Goal: Transaction & Acquisition: Purchase product/service

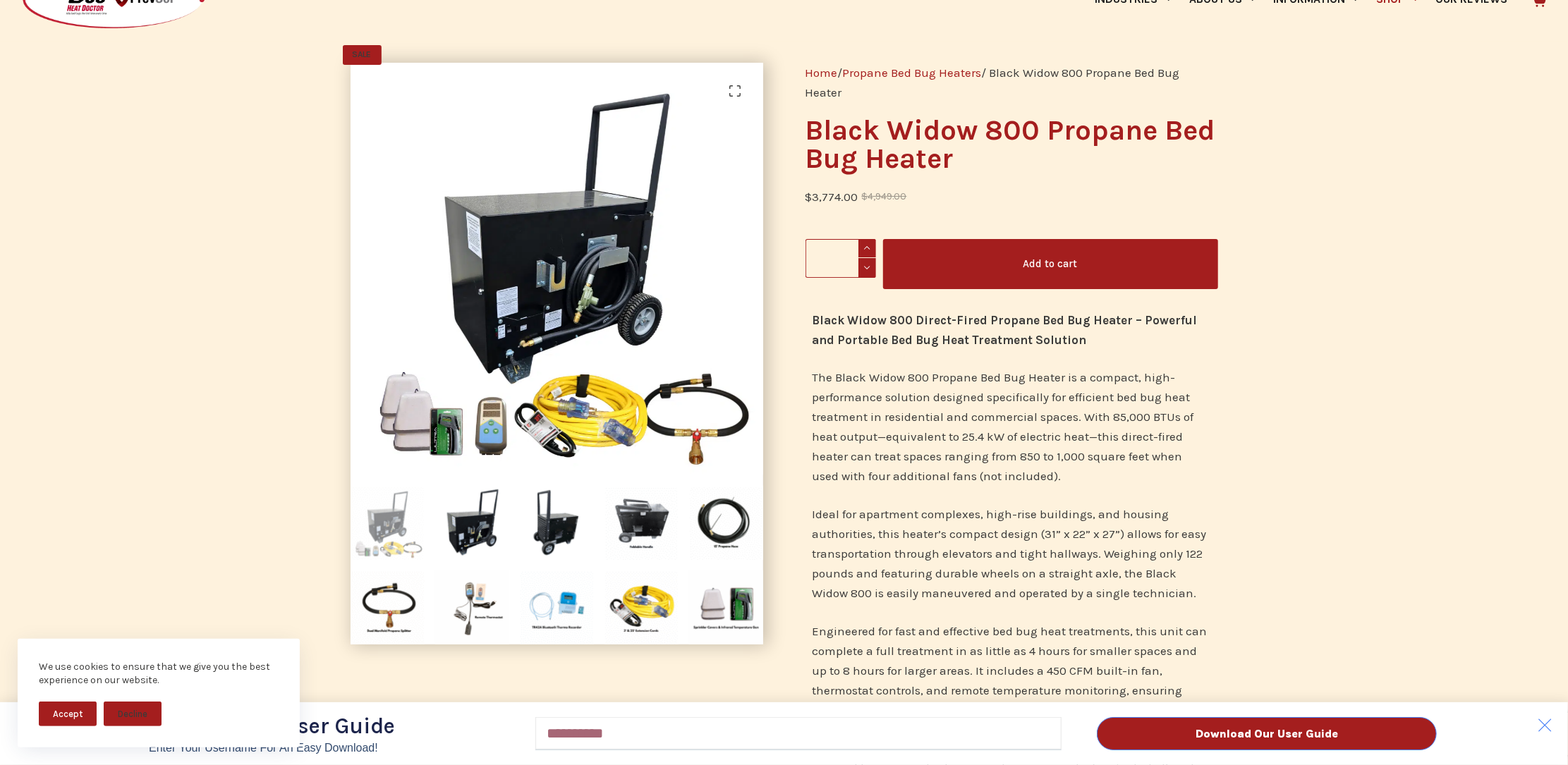
scroll to position [156, 0]
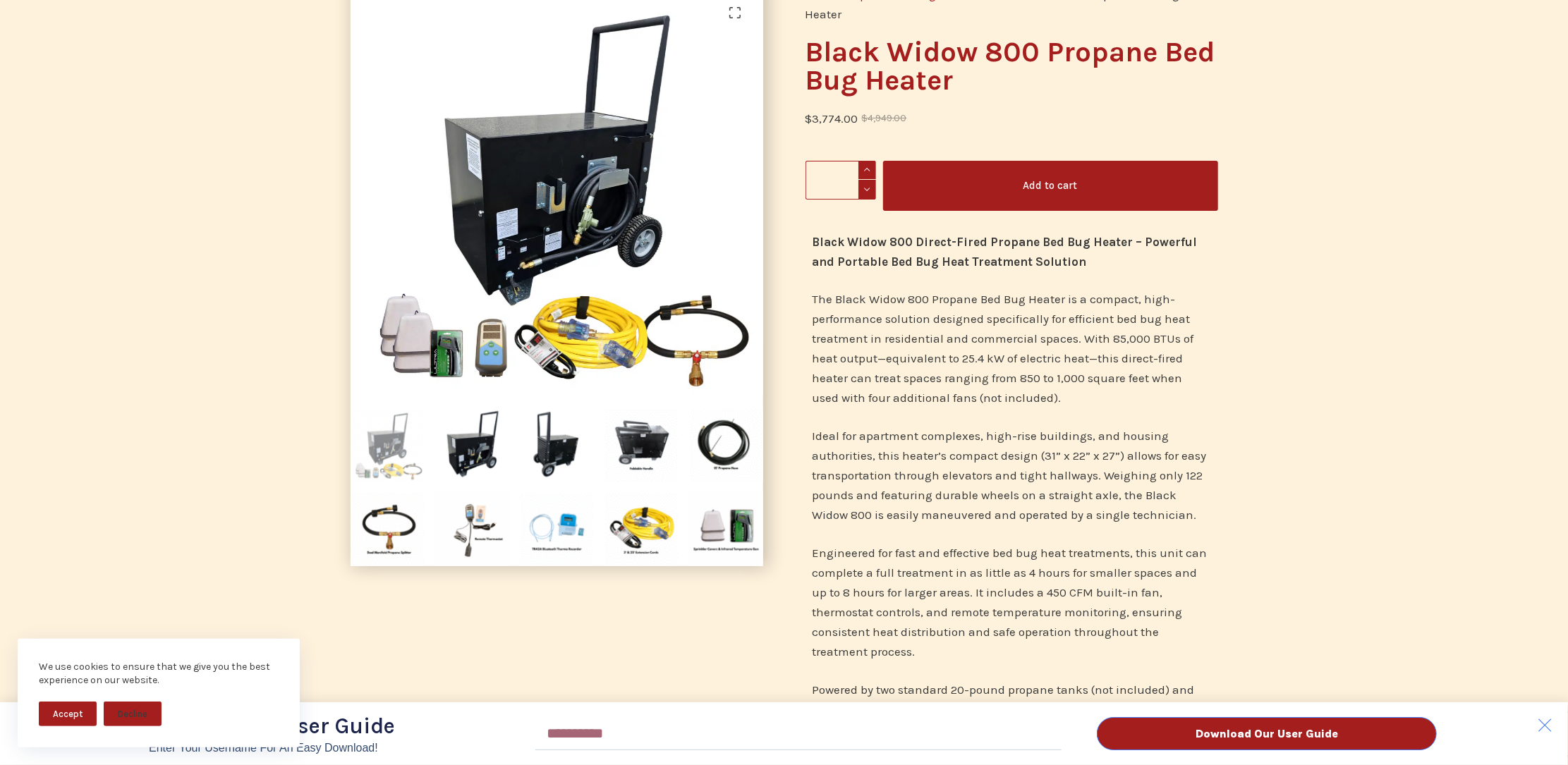
click at [469, 530] on div "Download Our User Guide Enter Your Username for an Easy Download! Email Downloa…" at bounding box center [784, 382] width 1568 height 765
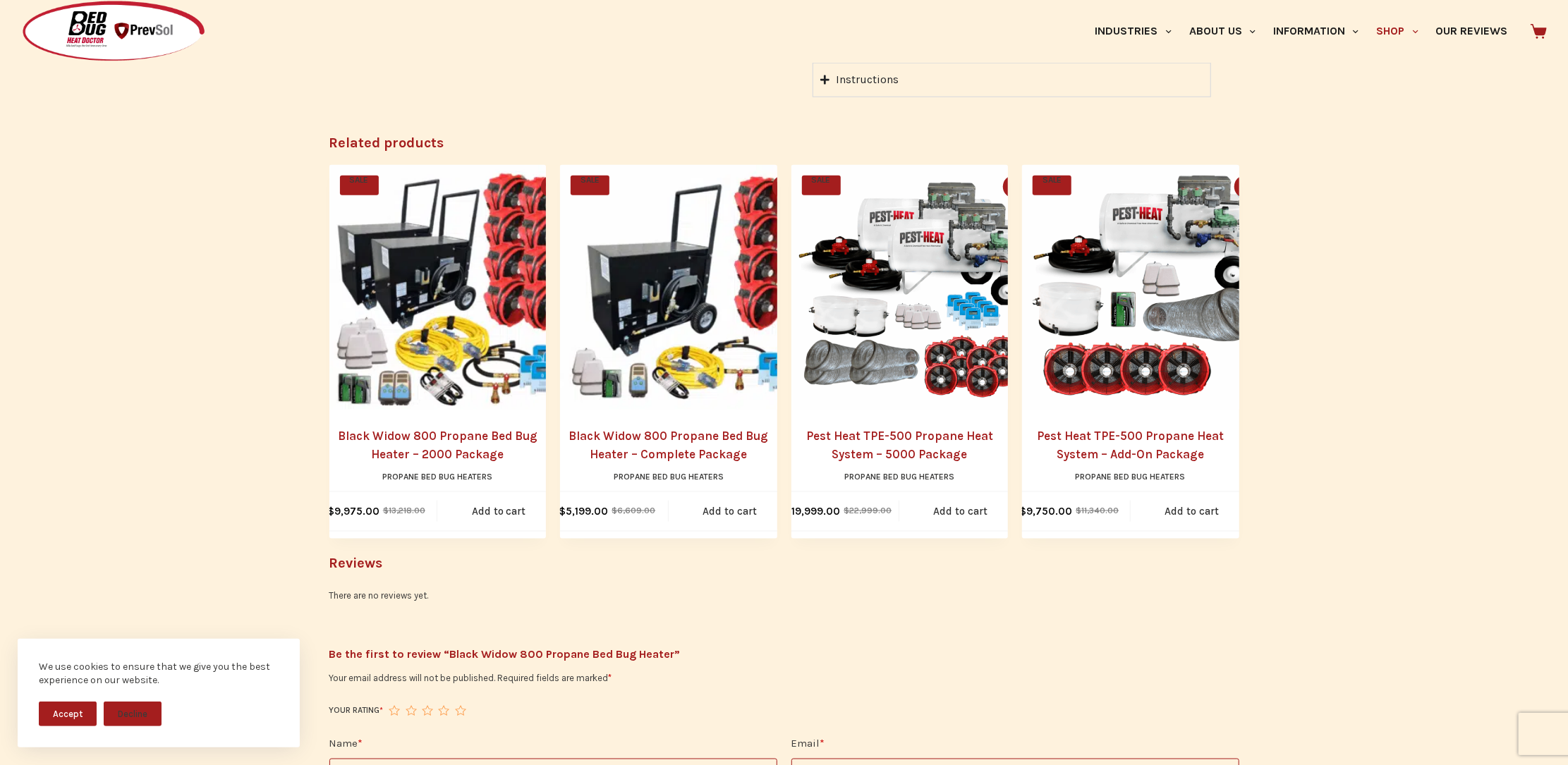
scroll to position [1332, 0]
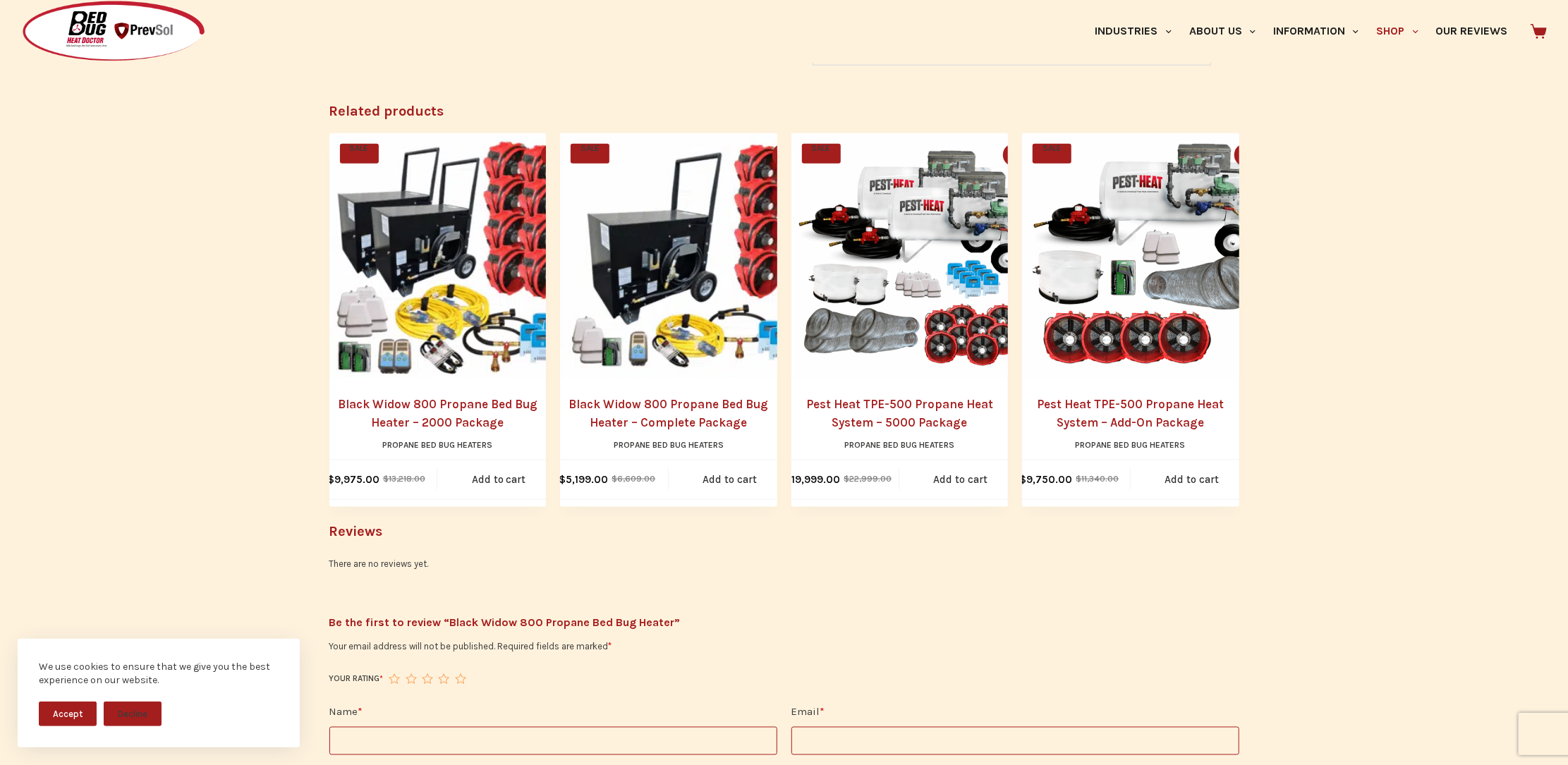
click at [697, 431] on link "Black Widow 800 Propane Bed Bug Heater – Complete Package" at bounding box center [668, 413] width 217 height 36
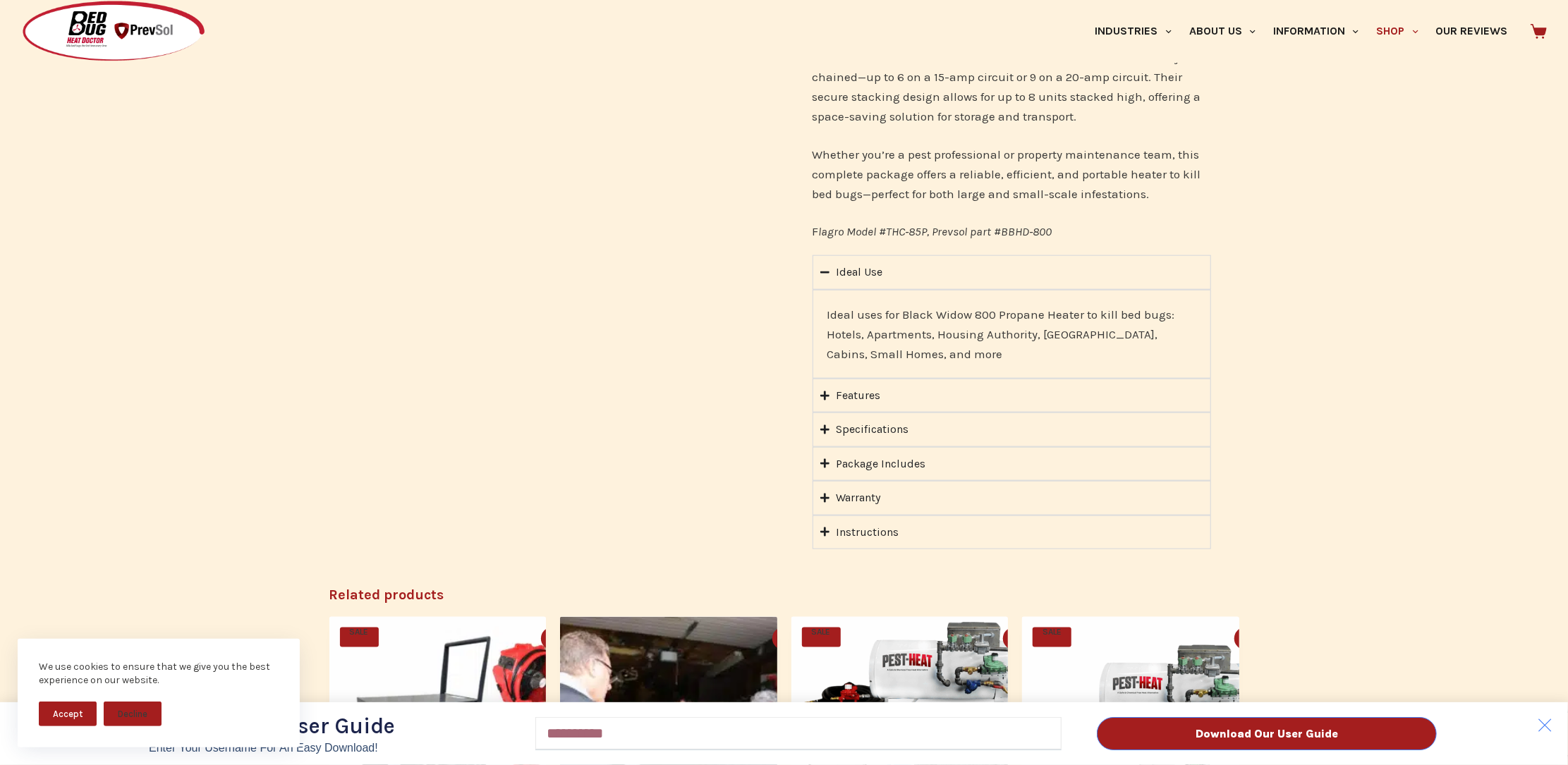
scroll to position [1175, 0]
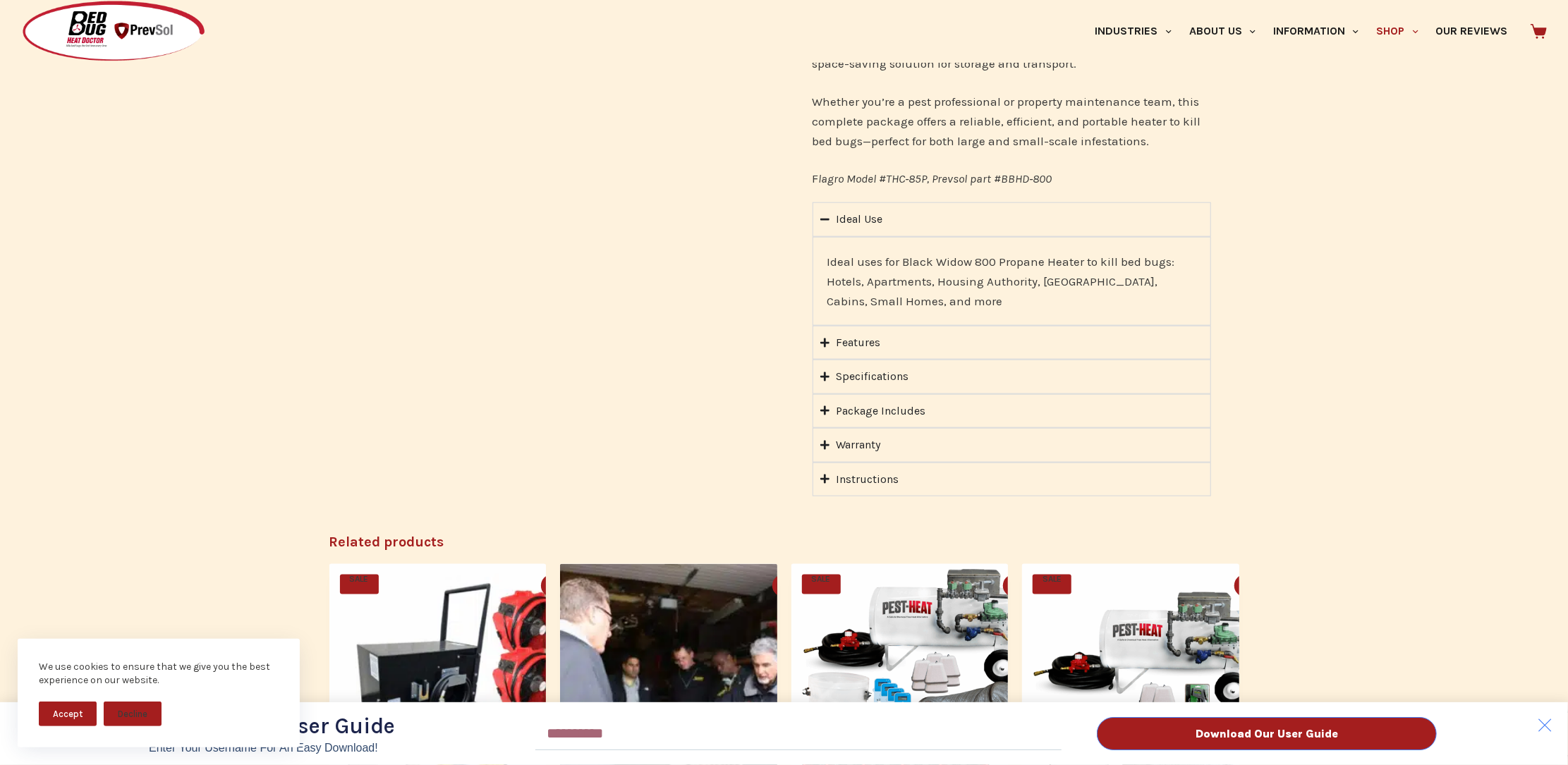
click at [821, 364] on div "Download Our User Guide Enter Your Username for an Easy Download! Email Downloa…" at bounding box center [784, 382] width 1568 height 765
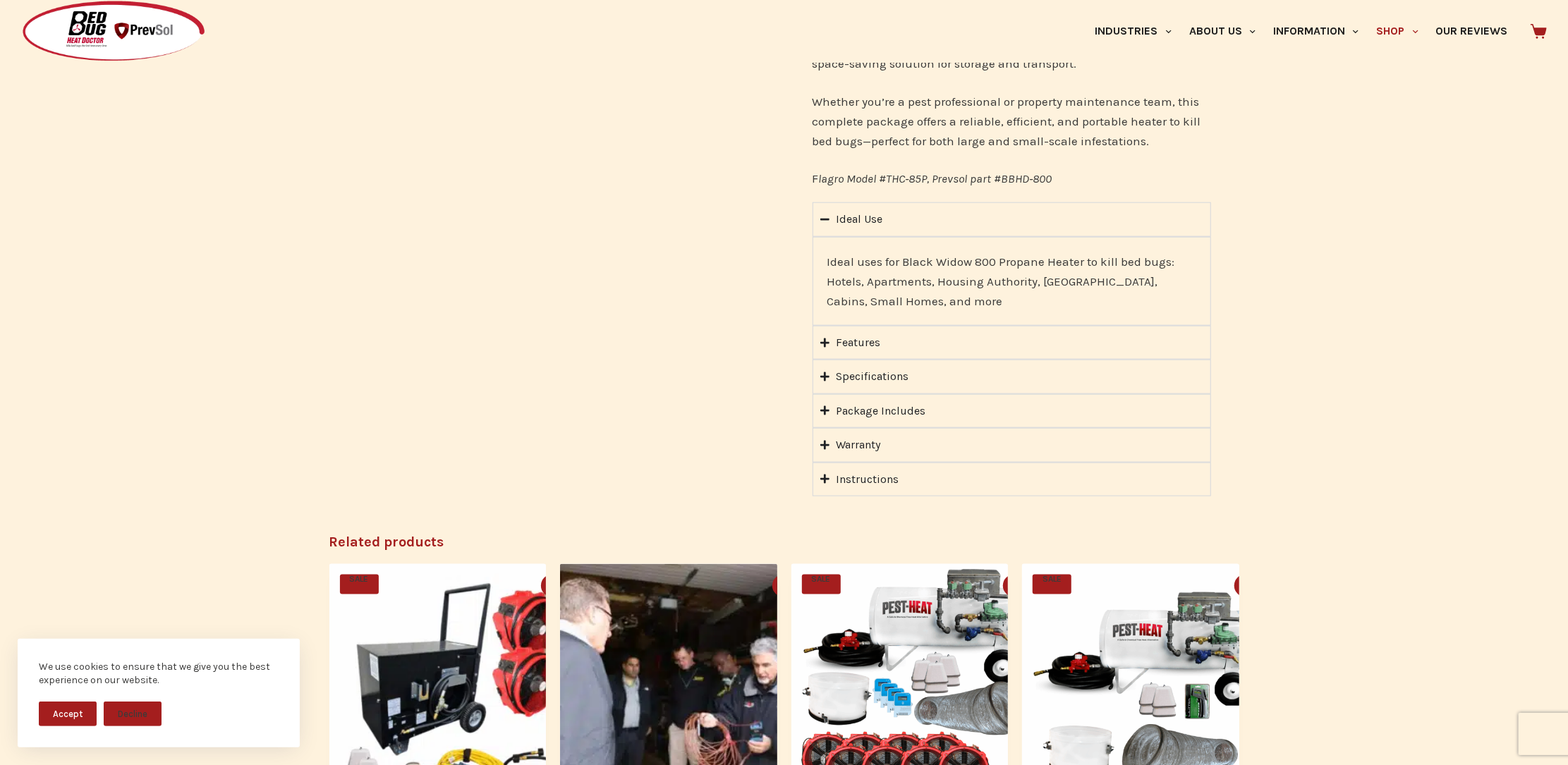
click at [826, 372] on icon "Accordion. Open links with Enter or Space, close with Escape, and navigate with…" at bounding box center [825, 377] width 9 height 11
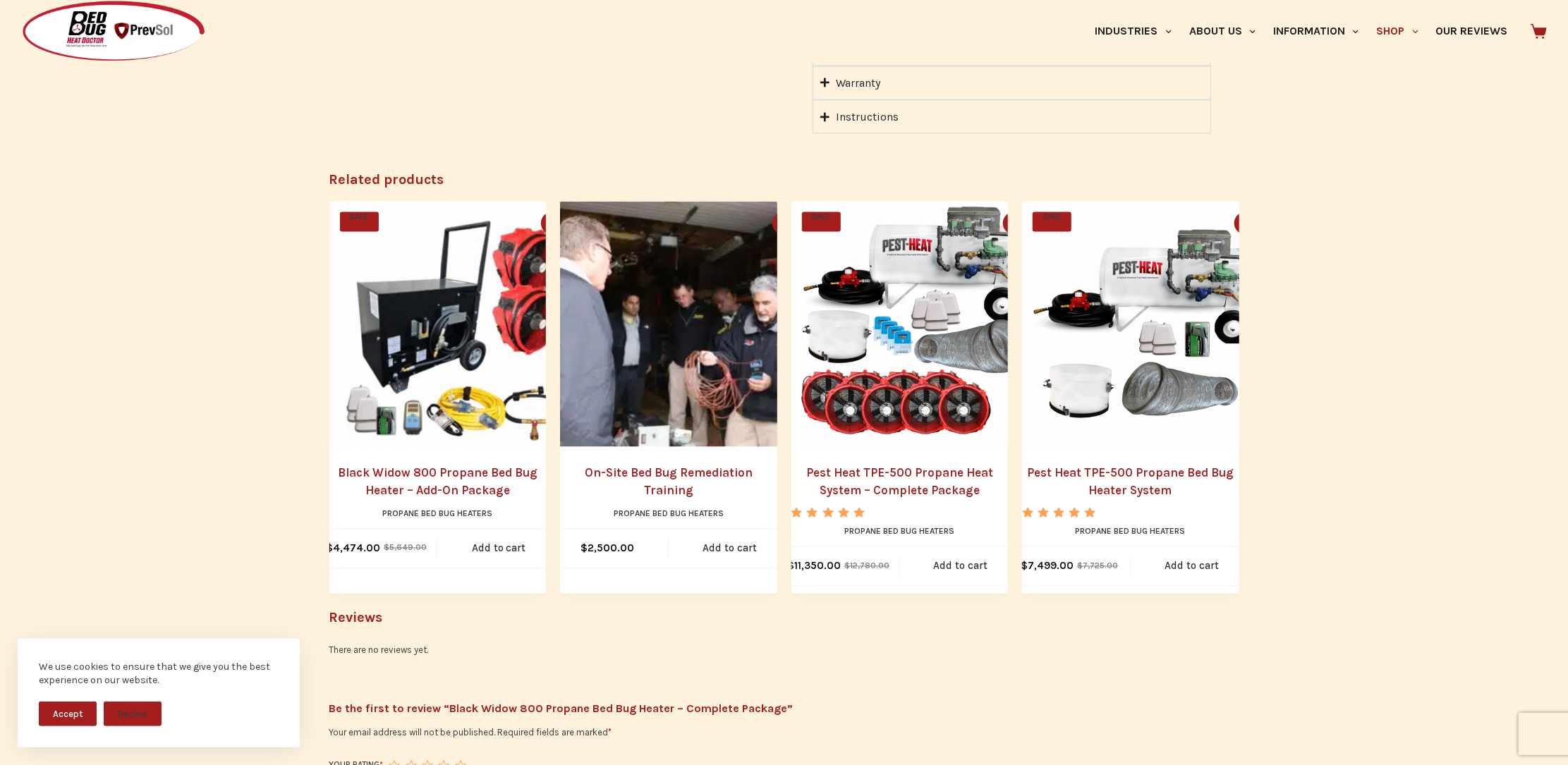
scroll to position [1724, 0]
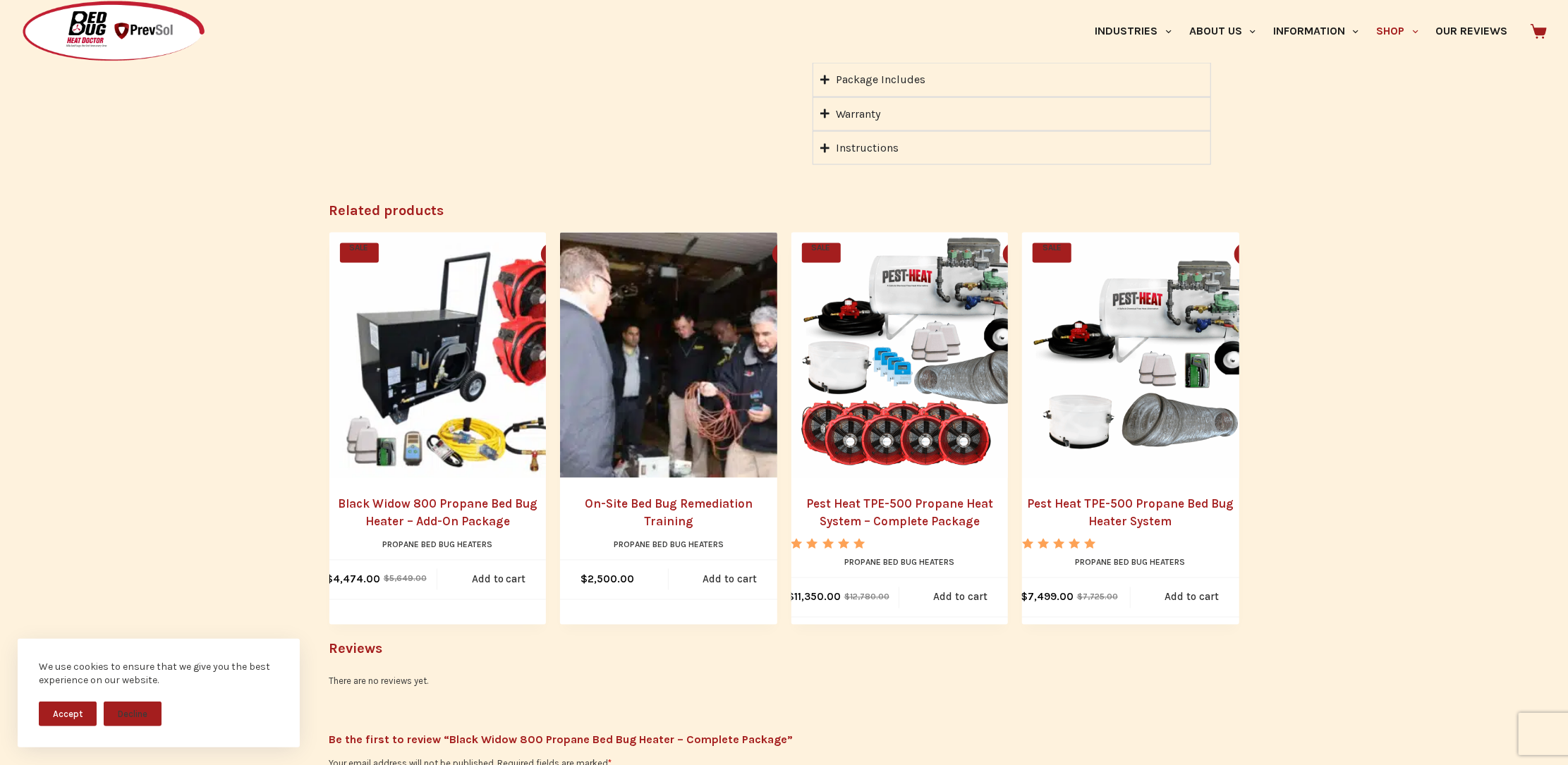
click at [485, 506] on link "Black Widow 800 Propane Bed Bug Heater – Add-On Package" at bounding box center [438, 514] width 217 height 36
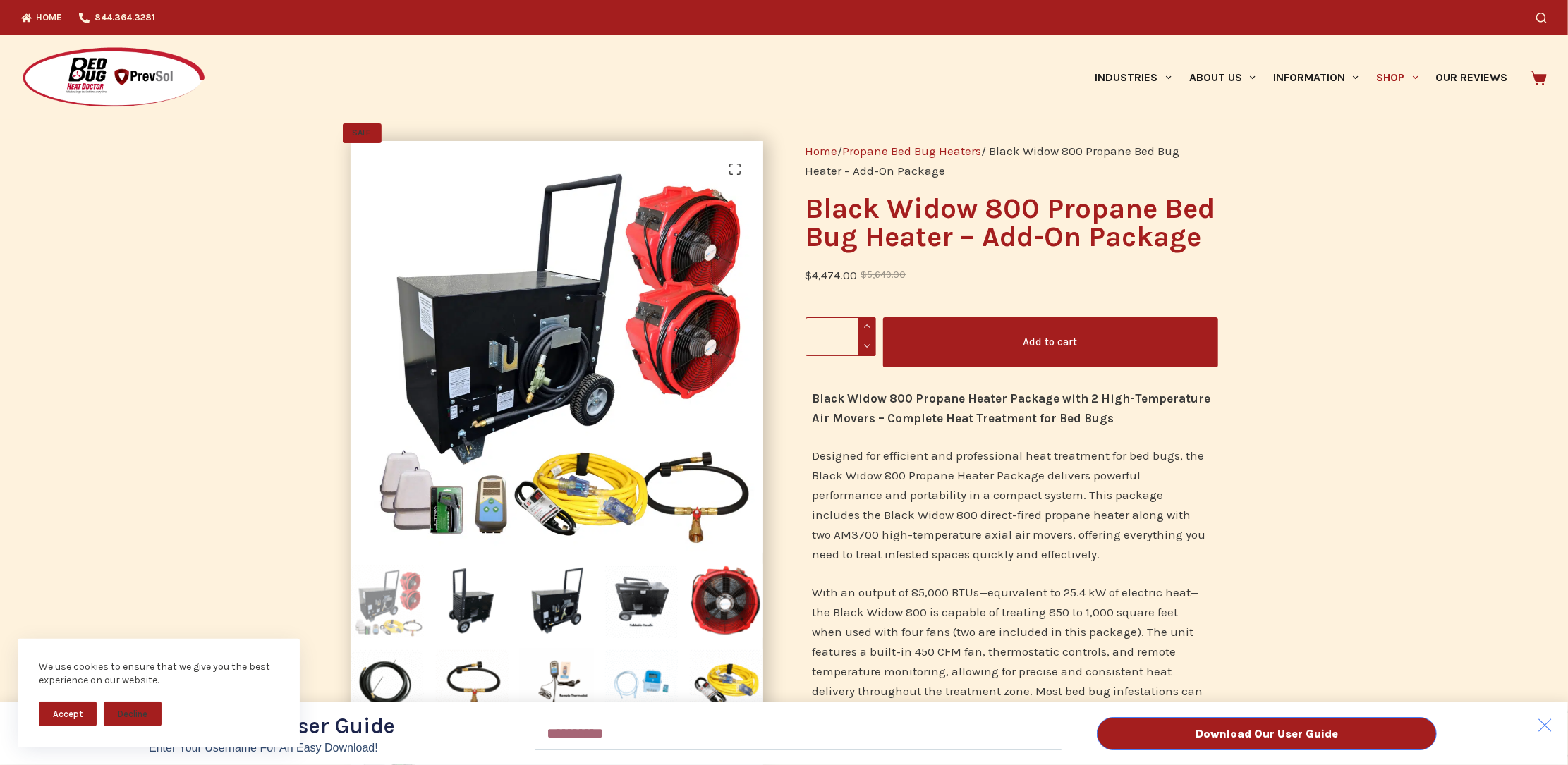
click at [1199, 79] on div "Download Our User Guide Enter Your Username for an Easy Download! Email Downloa…" at bounding box center [784, 382] width 1568 height 765
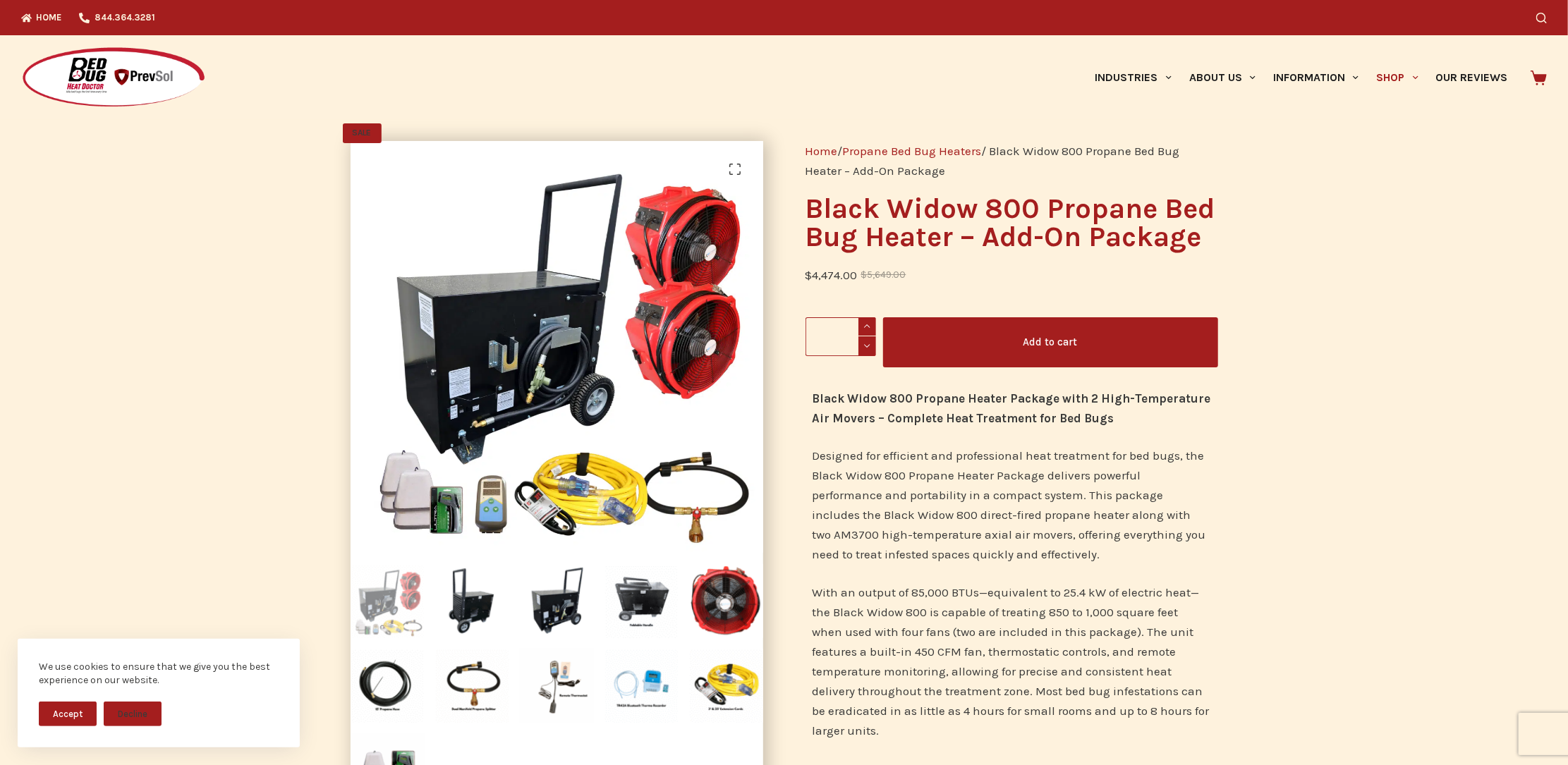
click at [1204, 78] on div "Download Our User Guide Enter Your Username for an Easy Download! Email Downloa…" at bounding box center [784, 382] width 1568 height 765
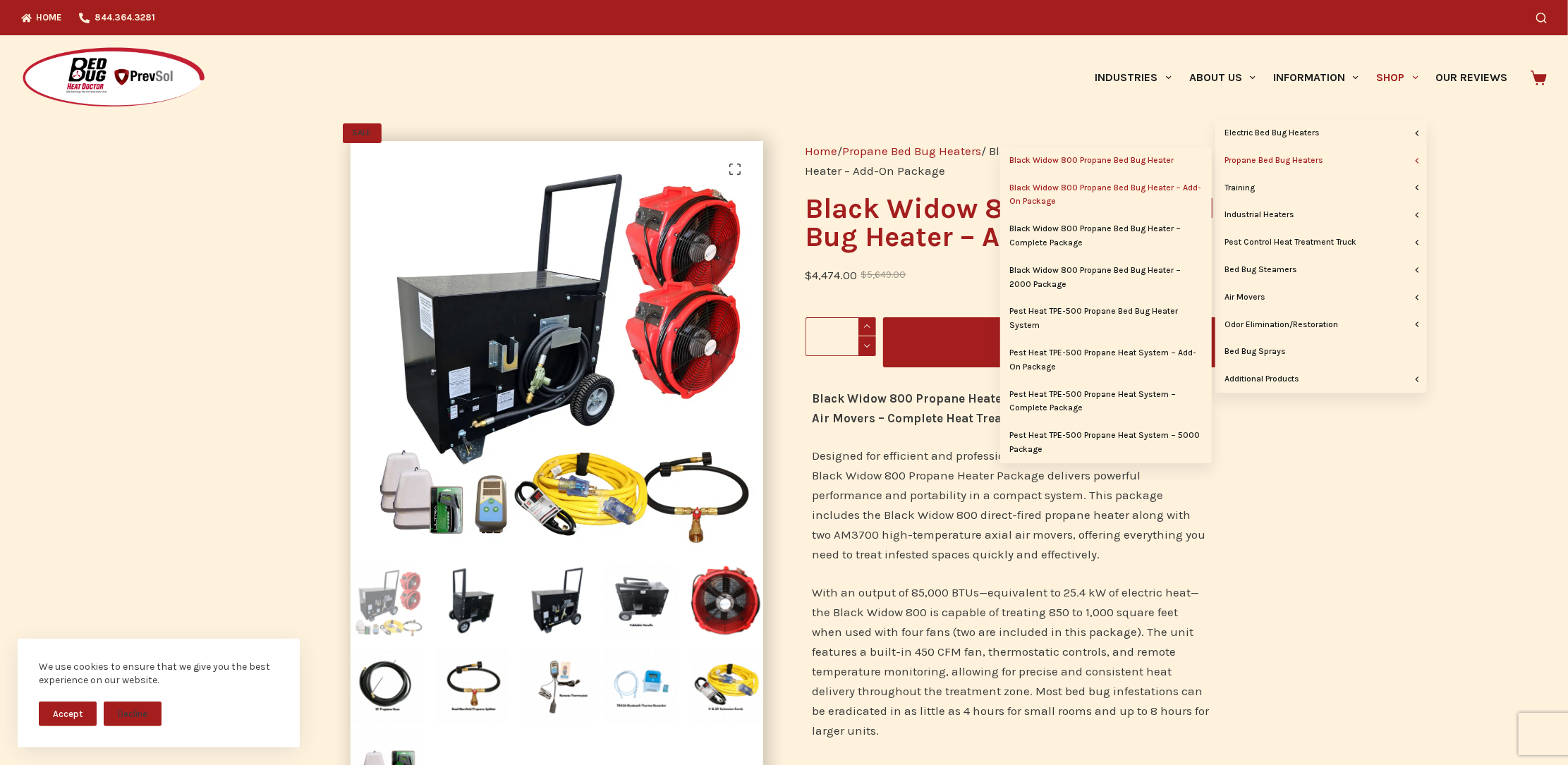
click at [1120, 156] on link "Black Widow 800 Propane Bed Bug Heater" at bounding box center [1106, 160] width 212 height 26
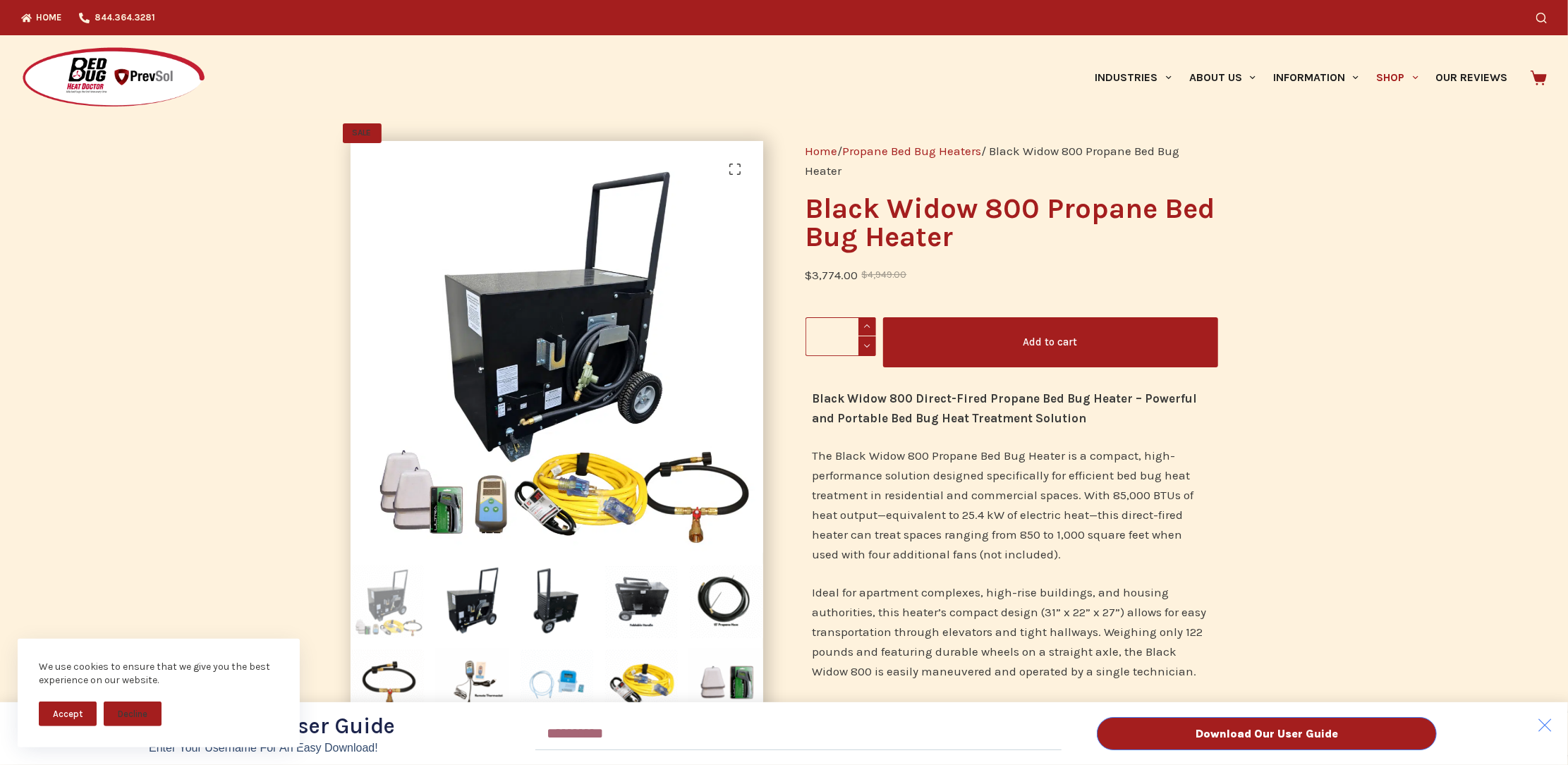
drag, startPoint x: 953, startPoint y: 238, endPoint x: 826, endPoint y: 215, distance: 129.1
click at [826, 215] on div "Download Our User Guide Enter Your Username for an Easy Download! Email Downloa…" at bounding box center [784, 382] width 1568 height 765
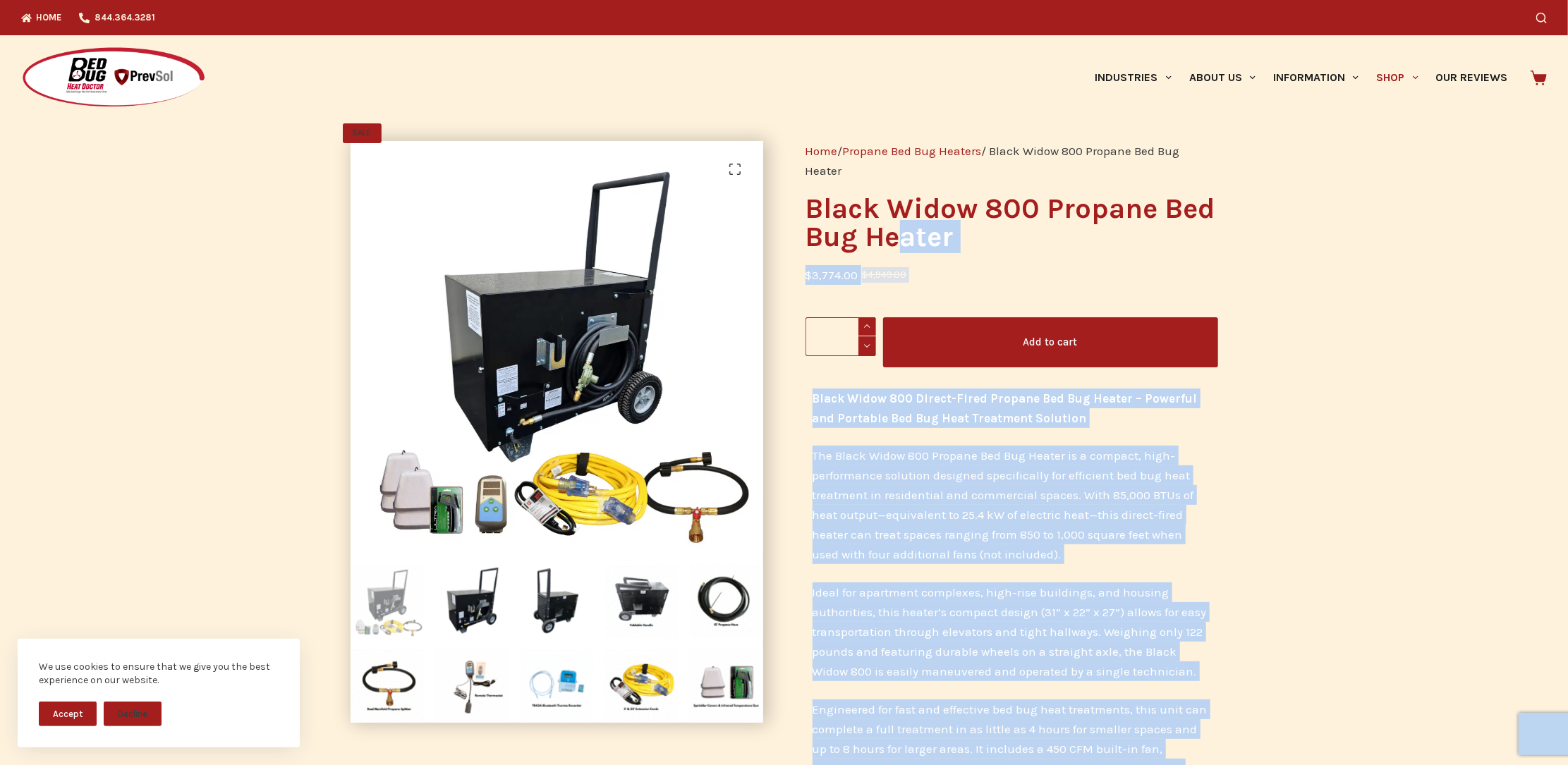
drag, startPoint x: 809, startPoint y: 205, endPoint x: 902, endPoint y: 237, distance: 98.4
click at [942, 237] on h1 "Black Widow 800 Propane Bed Bug Heater" at bounding box center [1012, 223] width 413 height 57
click at [807, 271] on span "$" at bounding box center [808, 275] width 7 height 14
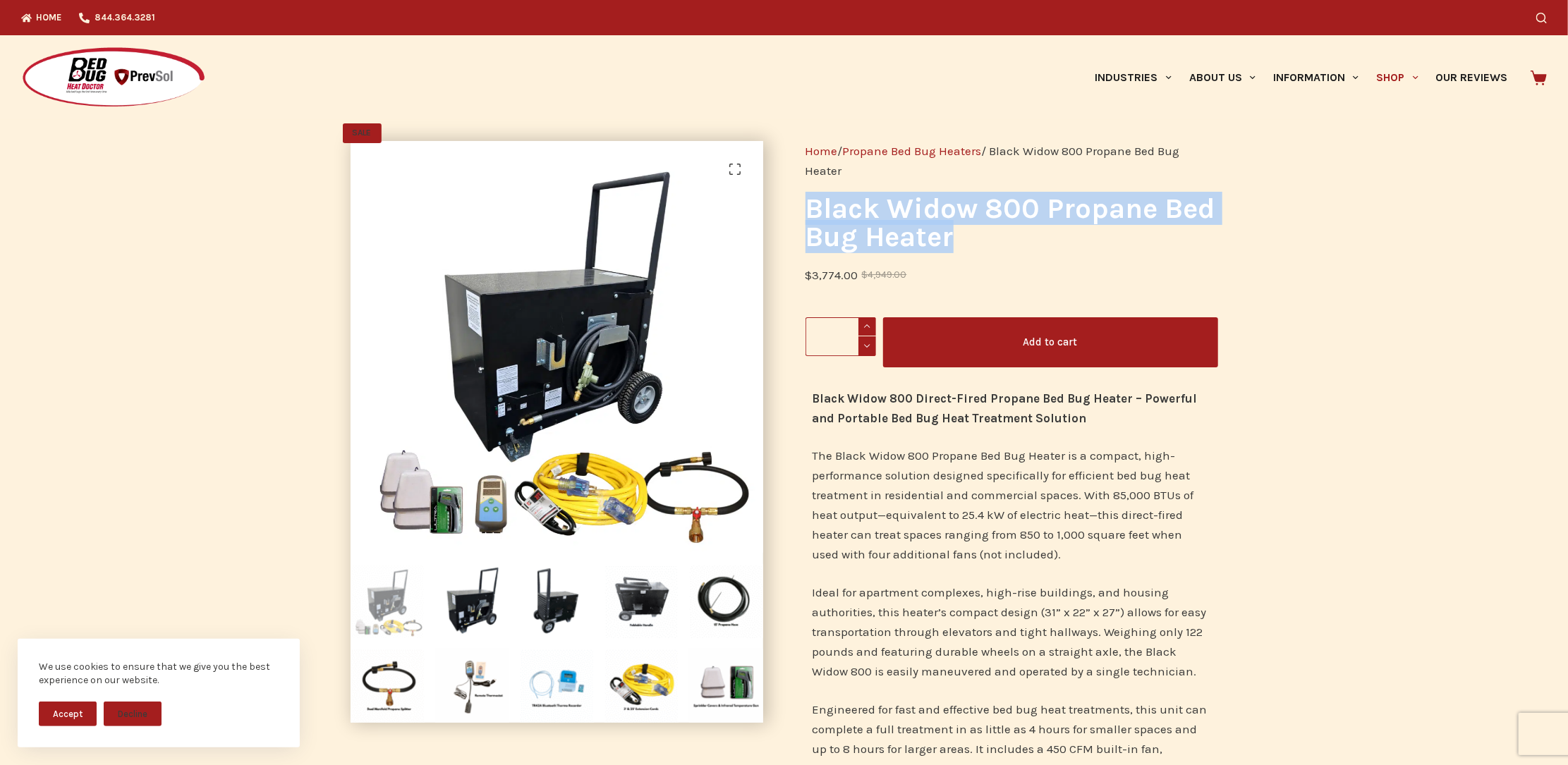
drag, startPoint x: 807, startPoint y: 208, endPoint x: 951, endPoint y: 248, distance: 149.5
click at [951, 248] on h1 "Black Widow 800 Propane Bed Bug Heater" at bounding box center [1012, 223] width 413 height 57
copy h1 "Black Widow 800 Propane Bed Bug Heater"
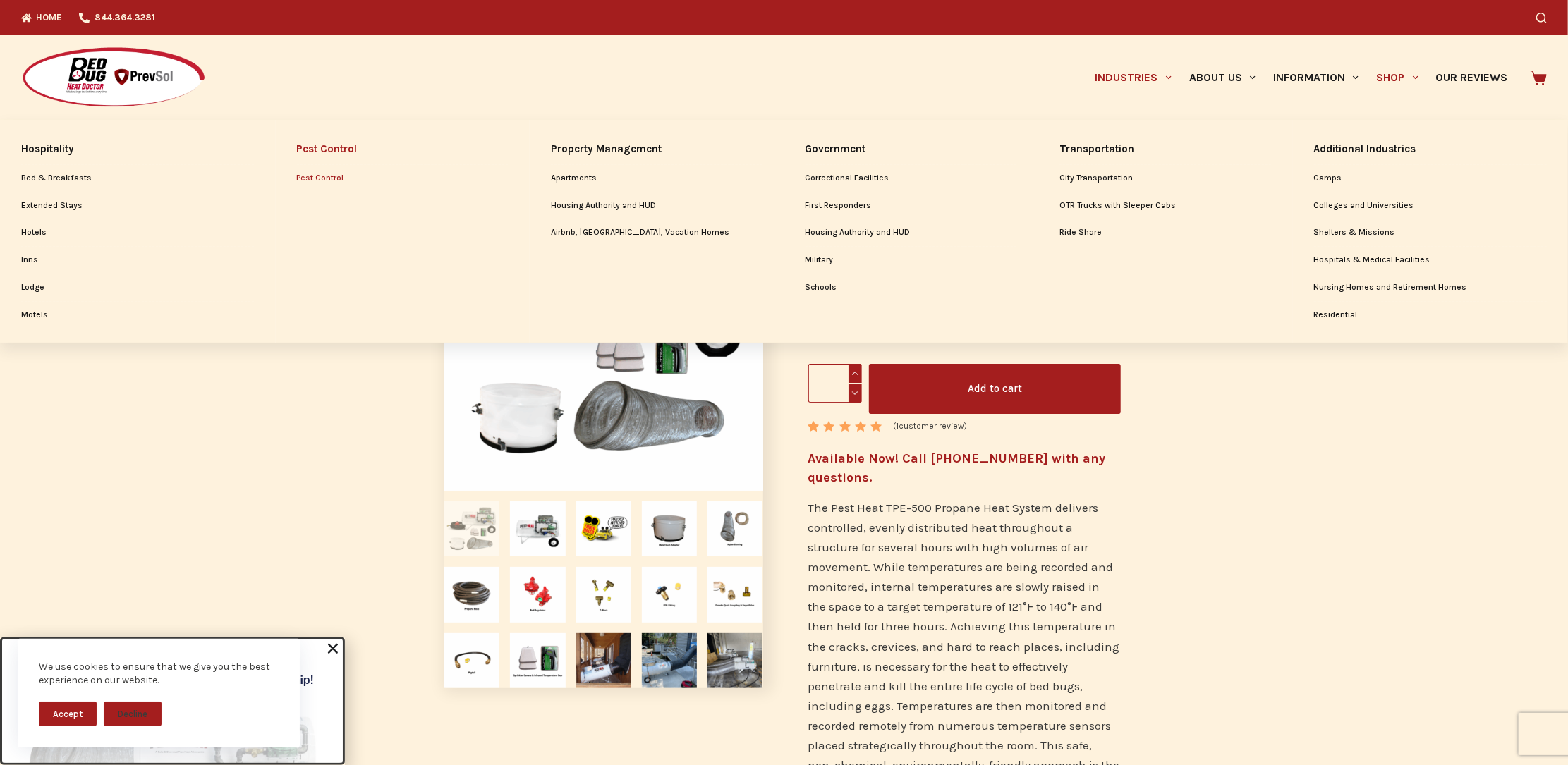
click at [322, 177] on link "Pest Control" at bounding box center [403, 178] width 212 height 26
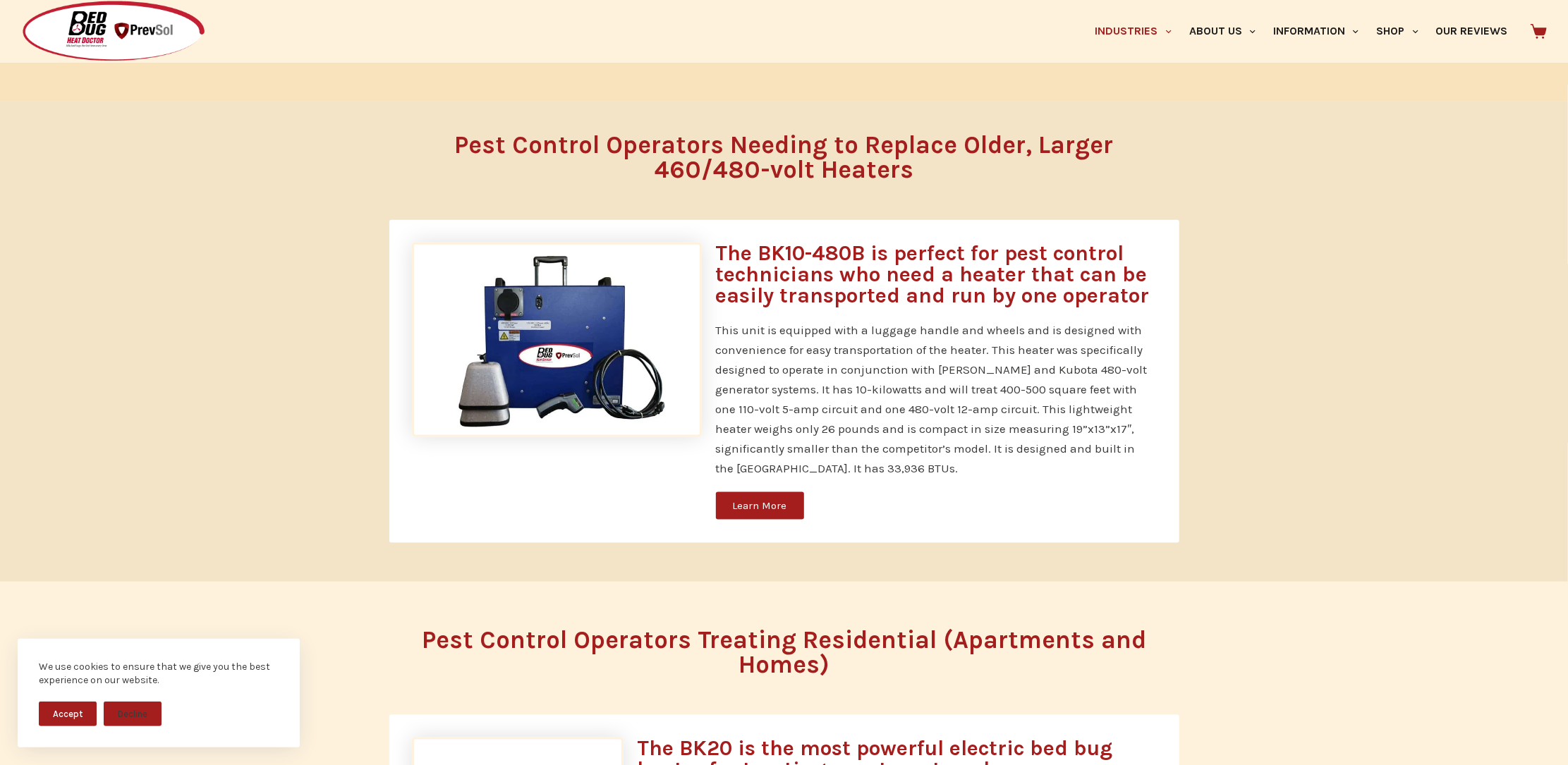
scroll to position [1171, 0]
click at [779, 509] on span "Learn More" at bounding box center [760, 505] width 54 height 11
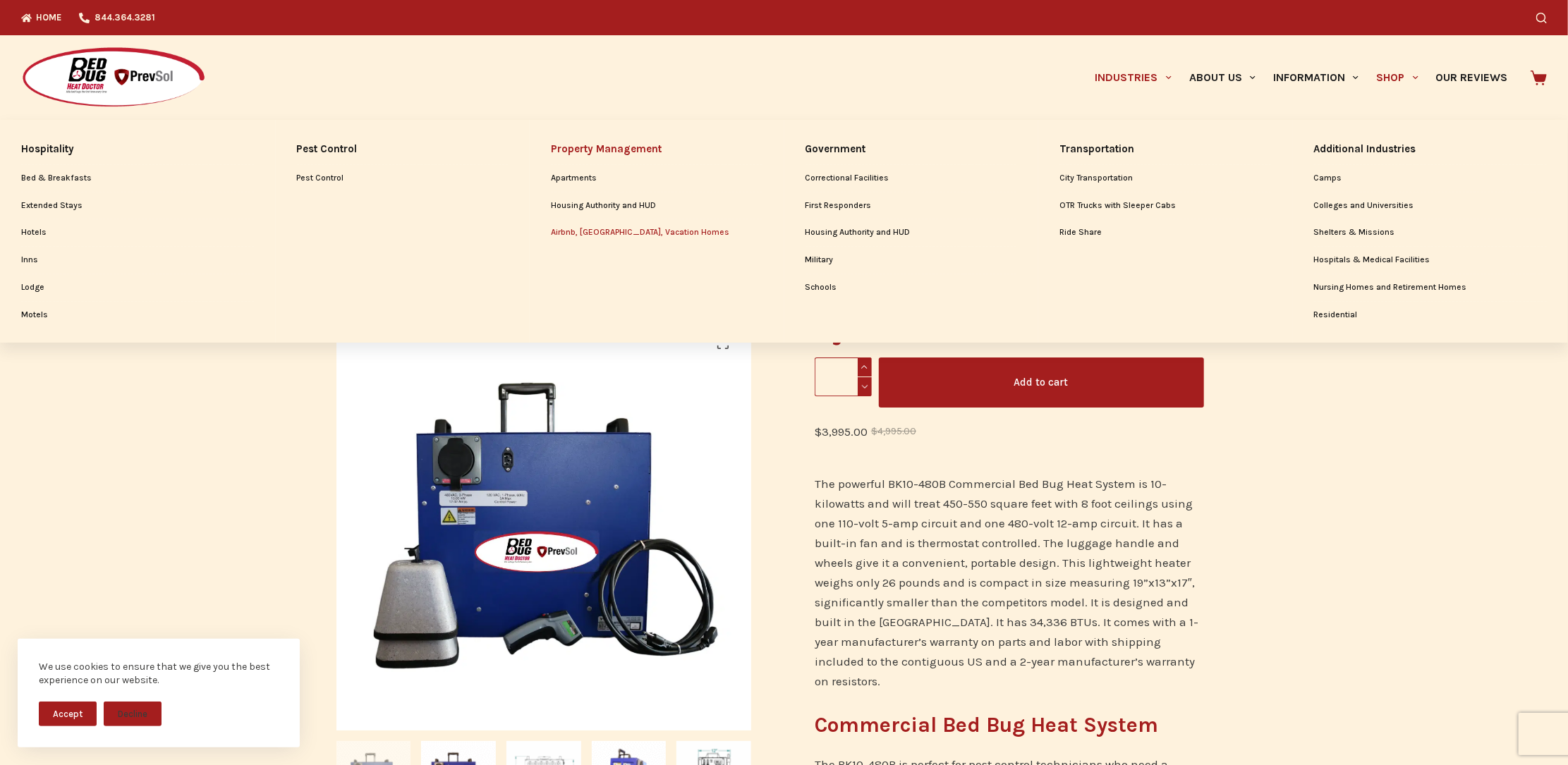
click at [562, 233] on link "Airbnb, [GEOGRAPHIC_DATA], Vacation Homes" at bounding box center [657, 232] width 212 height 26
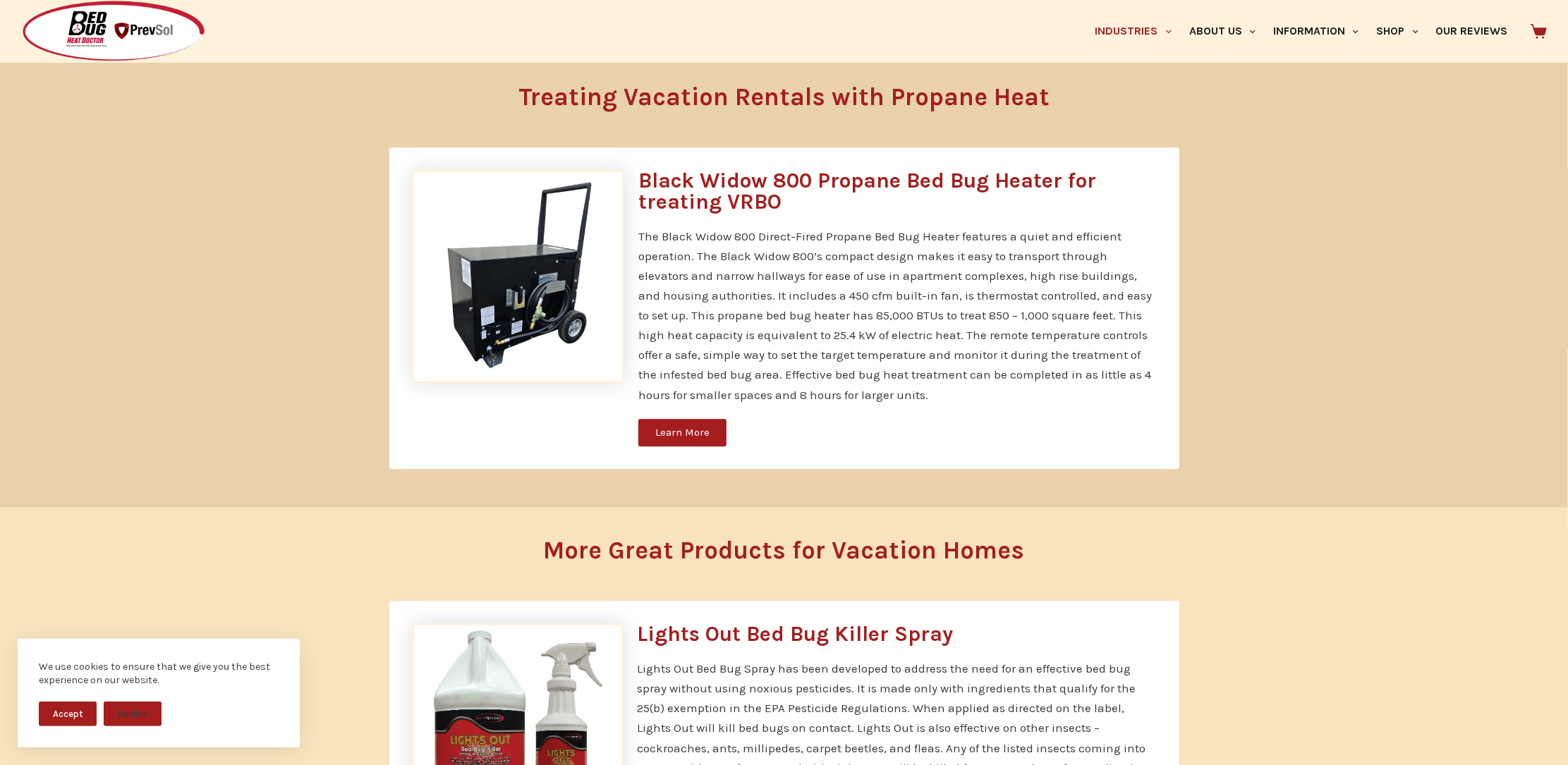
scroll to position [2507, 0]
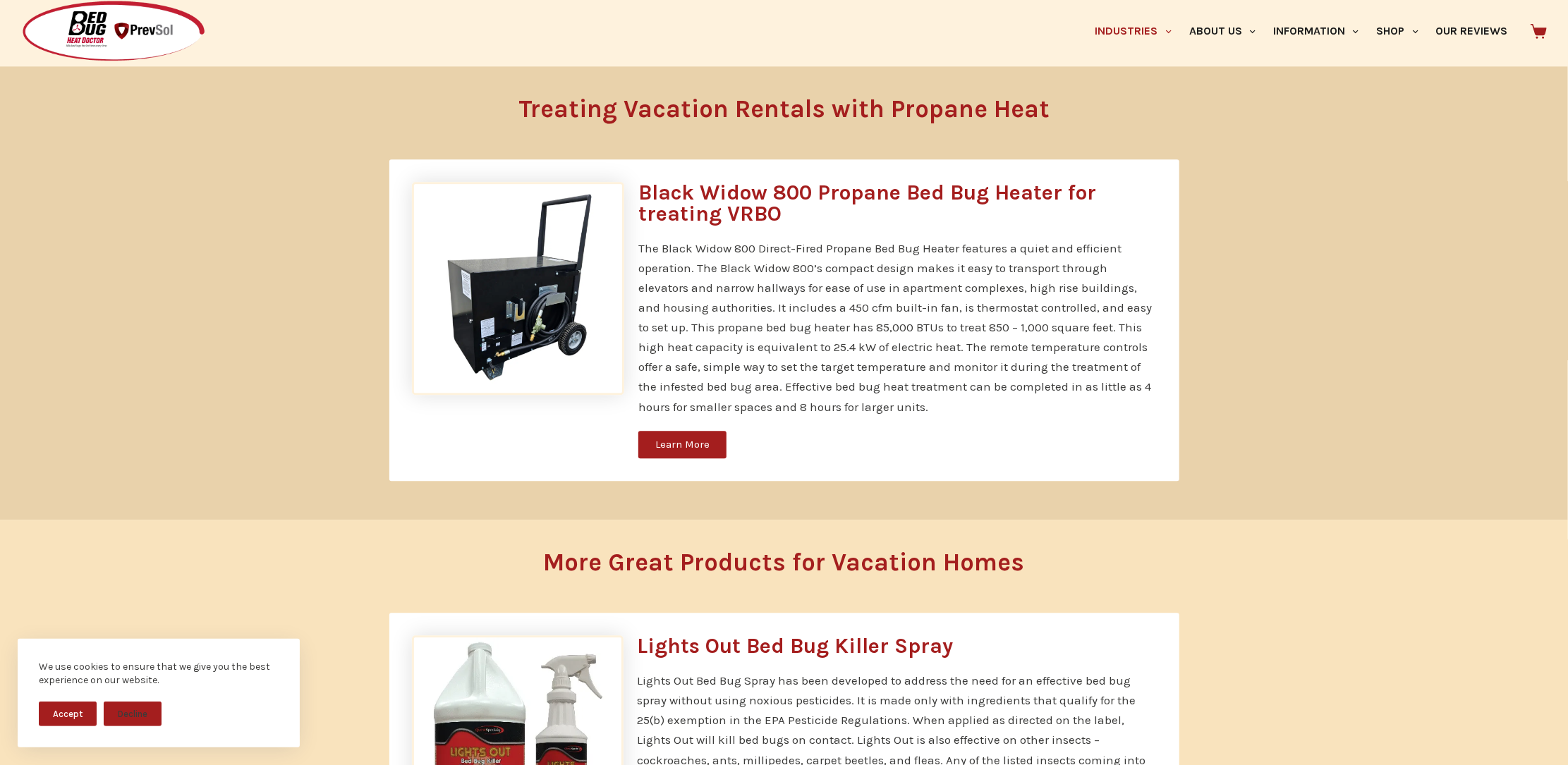
click at [668, 439] on span "Learn More" at bounding box center [683, 444] width 54 height 11
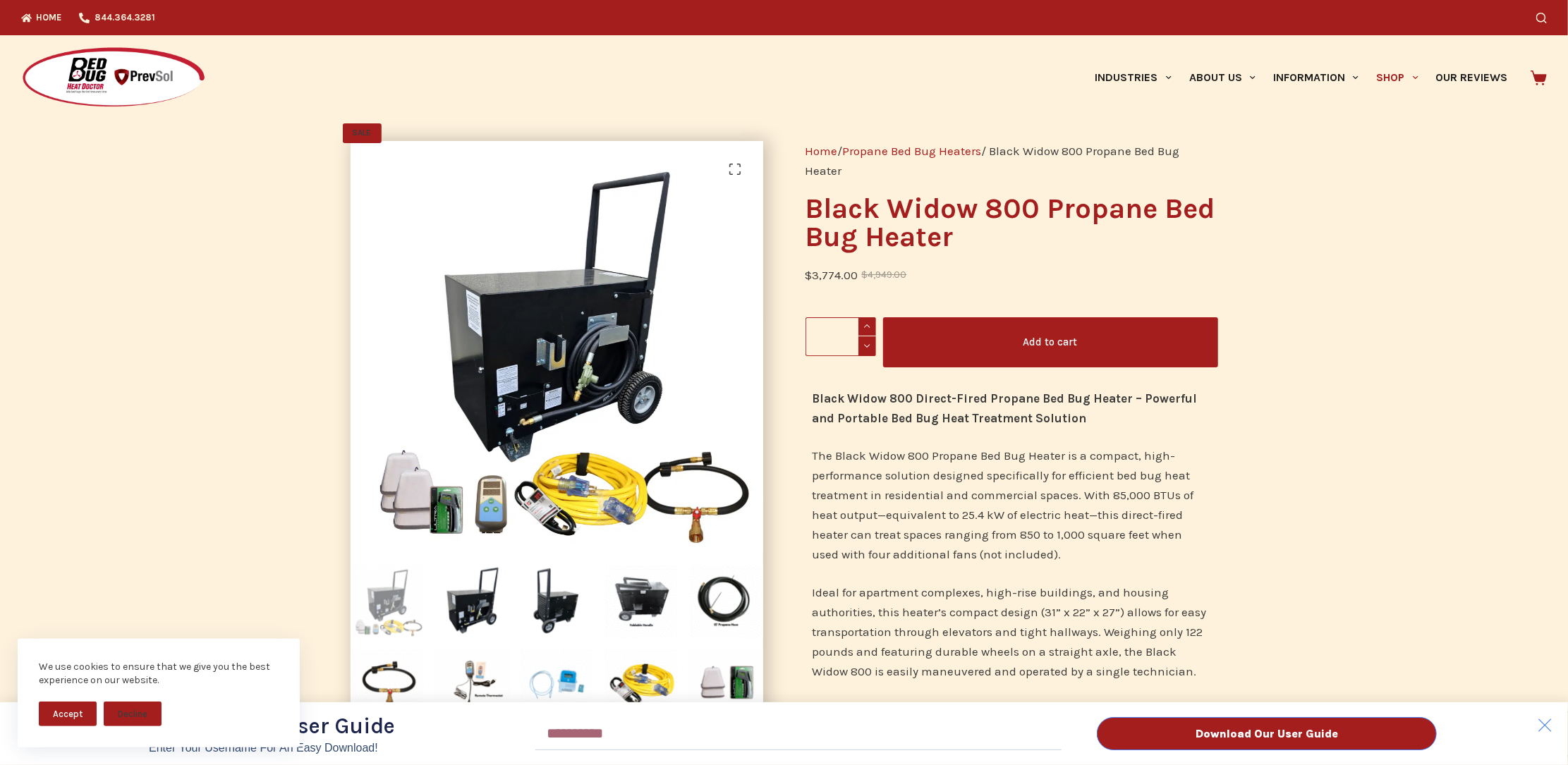
click at [1377, 82] on div "Download Our User Guide Enter Your Username for an Easy Download! Email Downloa…" at bounding box center [784, 382] width 1568 height 765
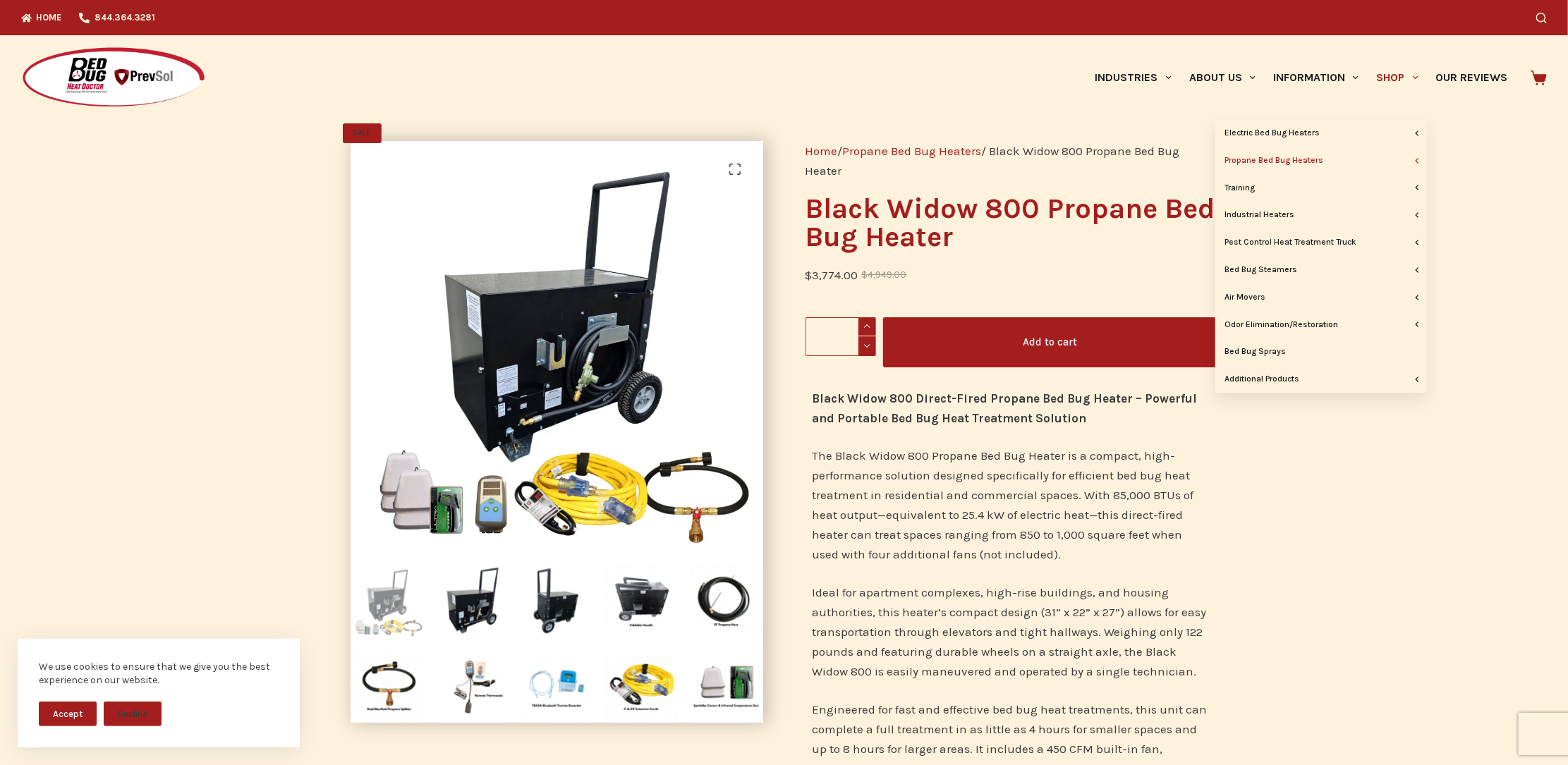
click at [1368, 72] on link "Shop" at bounding box center [1397, 78] width 59 height 85
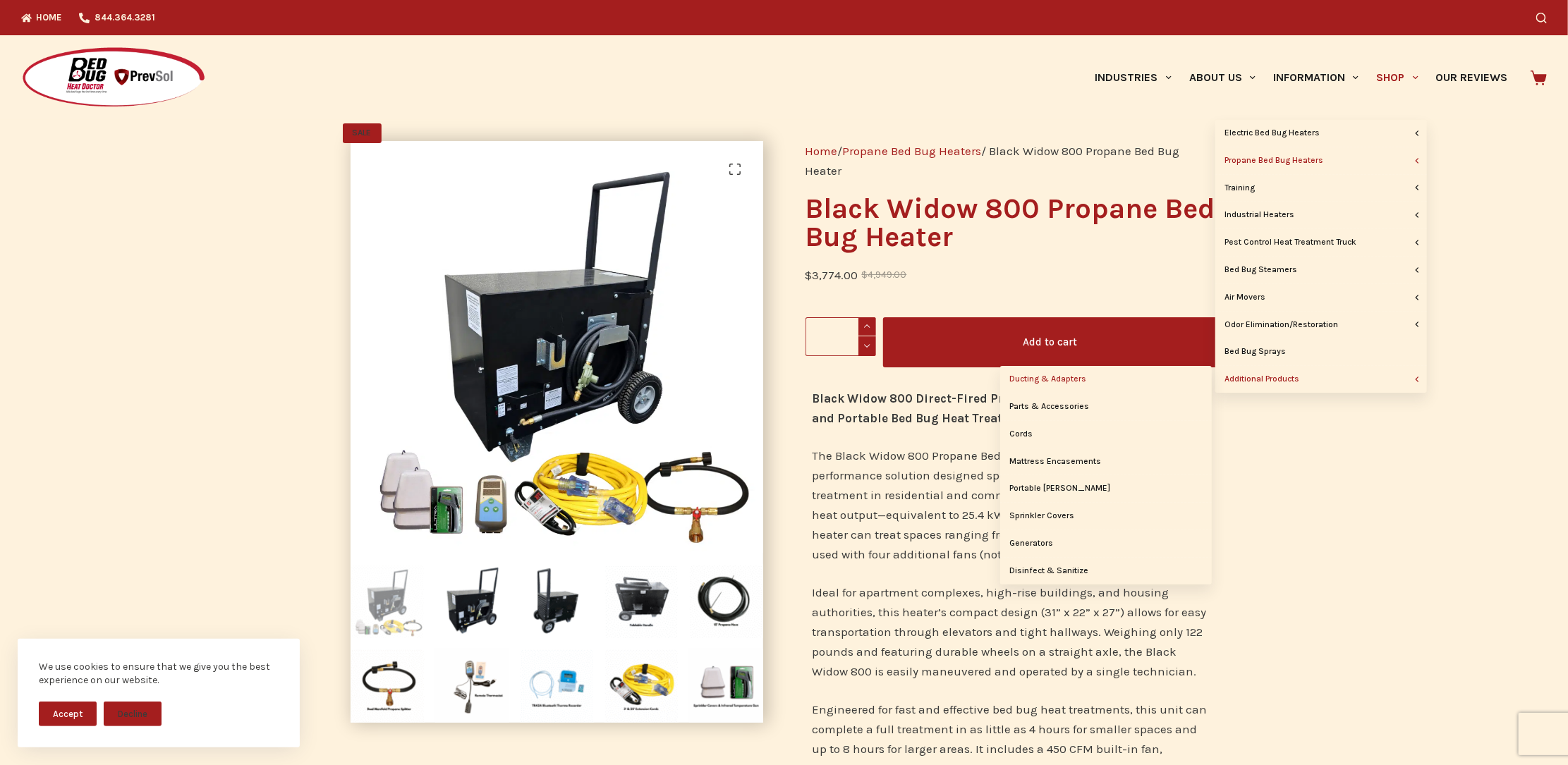
click at [1055, 373] on link "Ducting & Adapters" at bounding box center [1106, 379] width 212 height 26
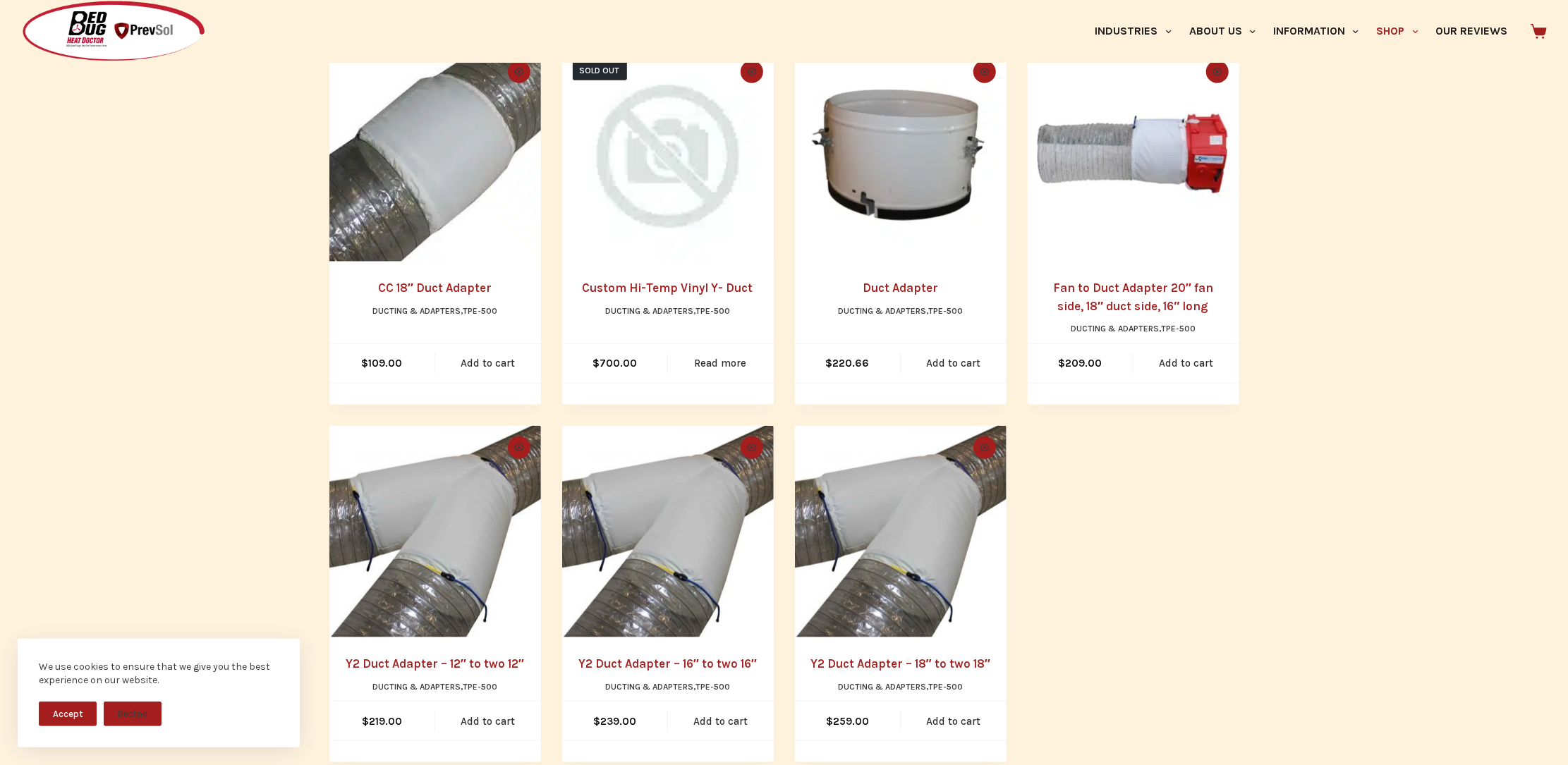
scroll to position [1175, 0]
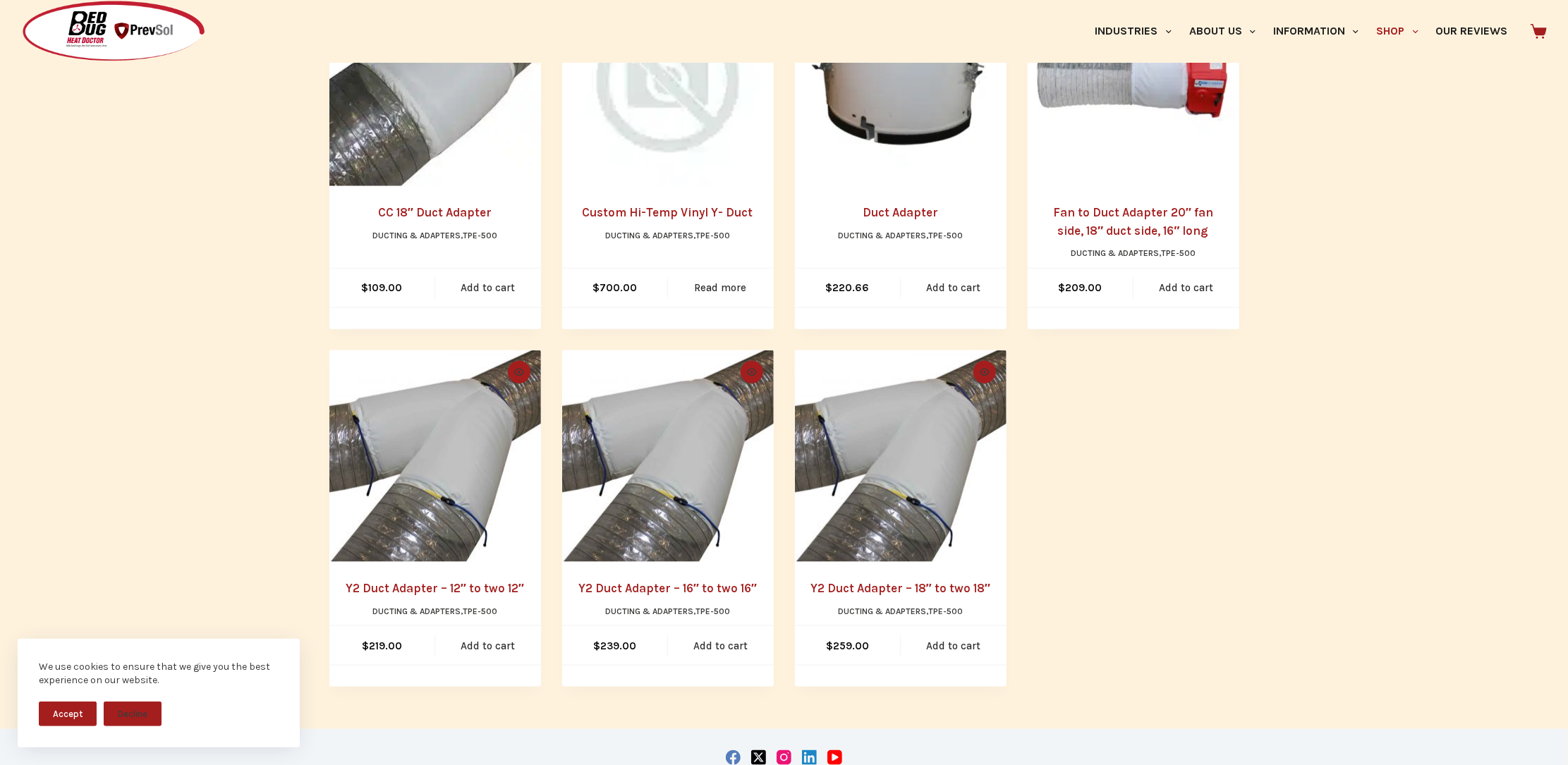
click at [500, 589] on link "Y2 Duct Adapter – 12″ to two 12″" at bounding box center [435, 588] width 178 height 14
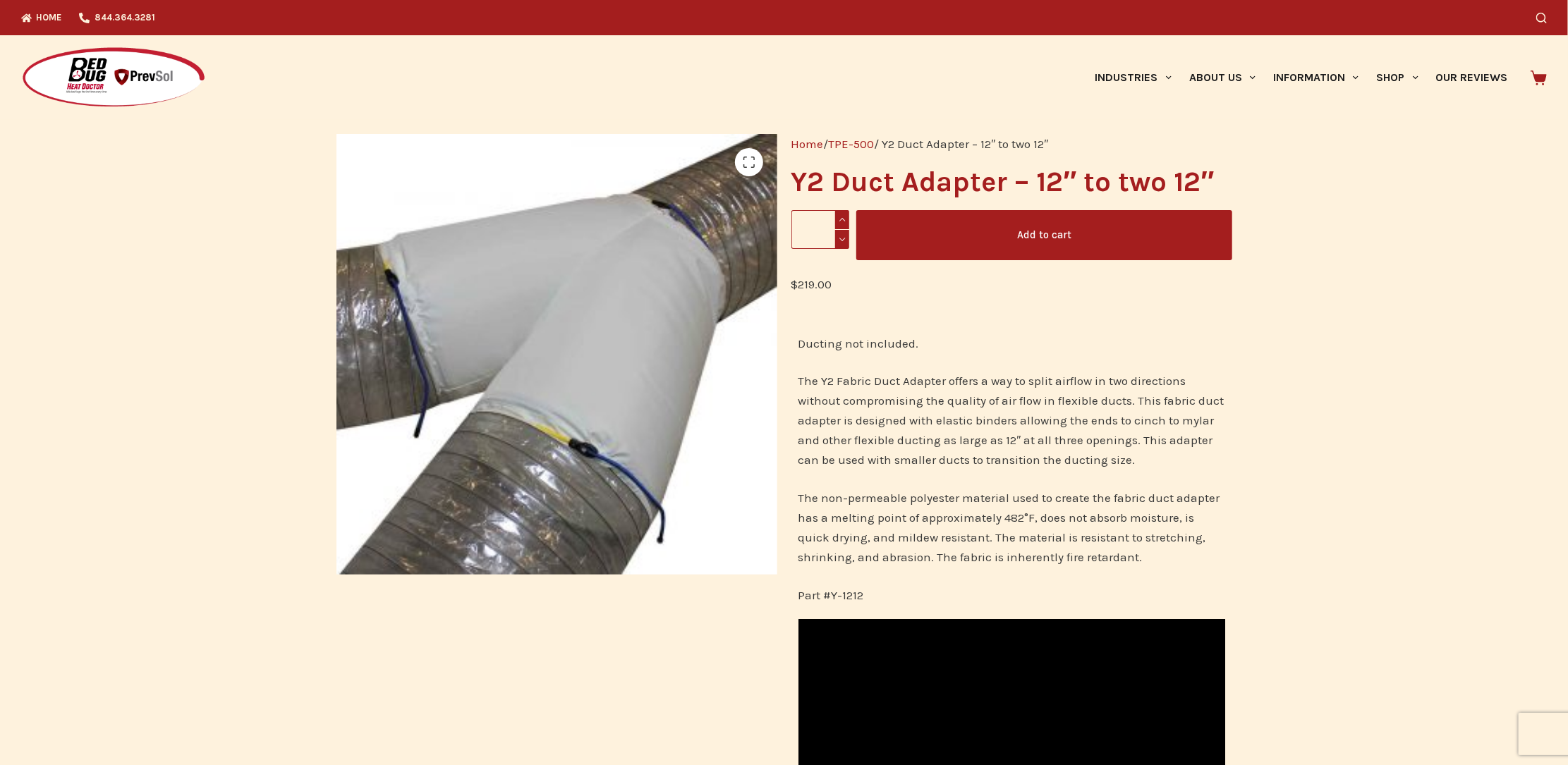
click at [1098, 238] on button "Add to cart" at bounding box center [1044, 235] width 375 height 50
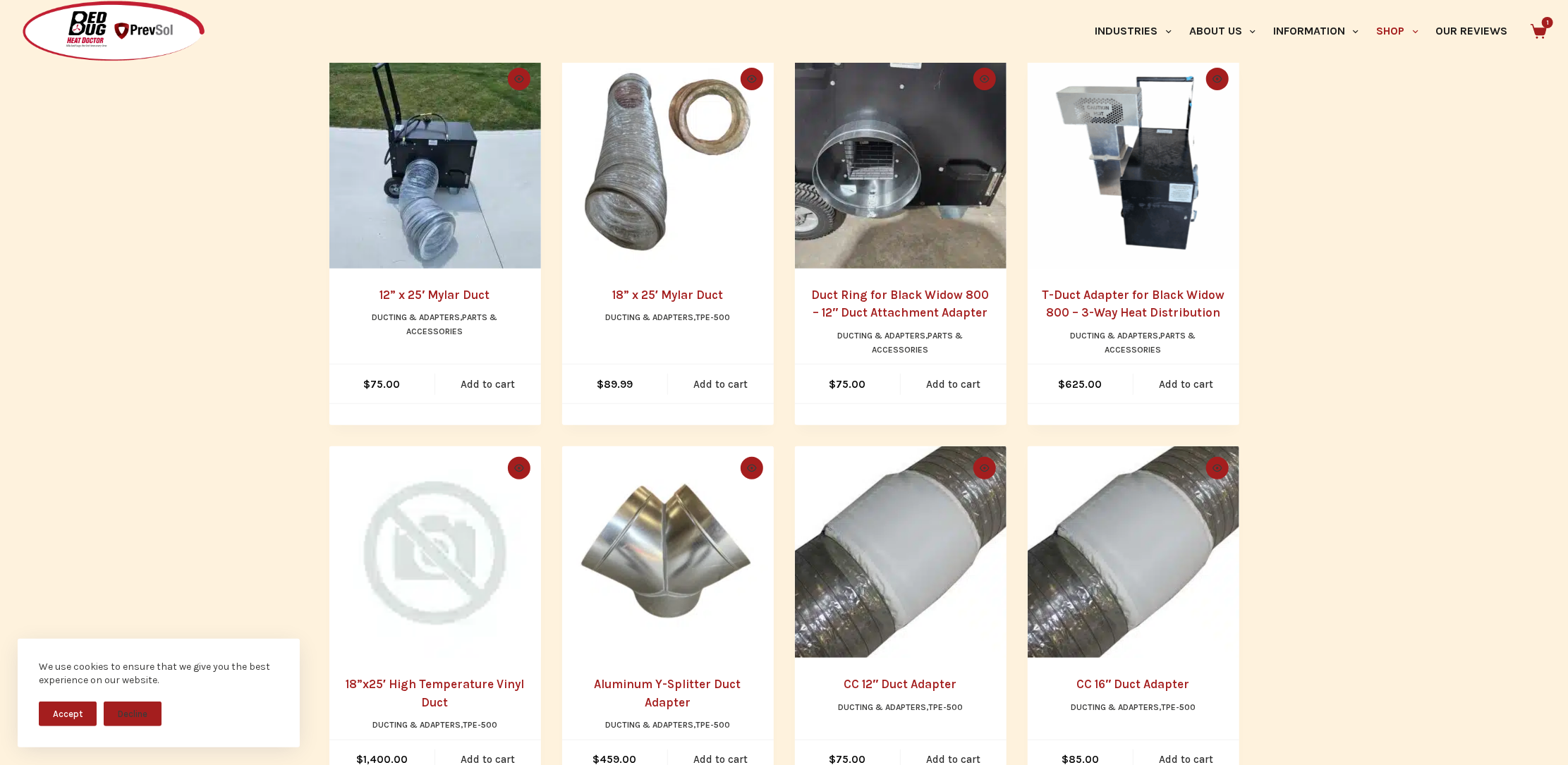
scroll to position [235, 0]
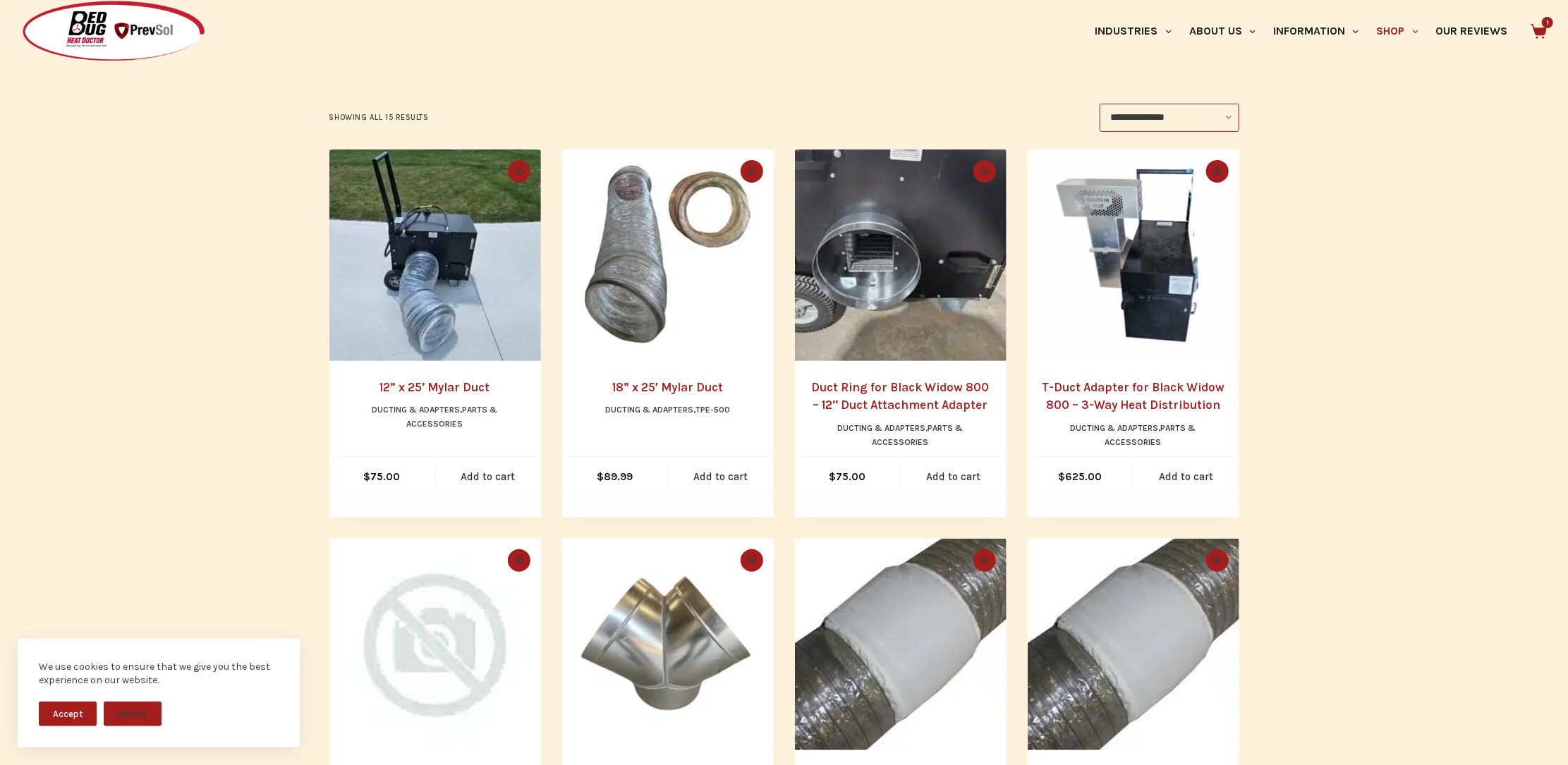
click at [443, 386] on link "12” x 25′ Mylar Duct" at bounding box center [435, 387] width 110 height 14
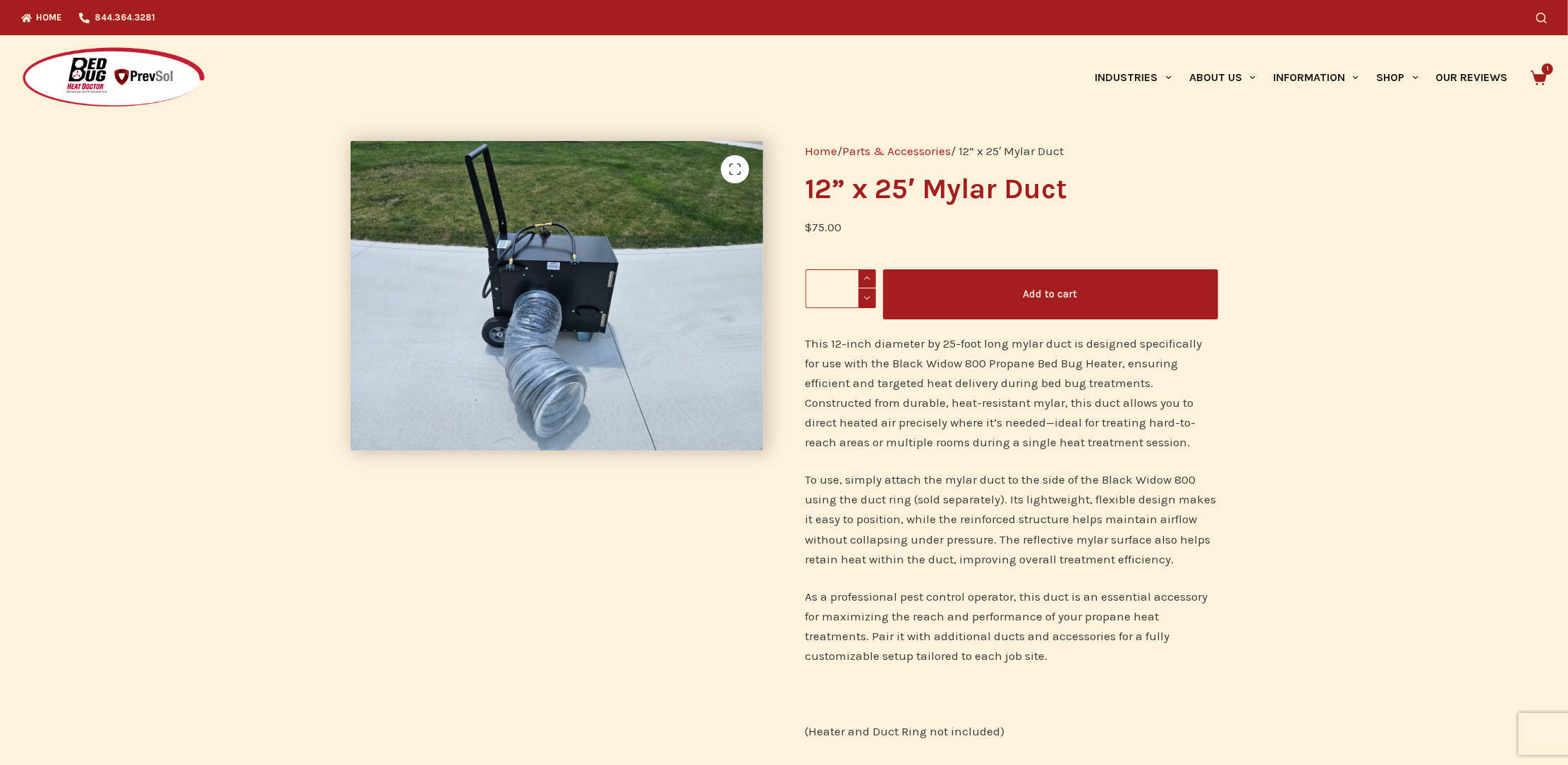
click at [1076, 290] on button "Add to cart" at bounding box center [1050, 294] width 335 height 50
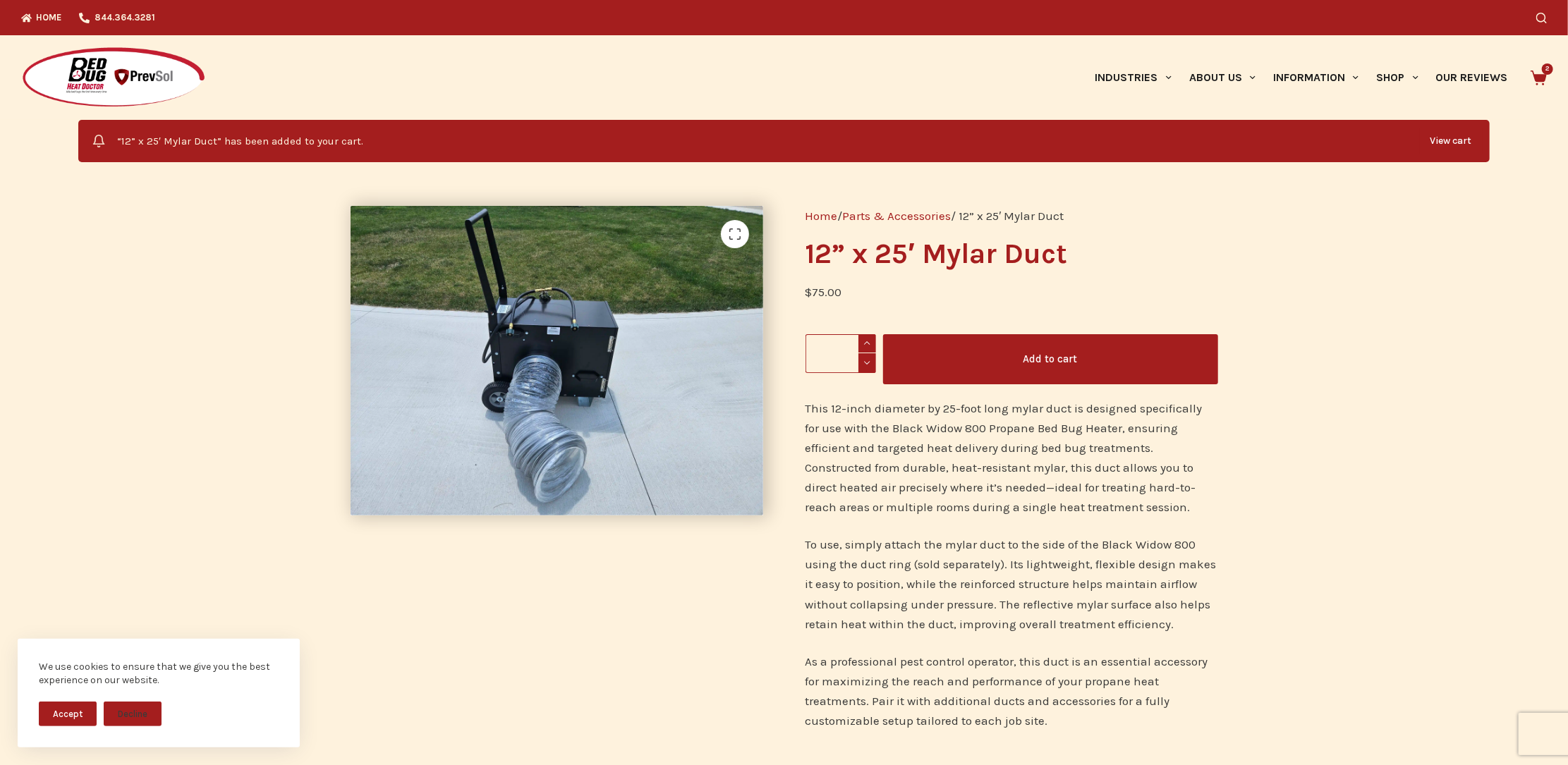
click at [125, 79] on img at bounding box center [113, 78] width 184 height 63
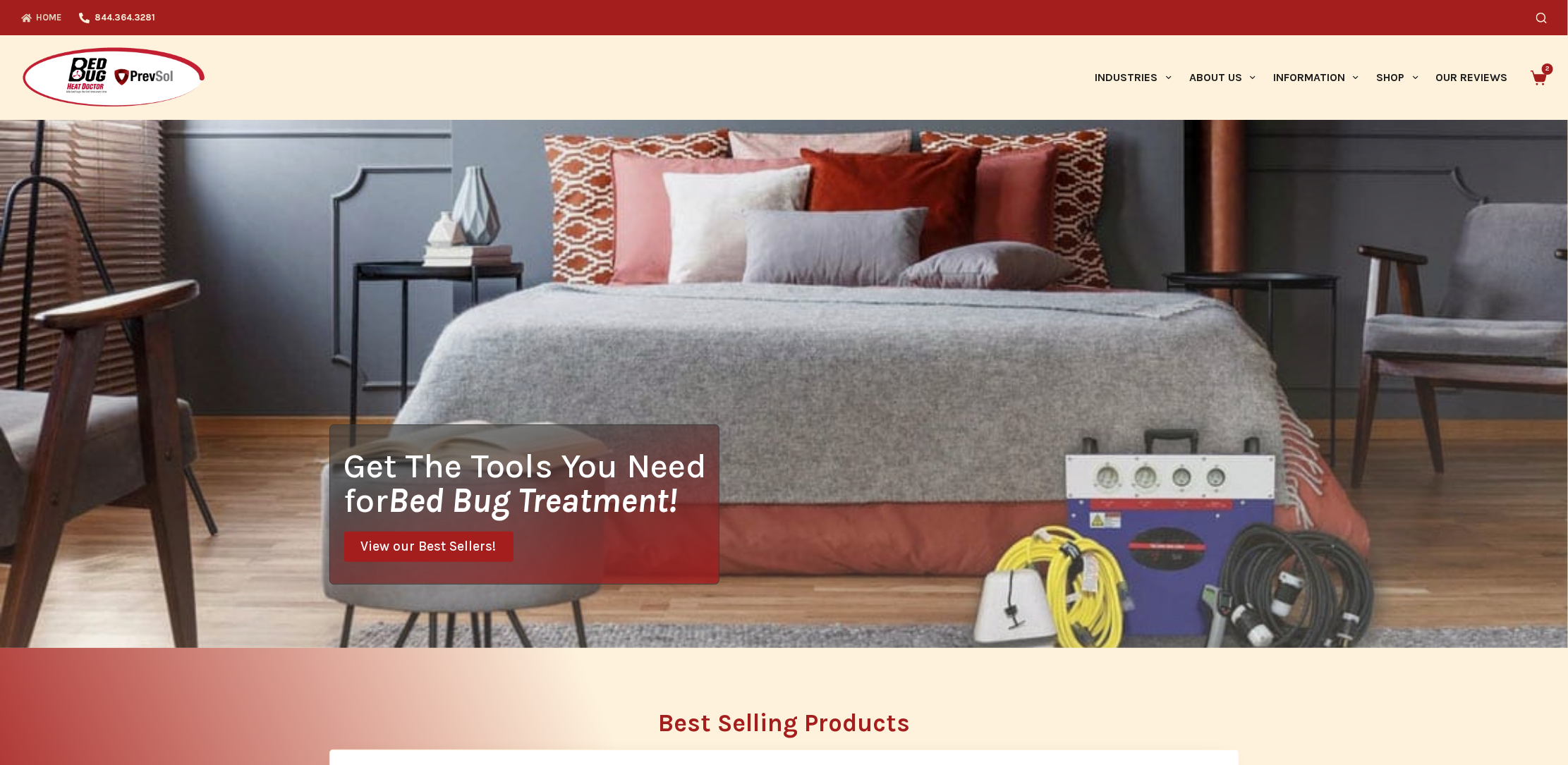
click at [55, 14] on link "Home" at bounding box center [45, 17] width 49 height 36
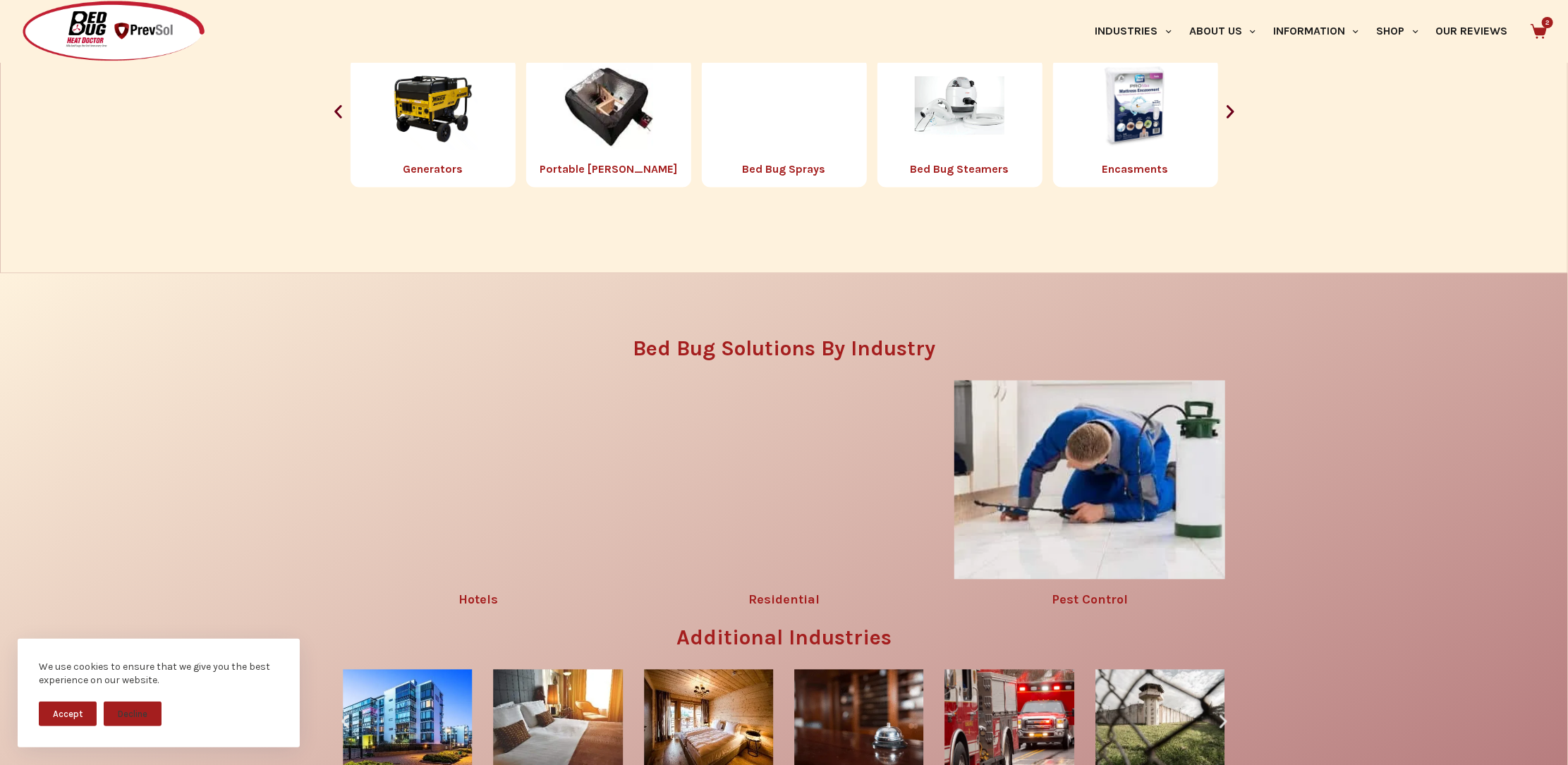
scroll to position [1909, 0]
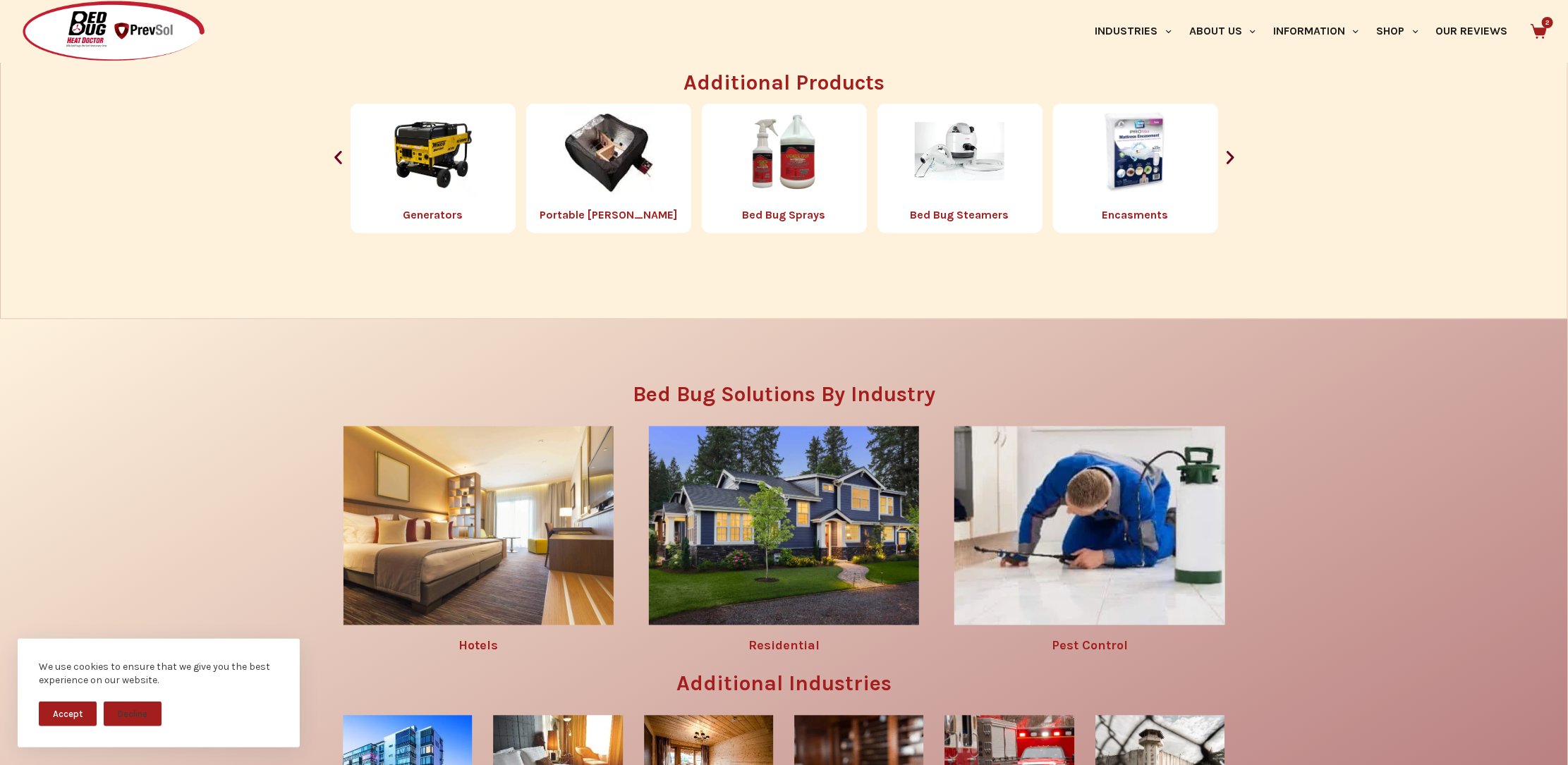
click at [1104, 646] on link "Pest Control" at bounding box center [1089, 646] width 76 height 16
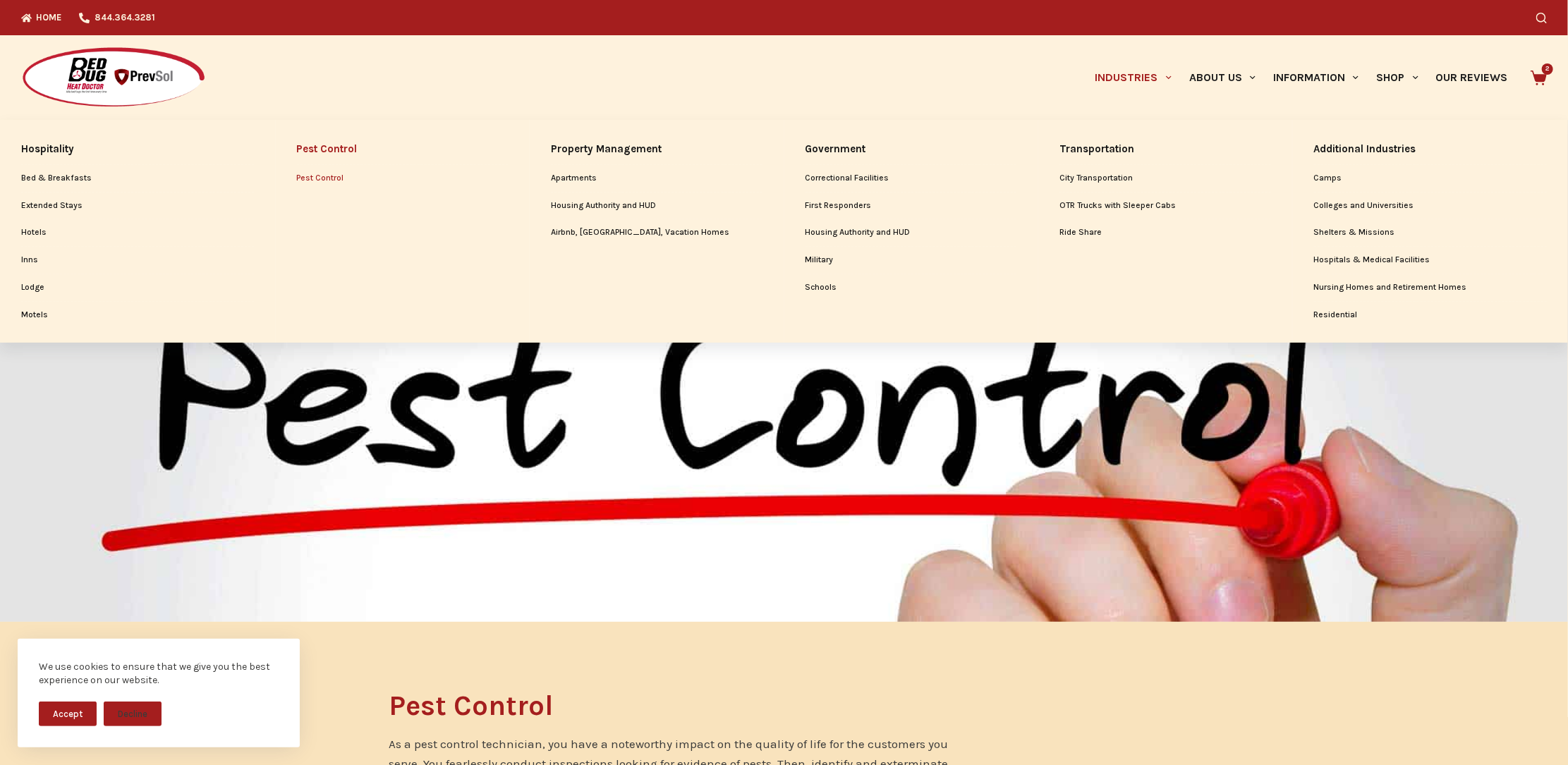
click at [338, 178] on link "Pest Control" at bounding box center [403, 178] width 212 height 26
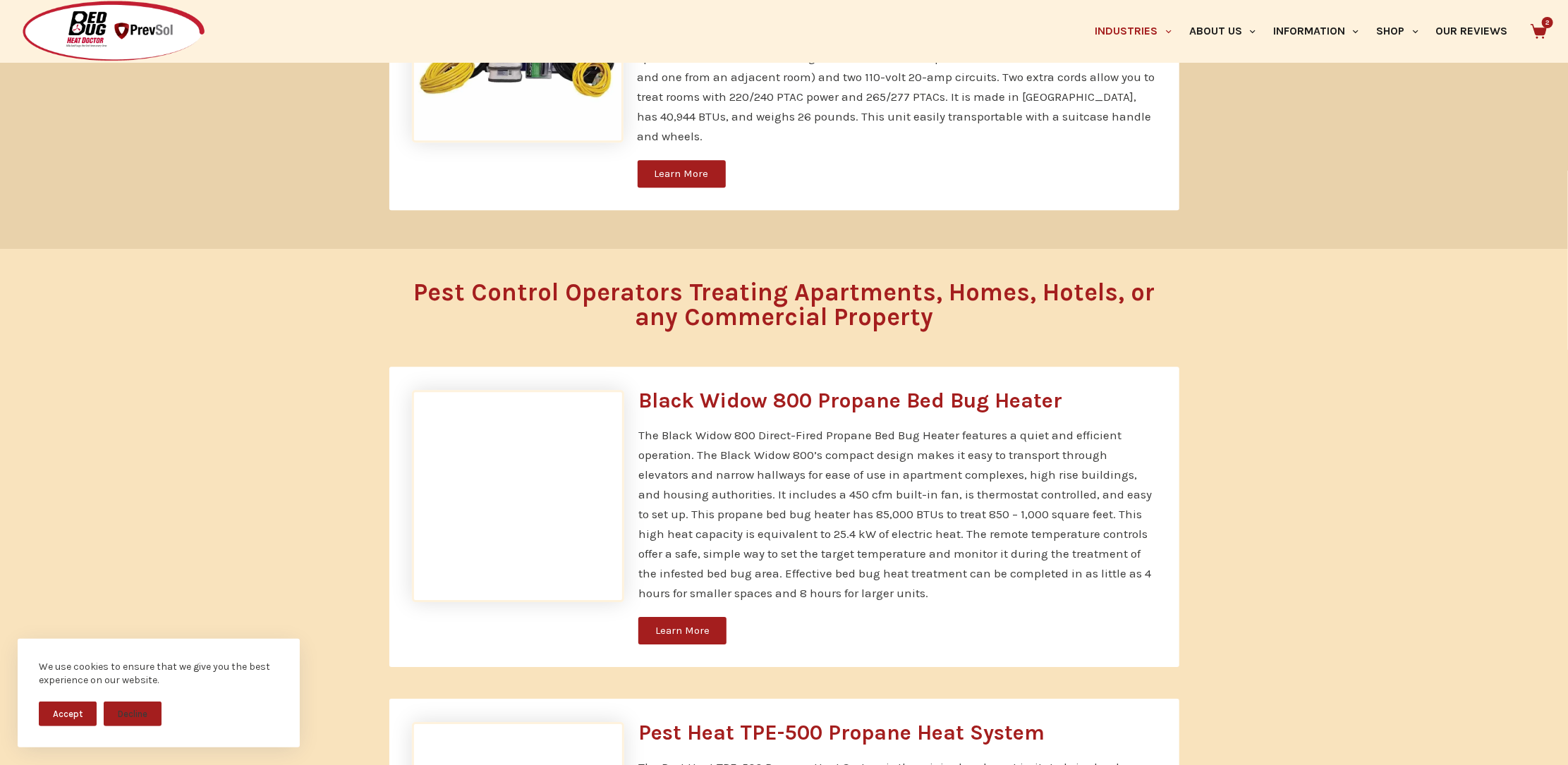
scroll to position [3056, 0]
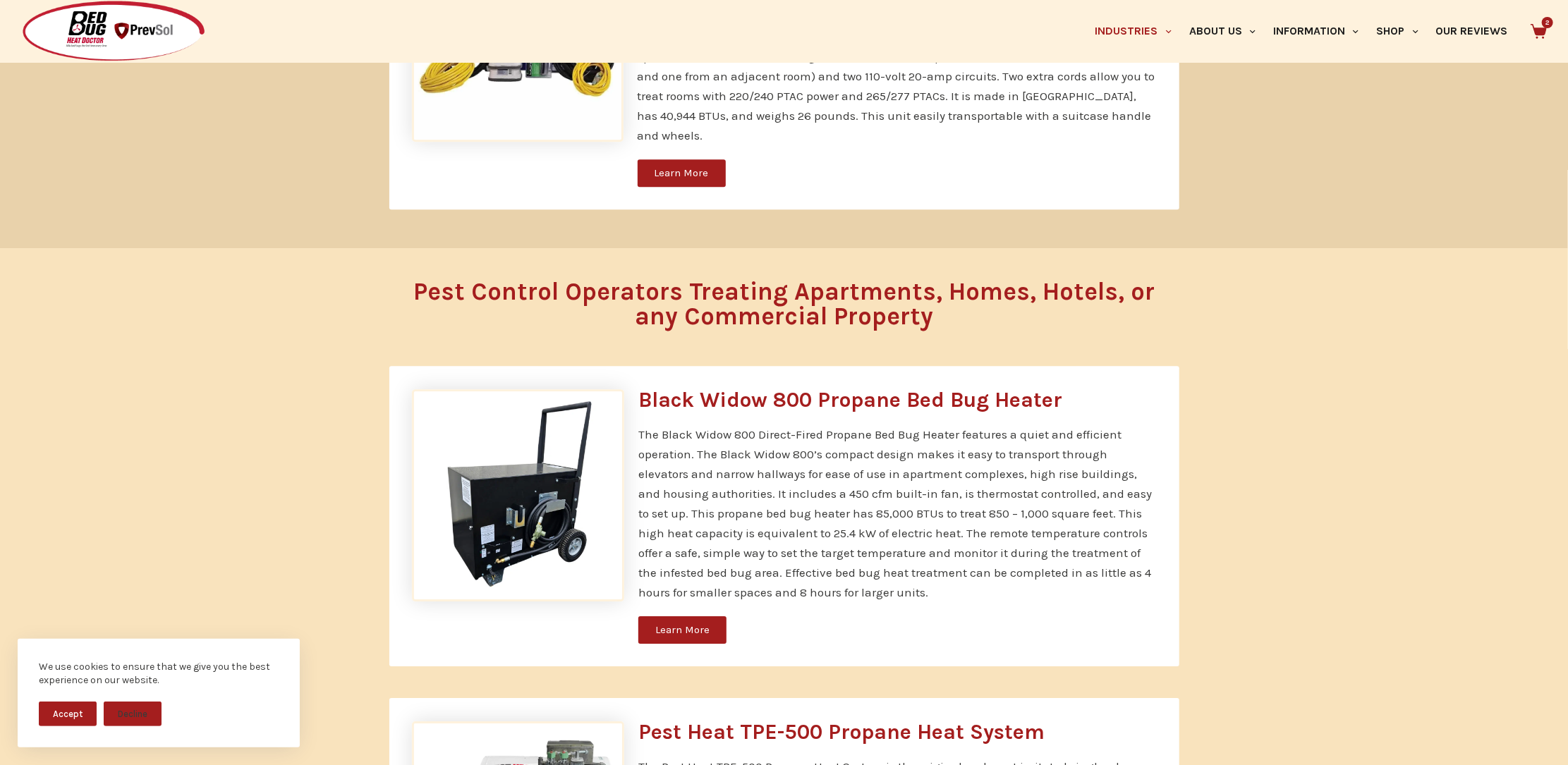
click at [685, 625] on span "Learn More" at bounding box center [683, 630] width 54 height 11
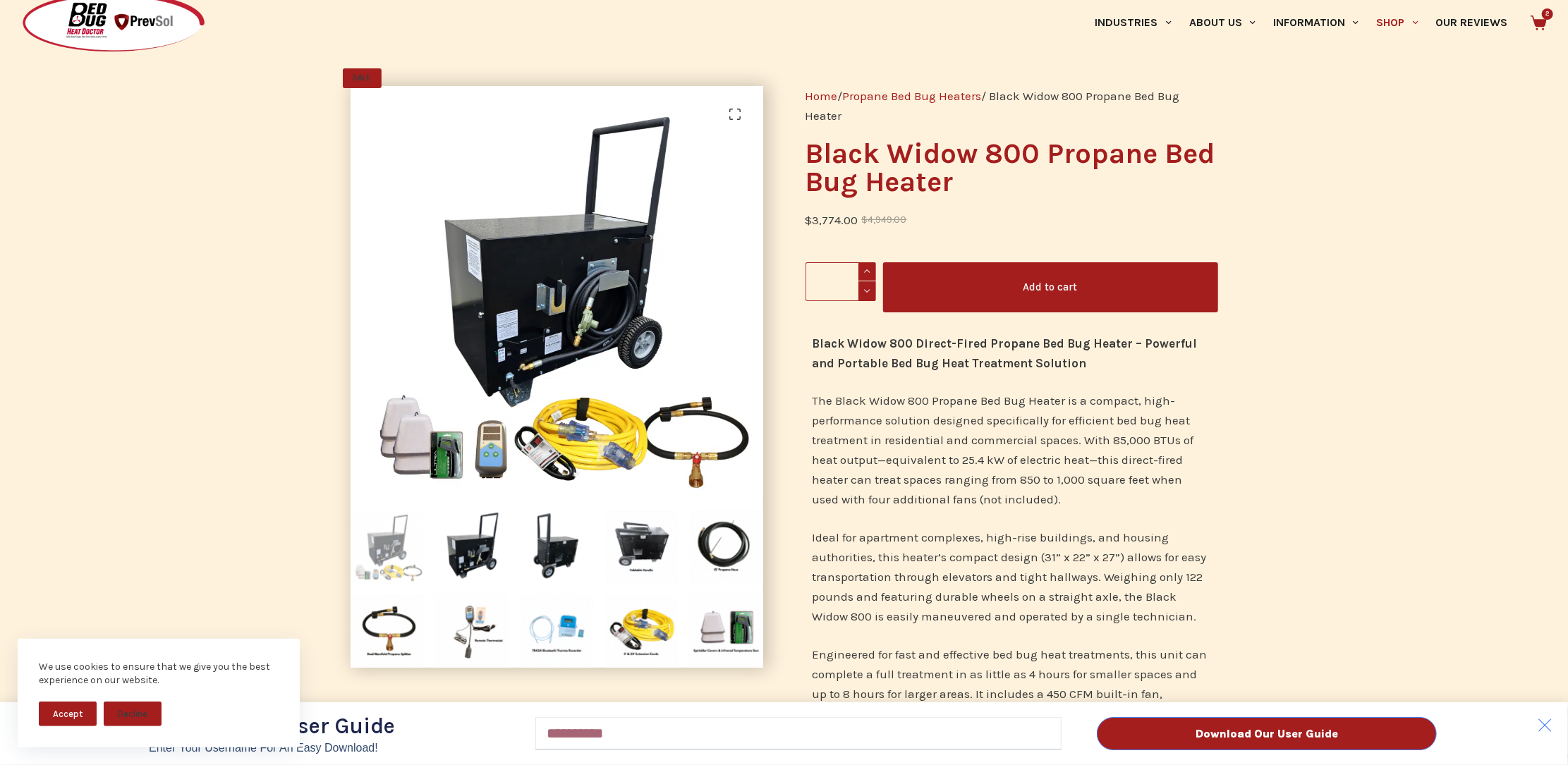
scroll to position [79, 0]
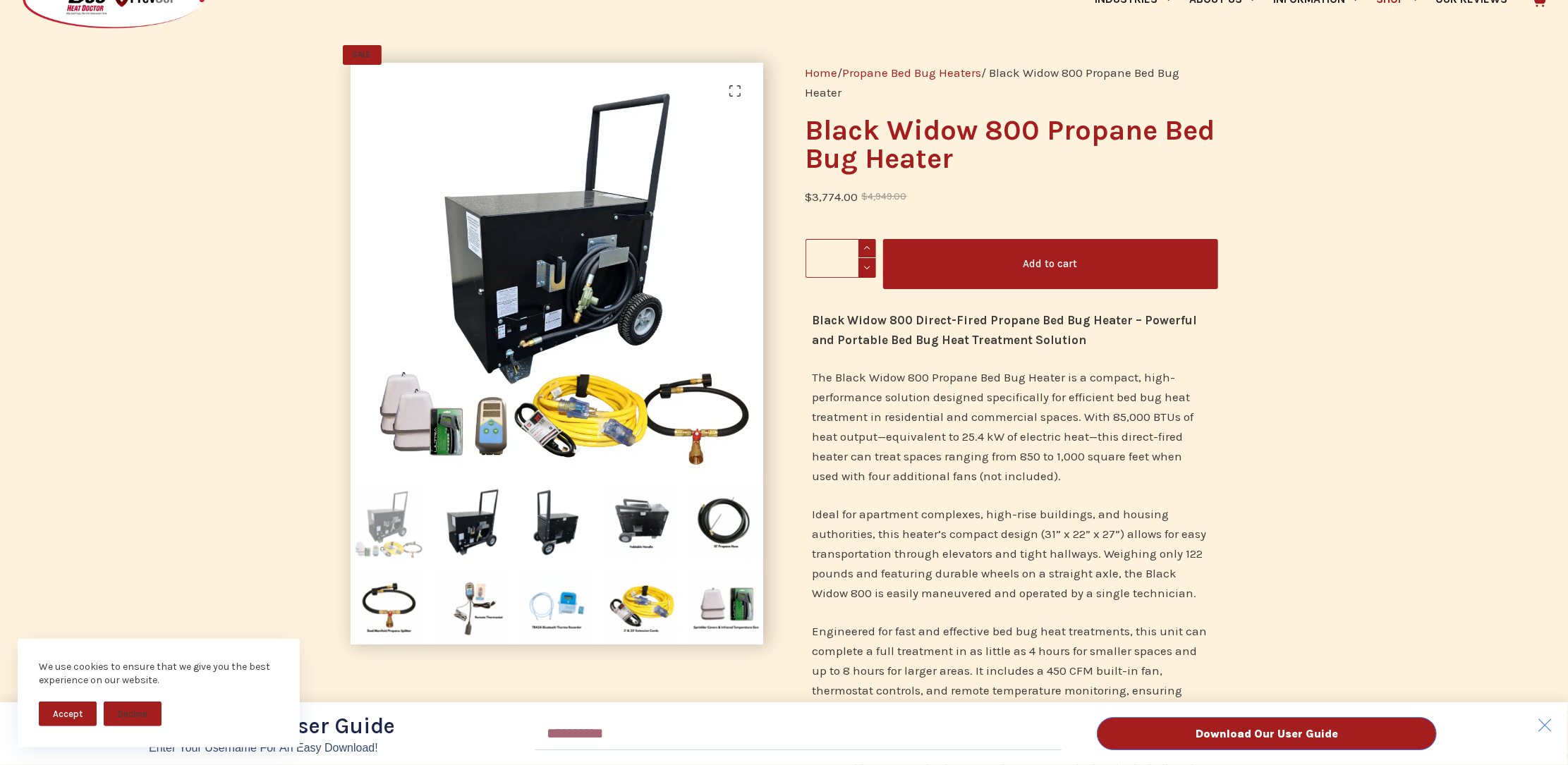
click at [1066, 269] on div "Download Our User Guide Enter Your Username for an Easy Download! Email Downloa…" at bounding box center [784, 382] width 1568 height 765
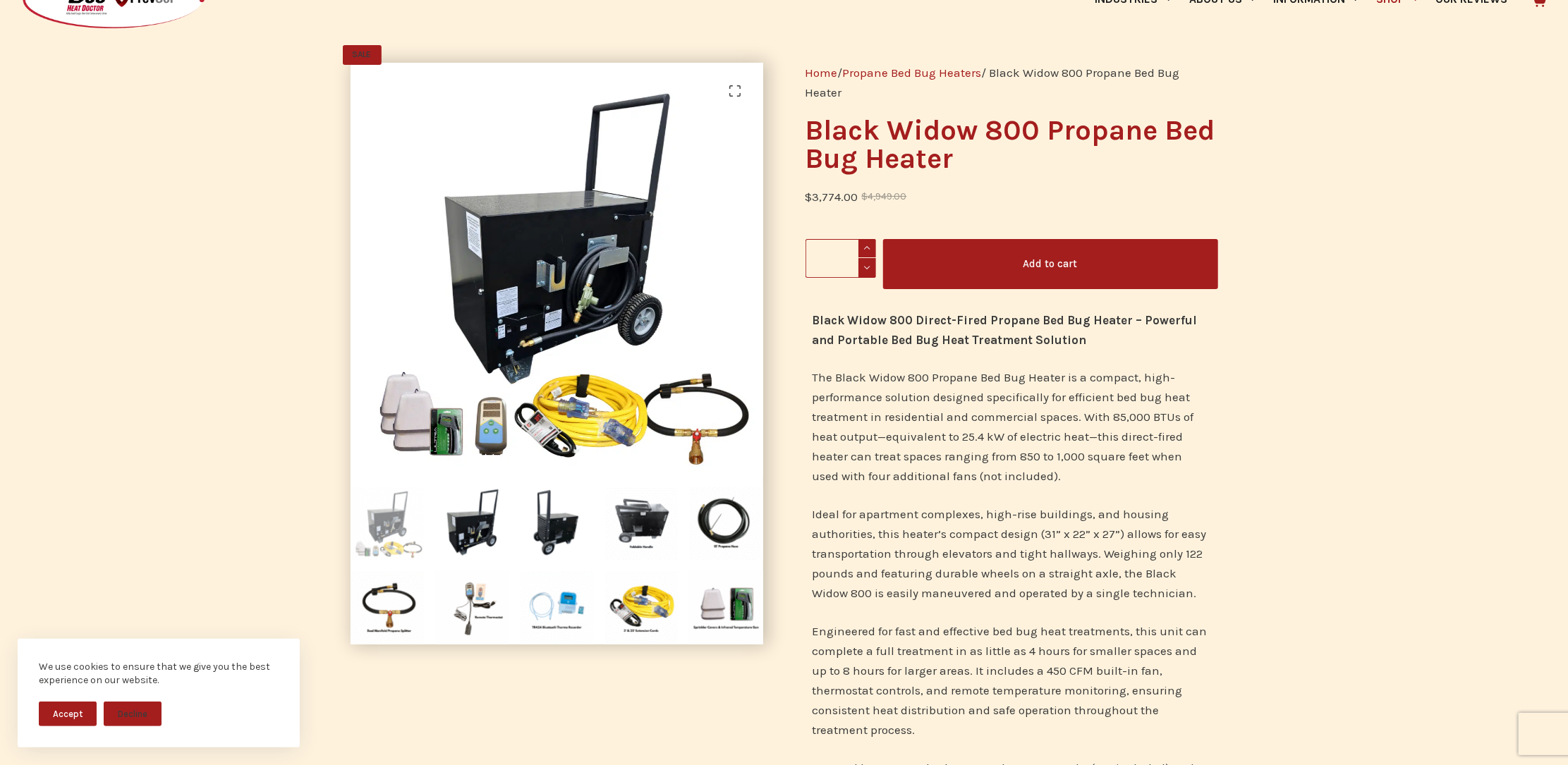
click at [1040, 253] on div "Download Our User Guide Enter Your Username for an Easy Download! Email Downloa…" at bounding box center [784, 382] width 1568 height 765
click at [73, 720] on button "Accept" at bounding box center [67, 714] width 58 height 25
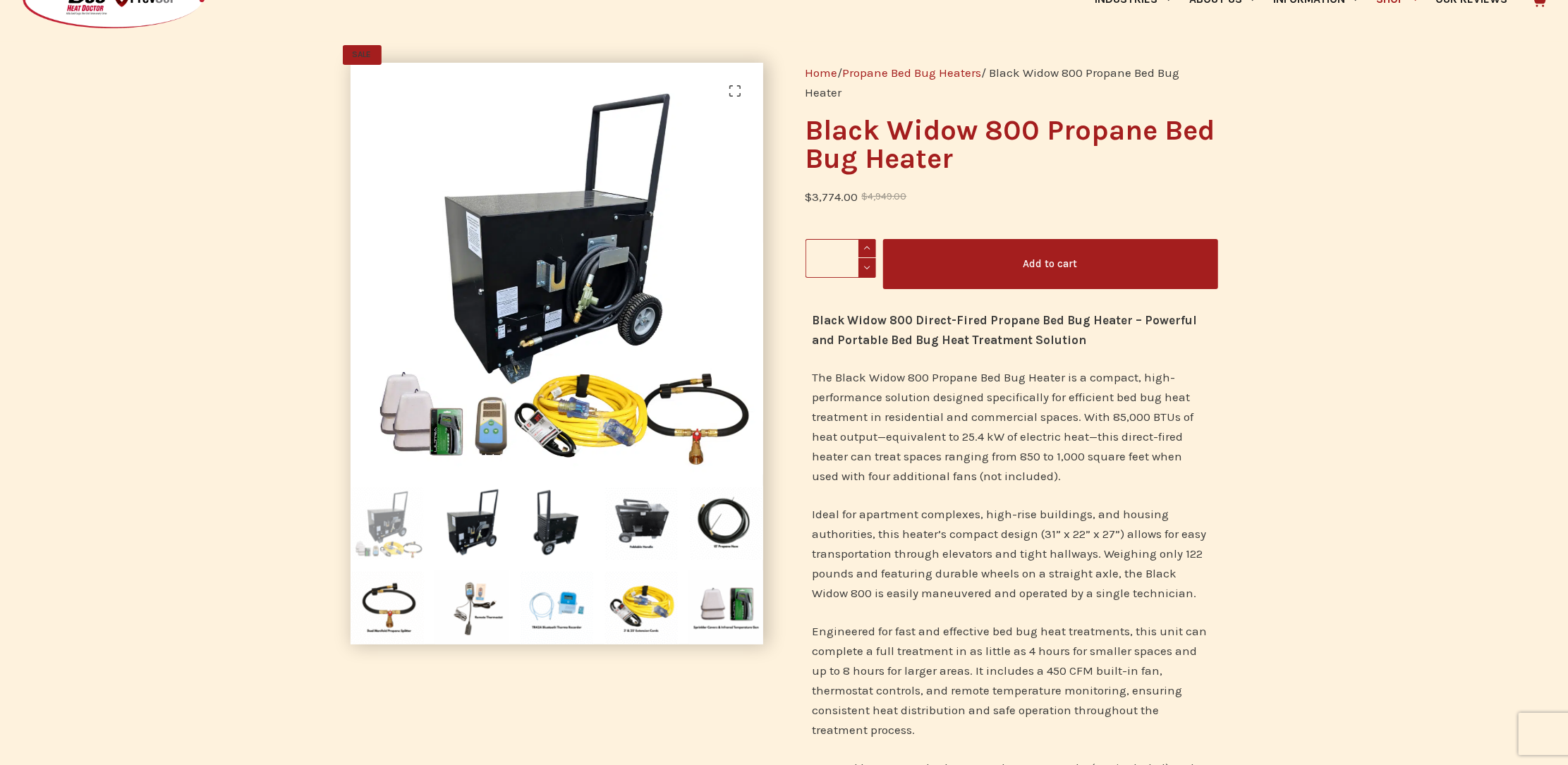
click at [1017, 279] on button "Add to cart" at bounding box center [1050, 264] width 335 height 50
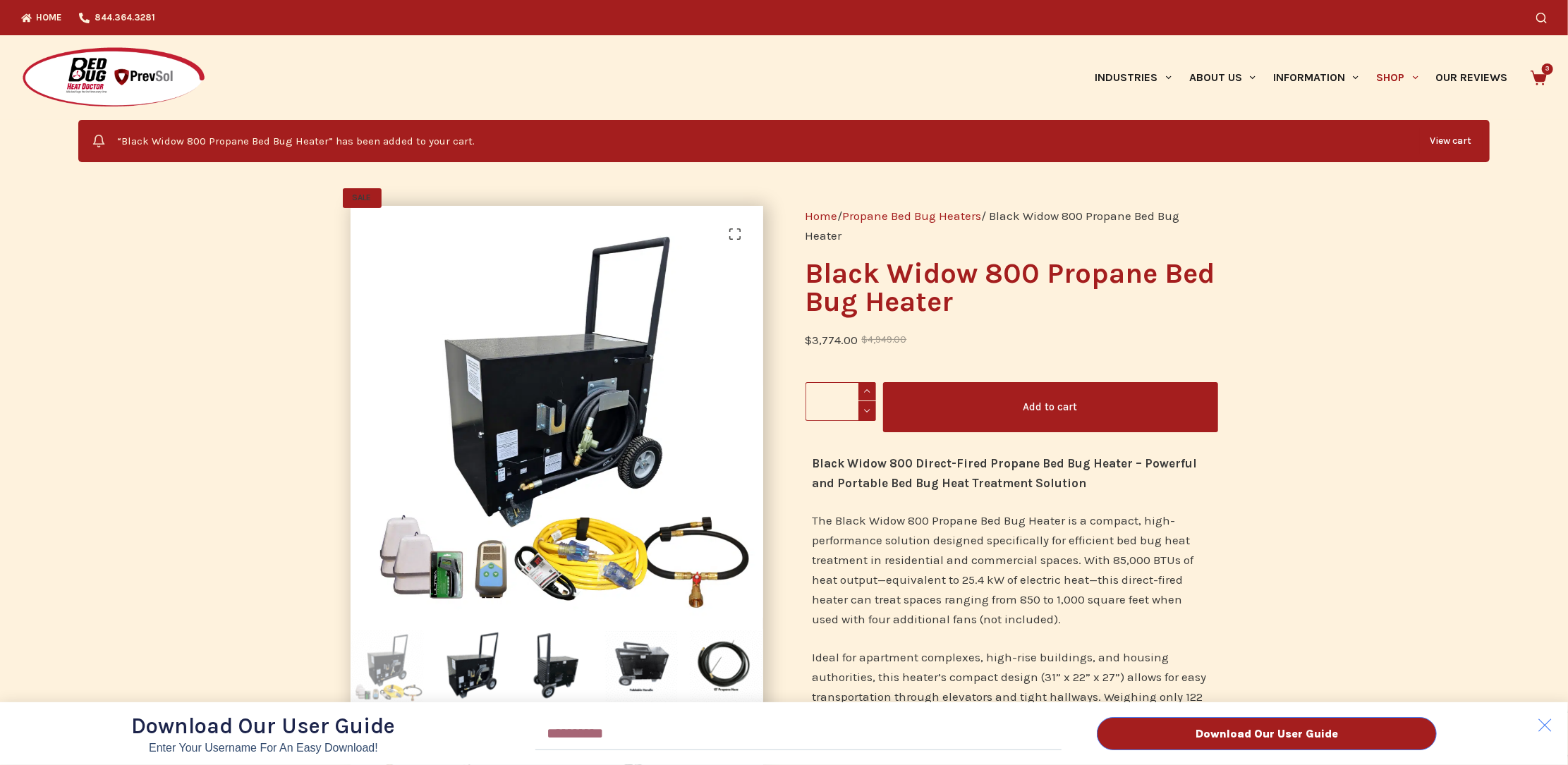
click at [1548, 76] on div "Download Our User Guide Enter Your Username for an Easy Download! Email Downloa…" at bounding box center [784, 382] width 1568 height 765
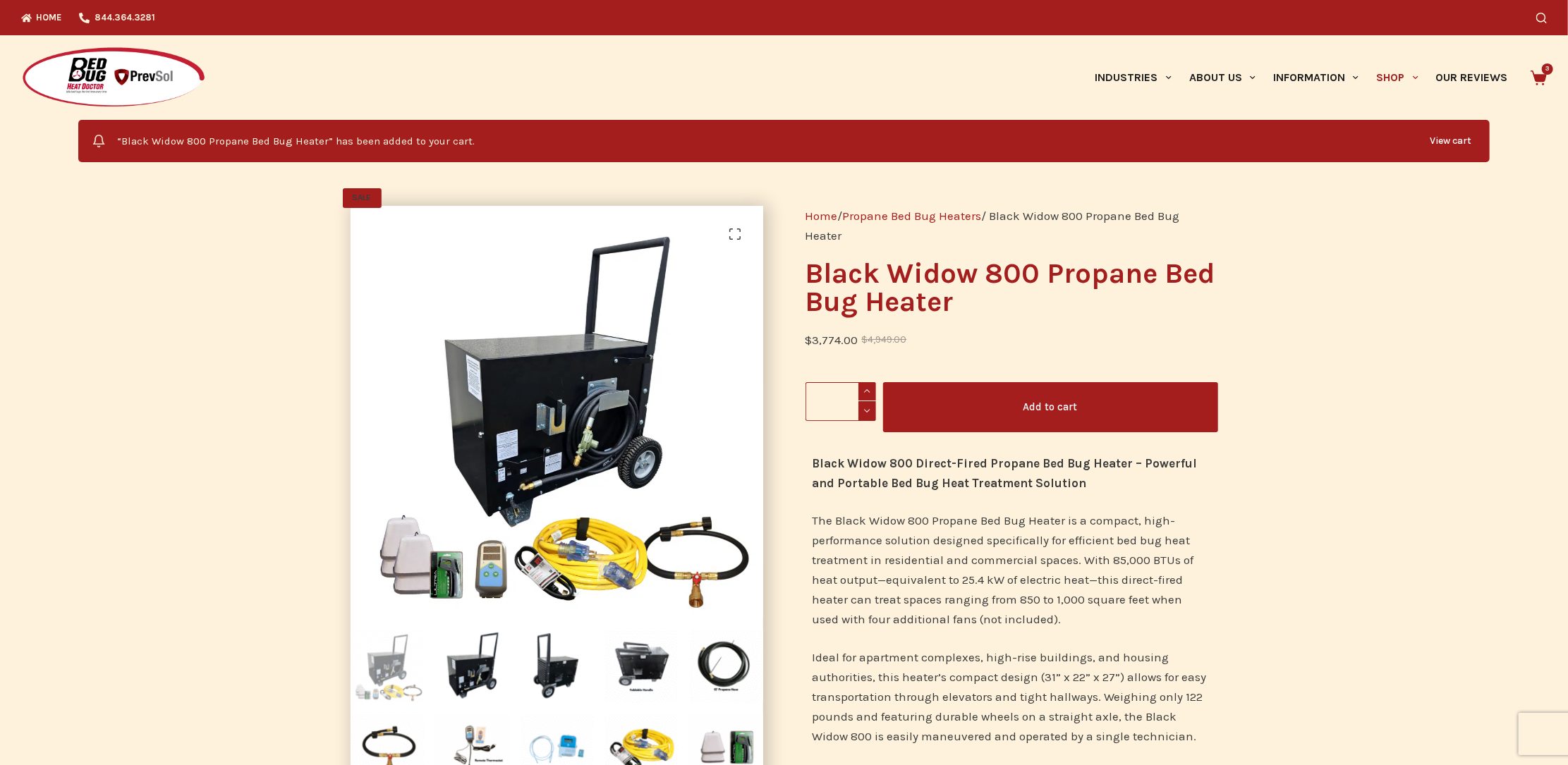
click at [1466, 140] on link "View cart" at bounding box center [1451, 141] width 63 height 28
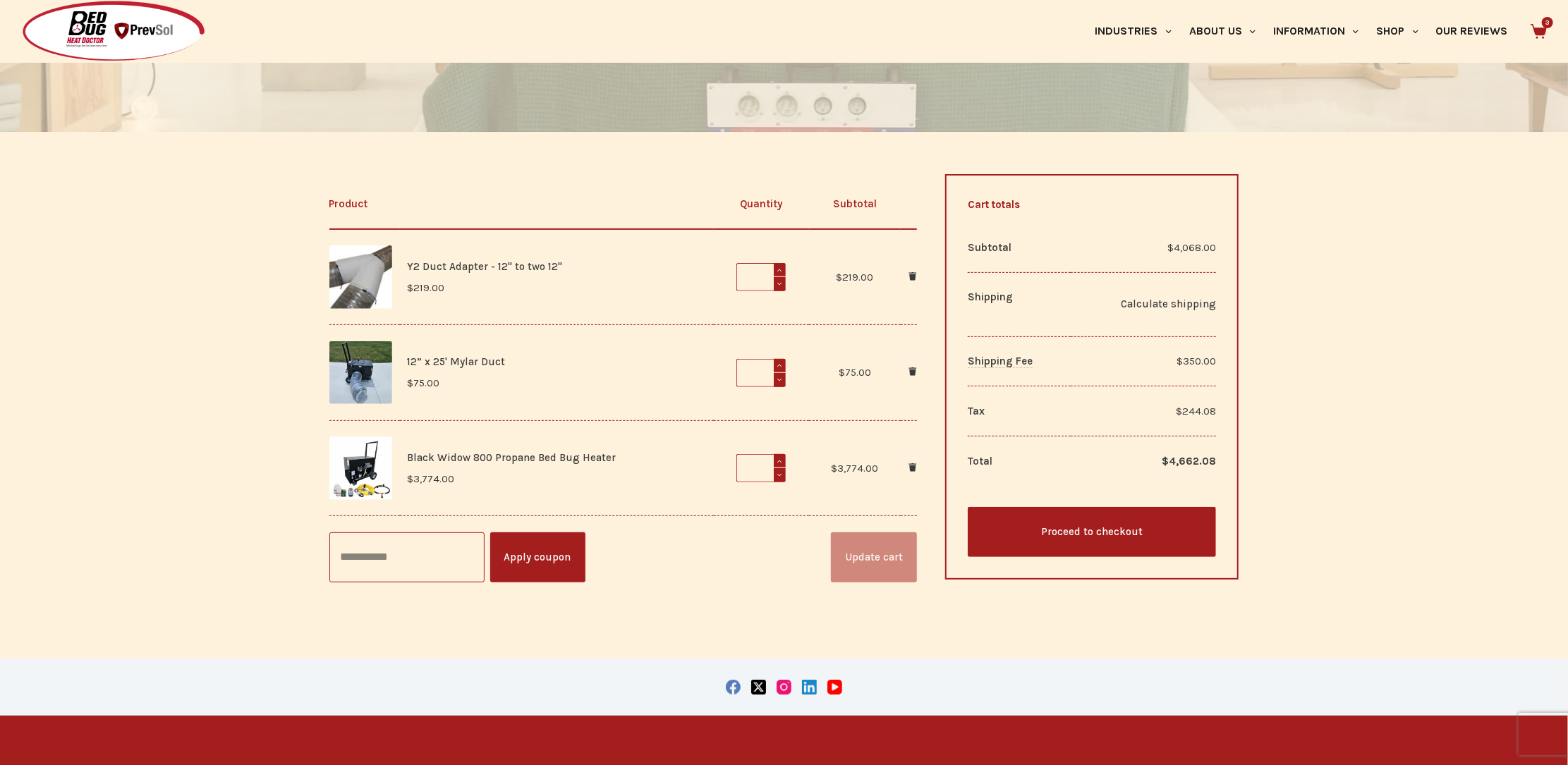
click at [1051, 521] on link "Proceed to checkout" at bounding box center [1092, 532] width 249 height 50
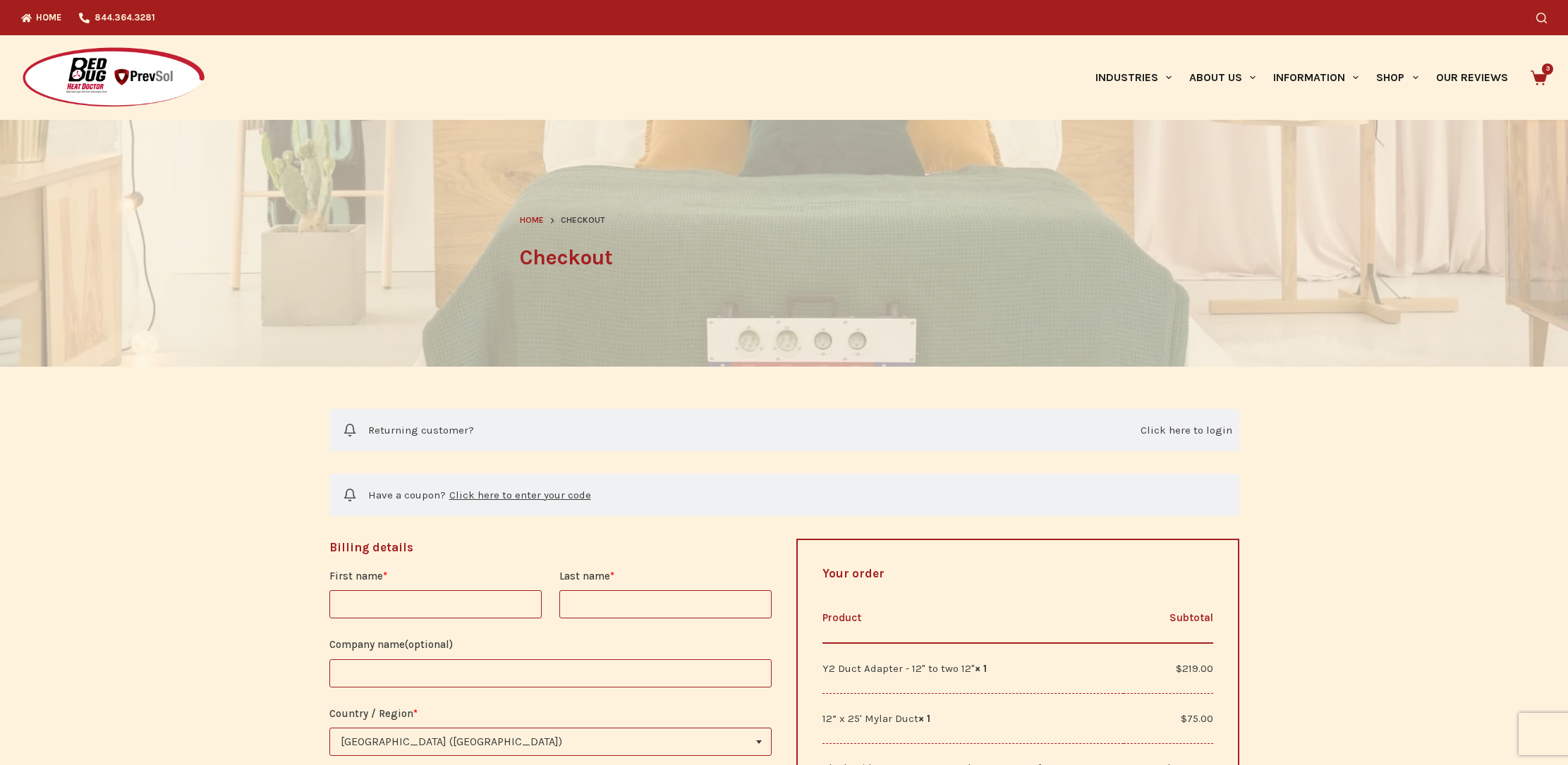
select select "**"
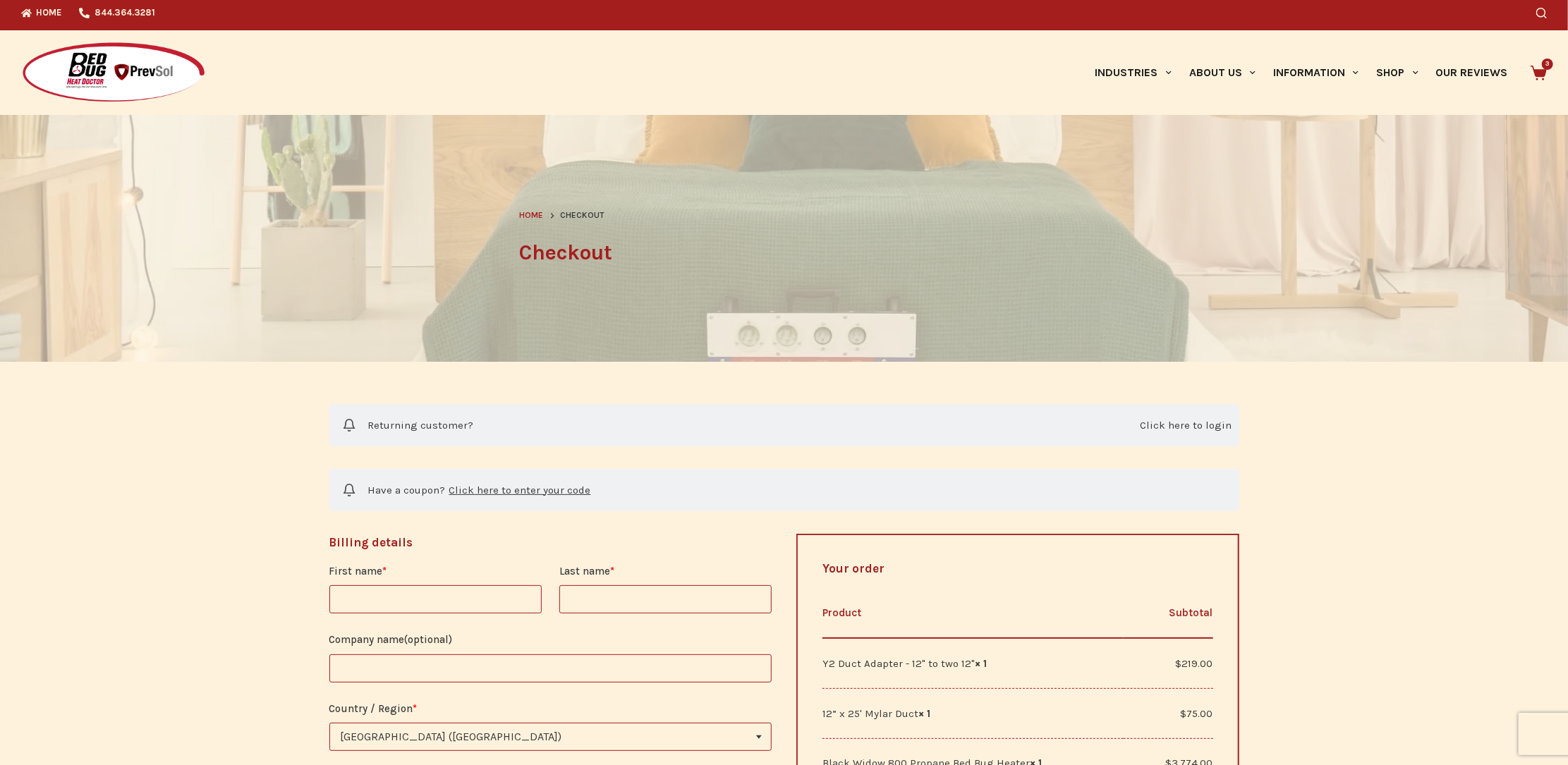
scroll to position [235, 0]
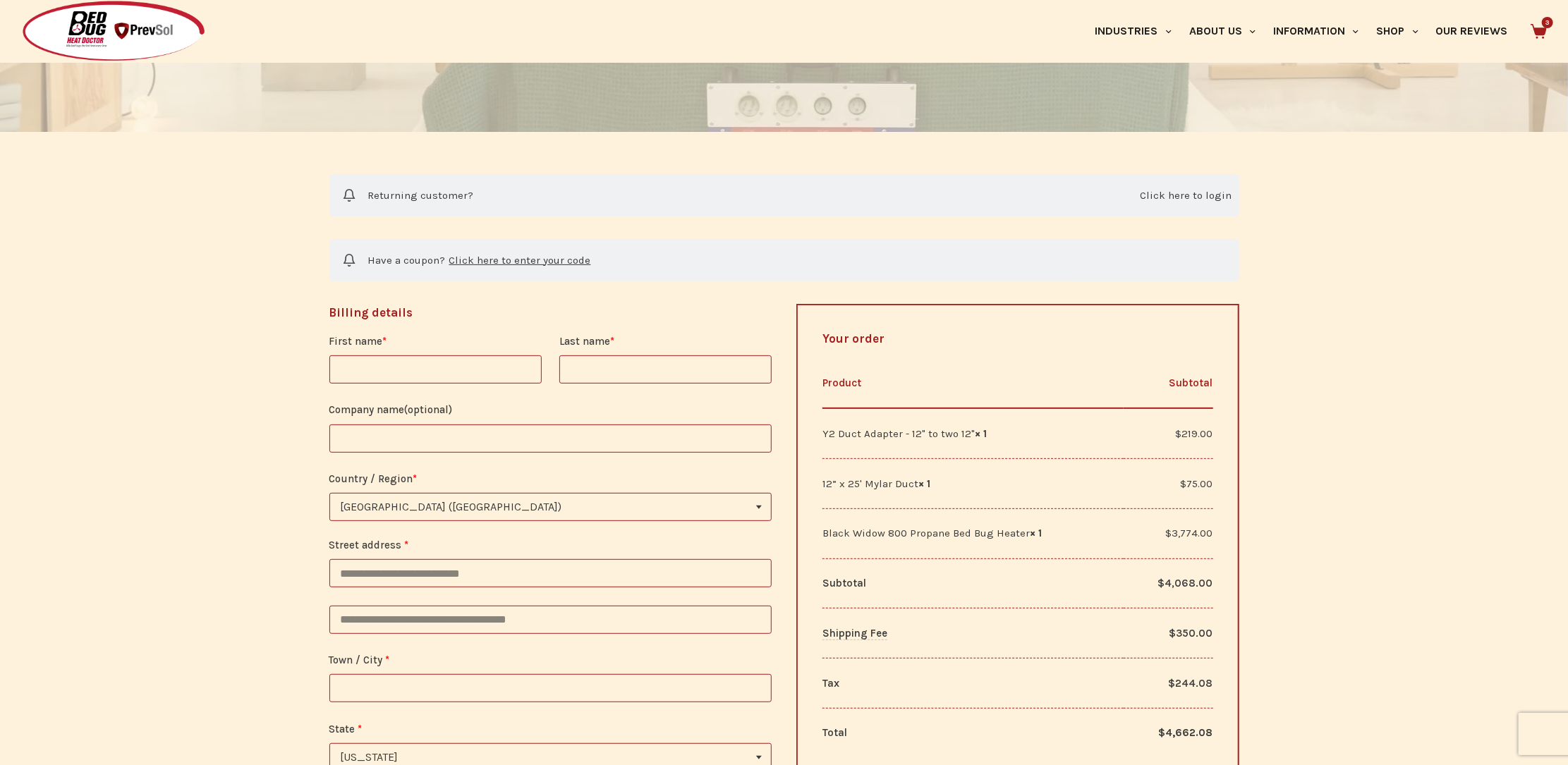
click at [404, 382] on input "First name *" at bounding box center [435, 369] width 212 height 28
type input "*******"
click at [597, 384] on input "Last name *" at bounding box center [665, 369] width 212 height 28
type input "*******"
click at [373, 451] on input "Company name (optional)" at bounding box center [551, 438] width 443 height 28
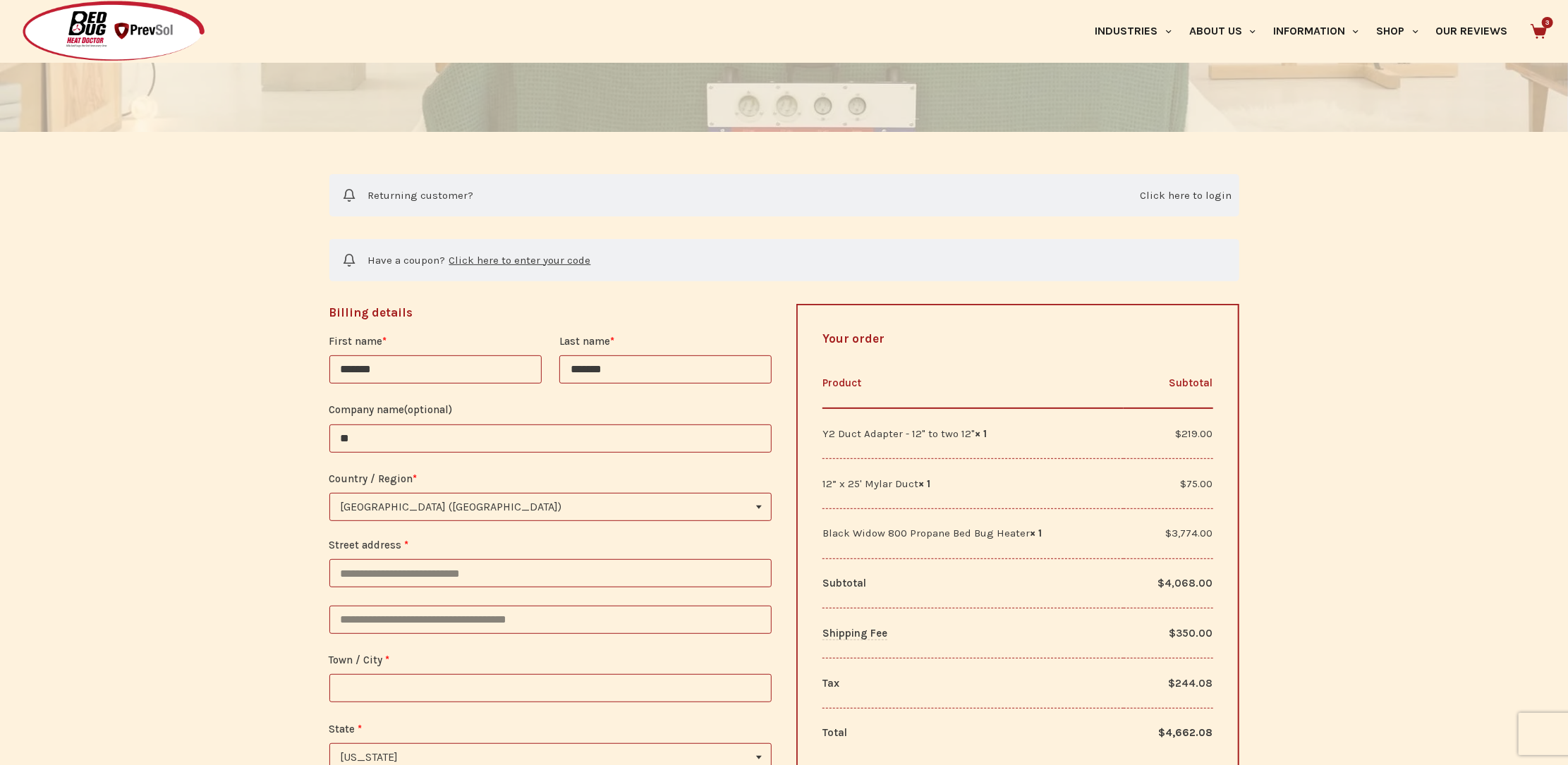
type input "*"
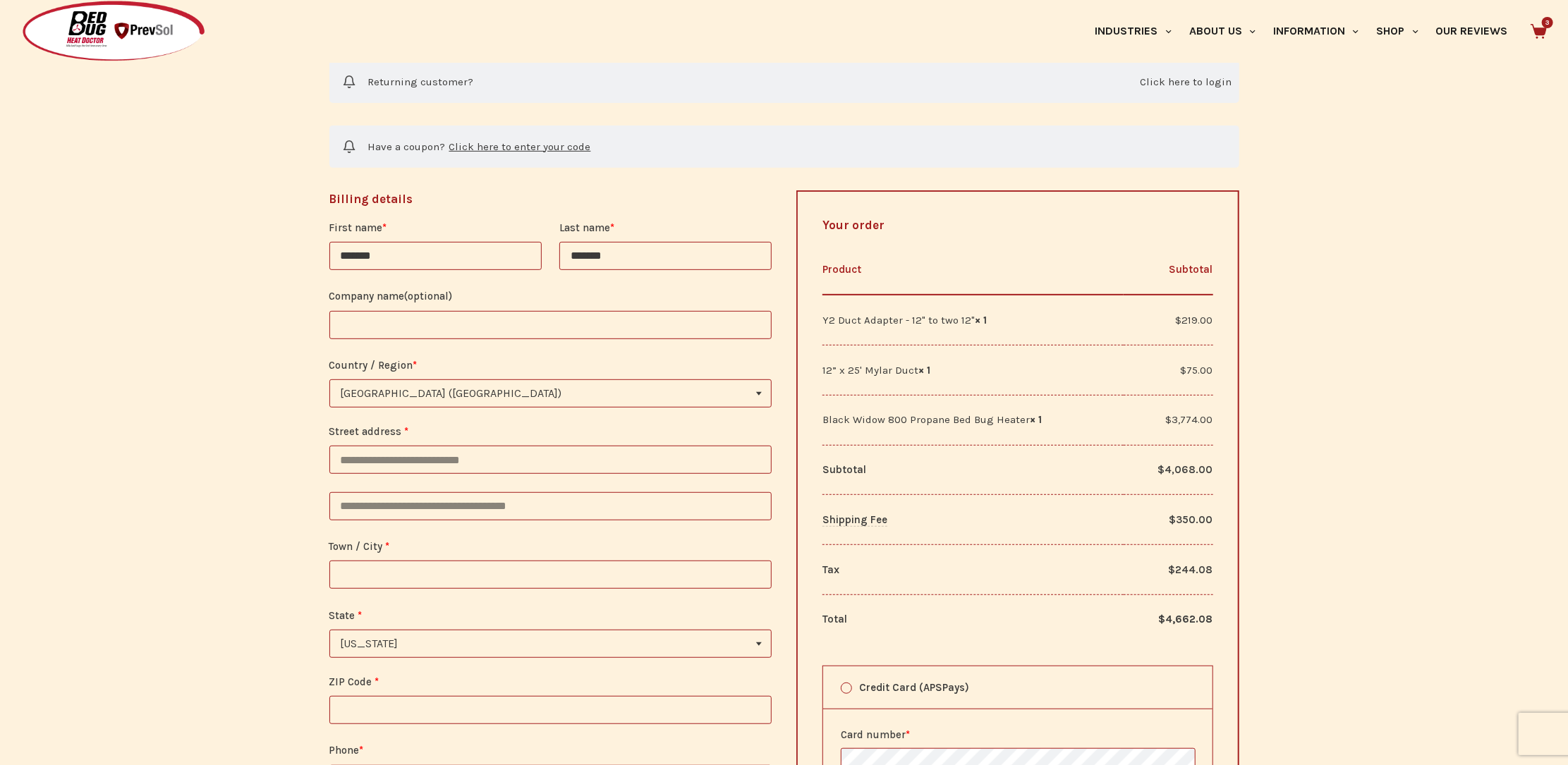
scroll to position [392, 0]
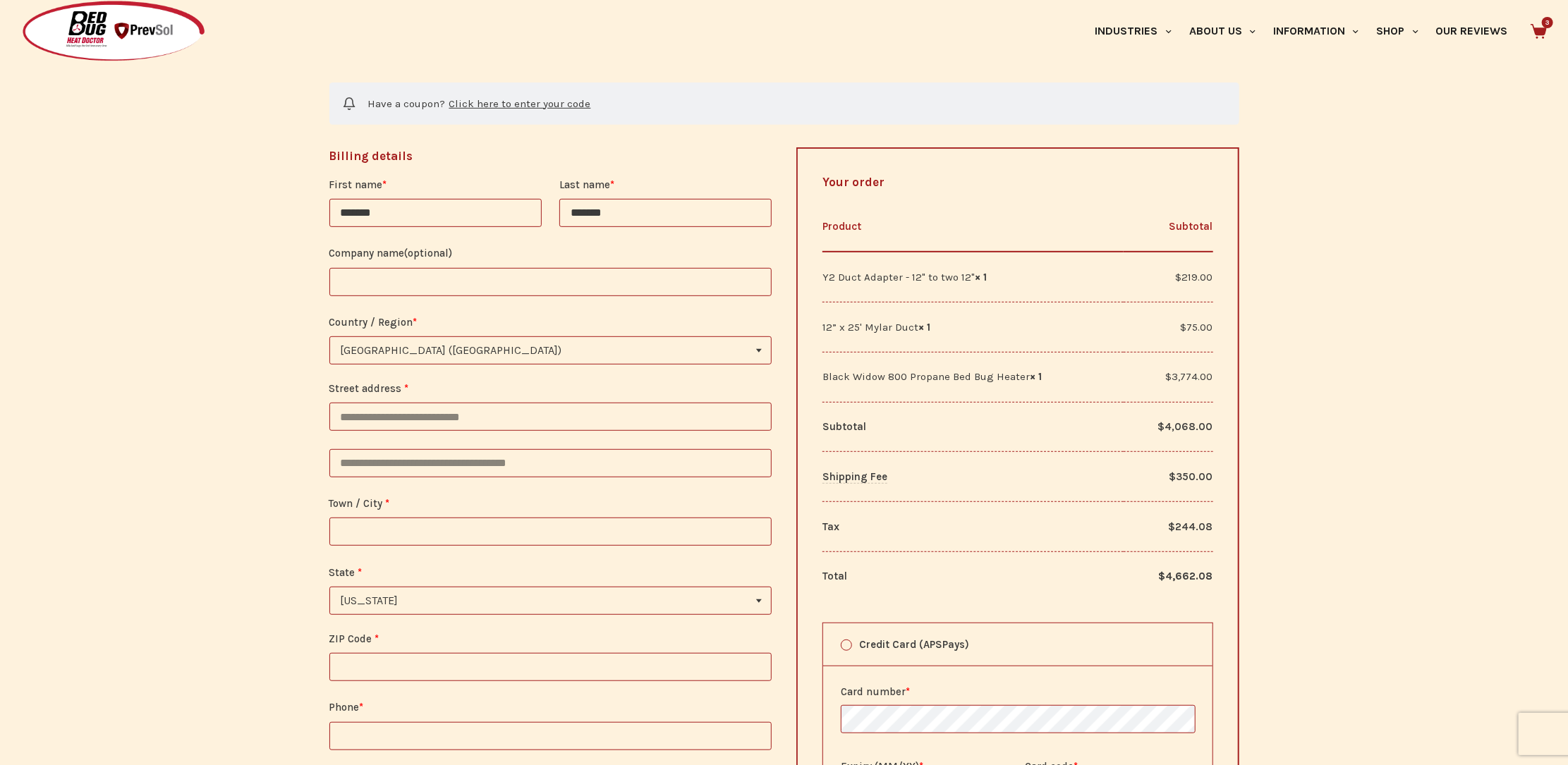
click at [377, 426] on input "Street address *" at bounding box center [551, 417] width 443 height 28
type input "**********"
click at [382, 545] on input "Town / City *" at bounding box center [551, 531] width 443 height 28
type input "*********"
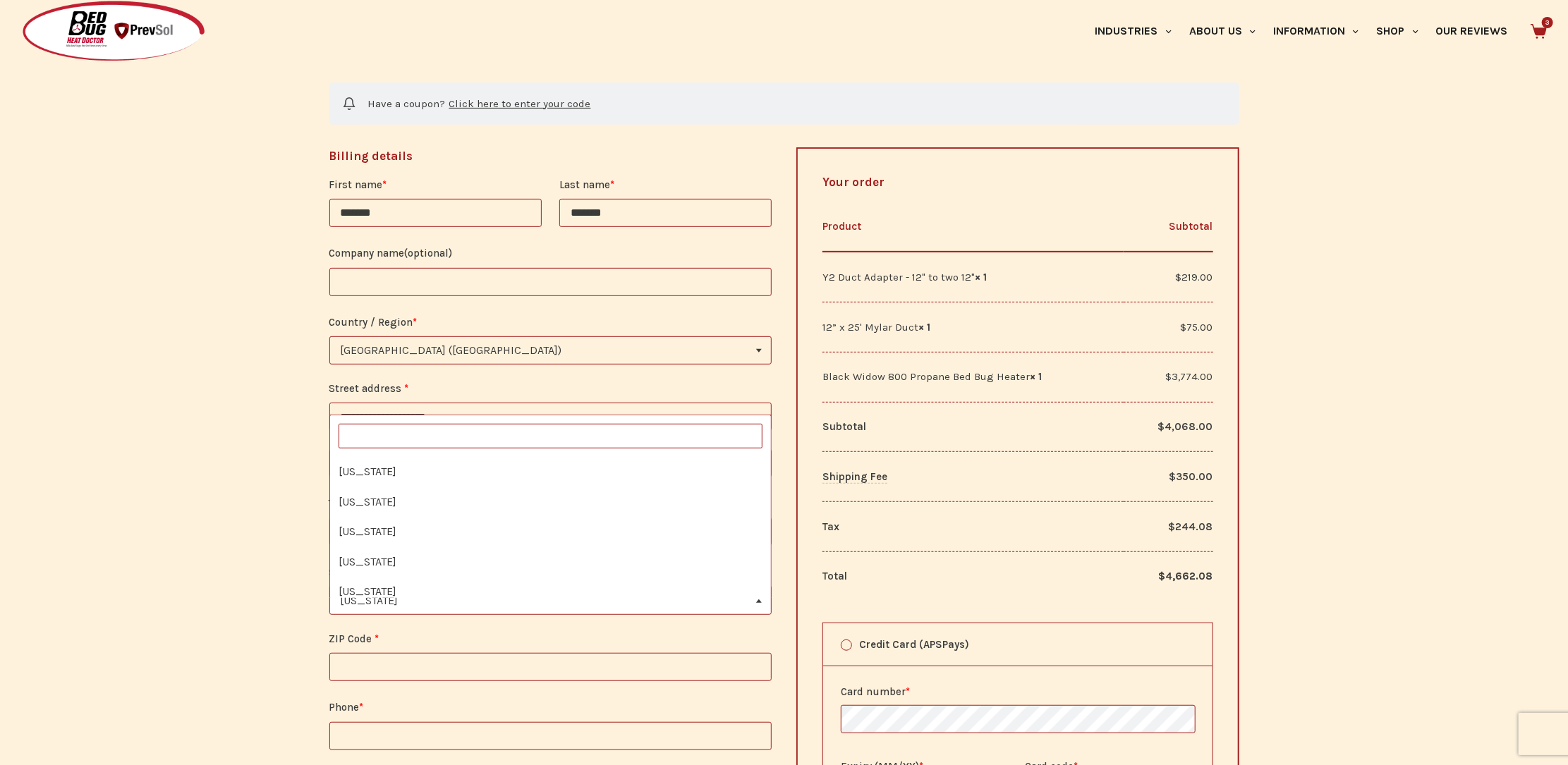
click at [404, 609] on span "Michigan" at bounding box center [551, 600] width 442 height 26
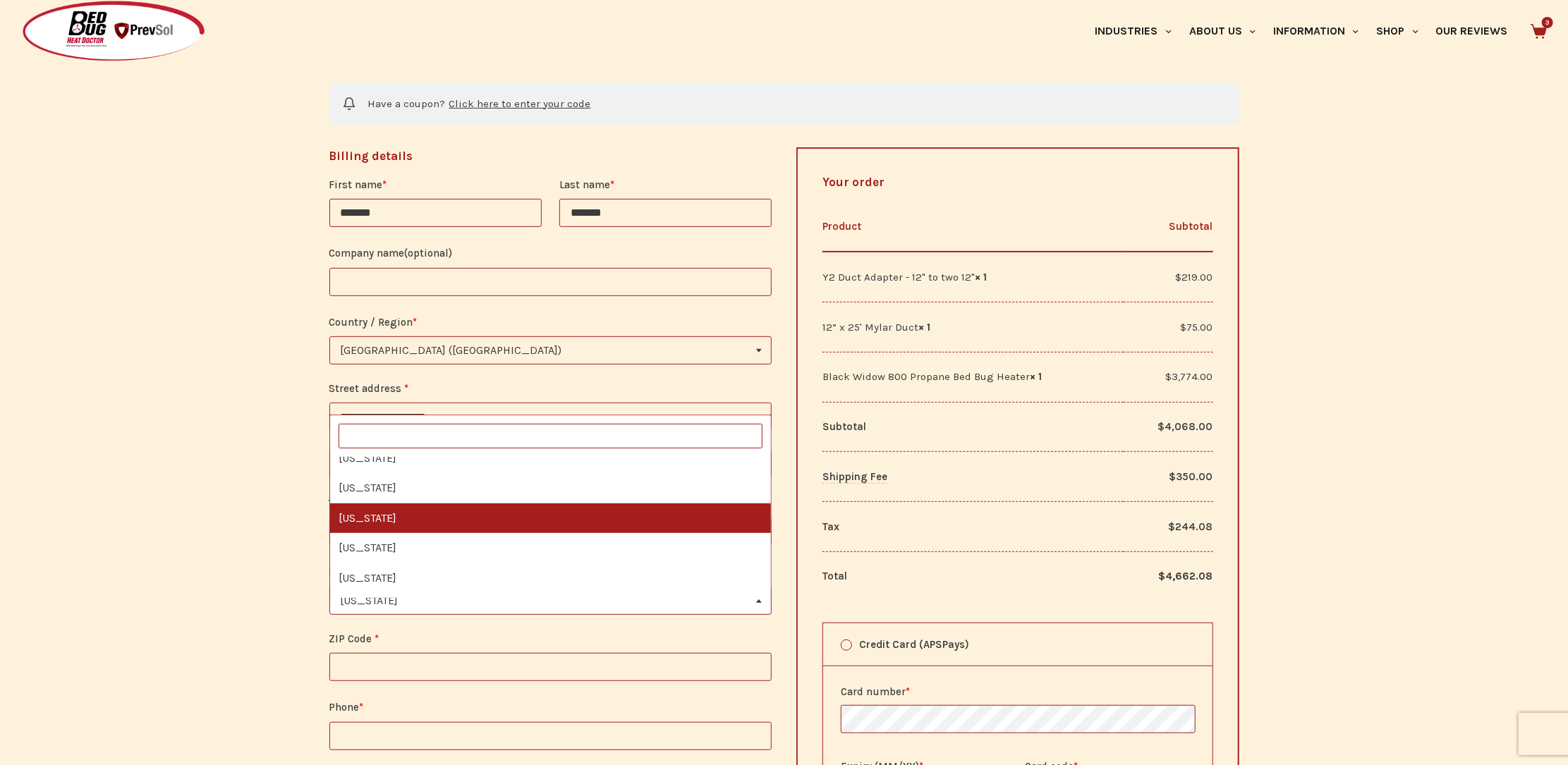
scroll to position [833, 0]
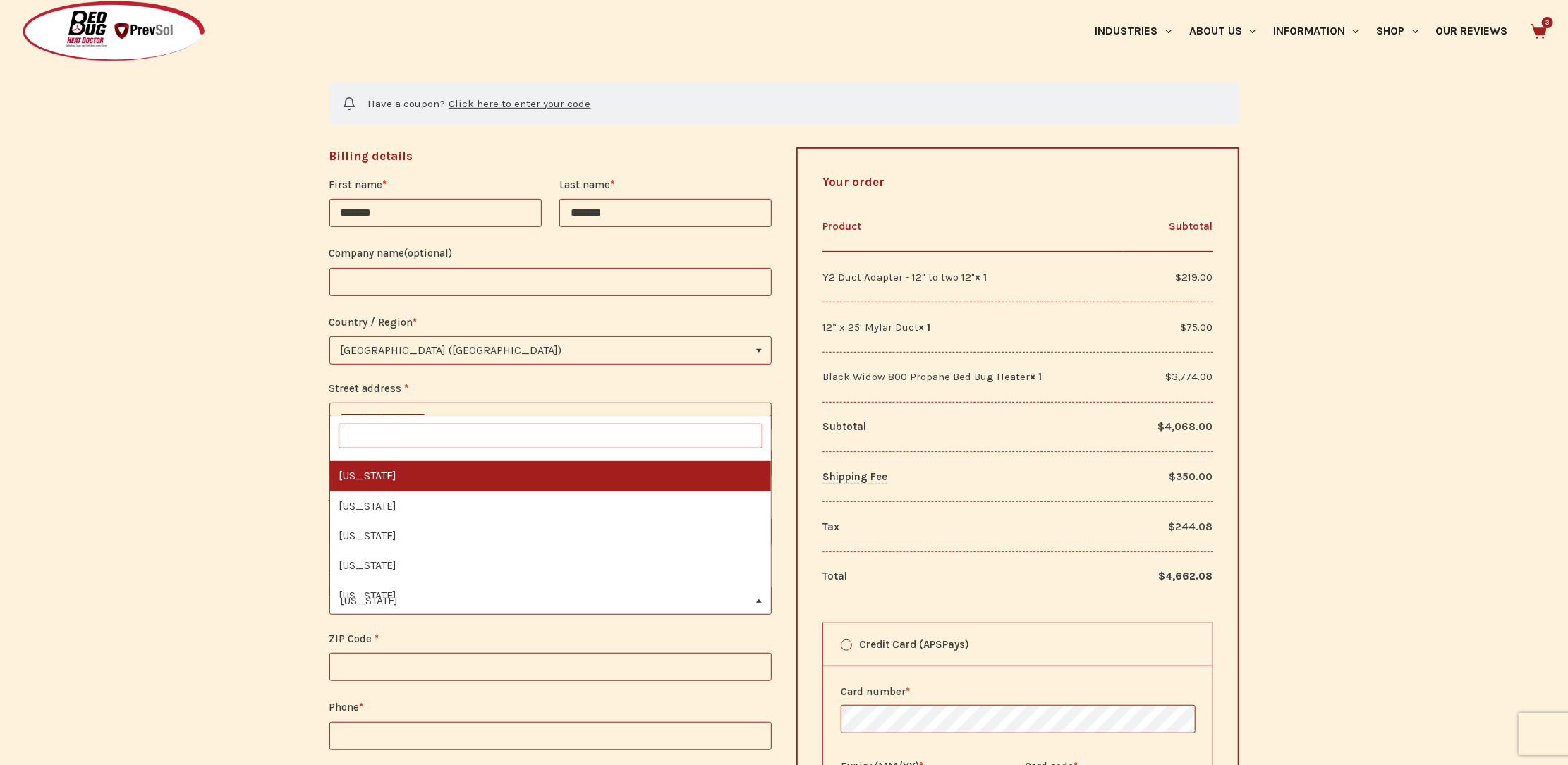
select select "**"
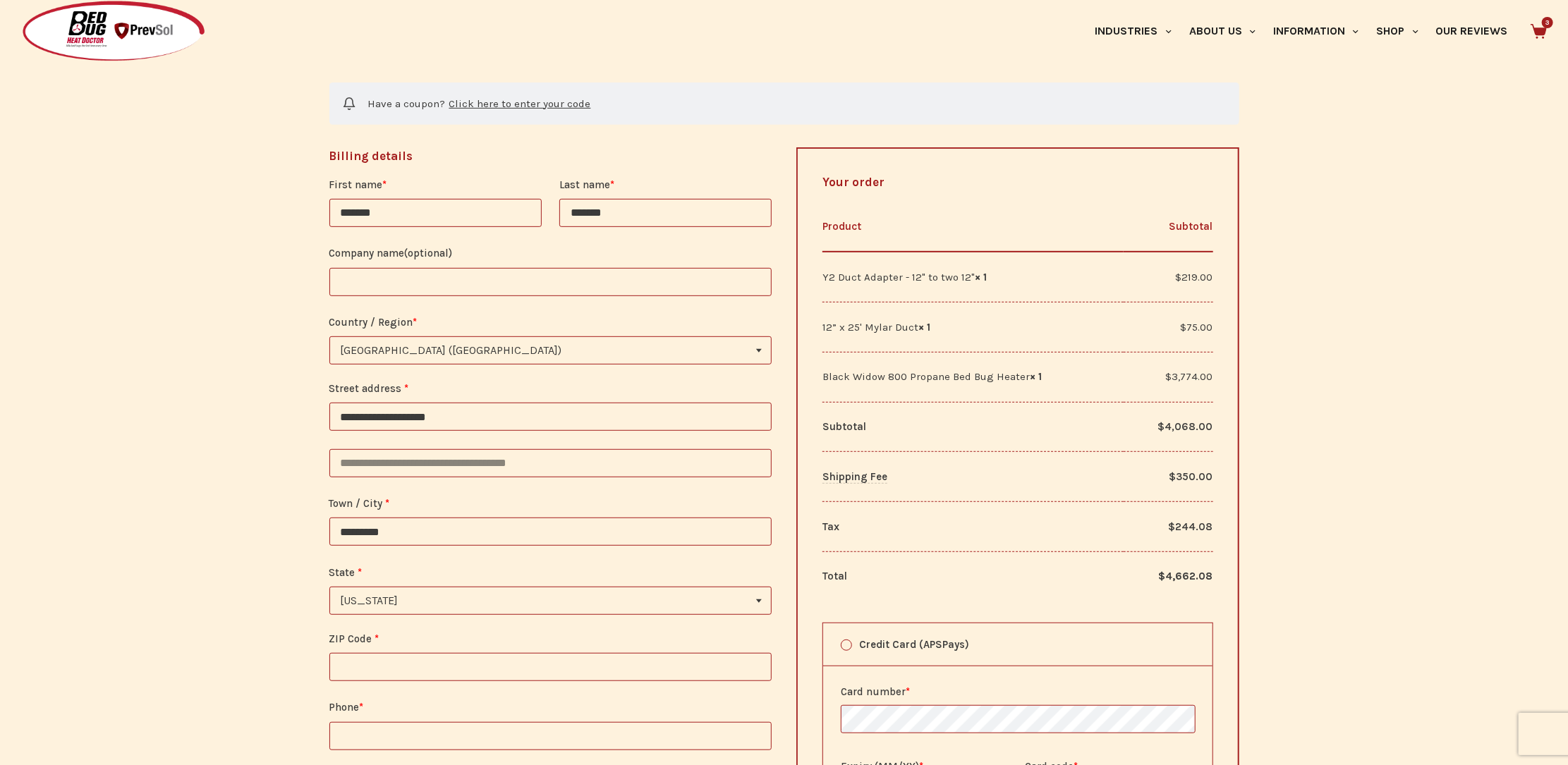
click at [374, 681] on input "ZIP Code *" at bounding box center [551, 667] width 443 height 28
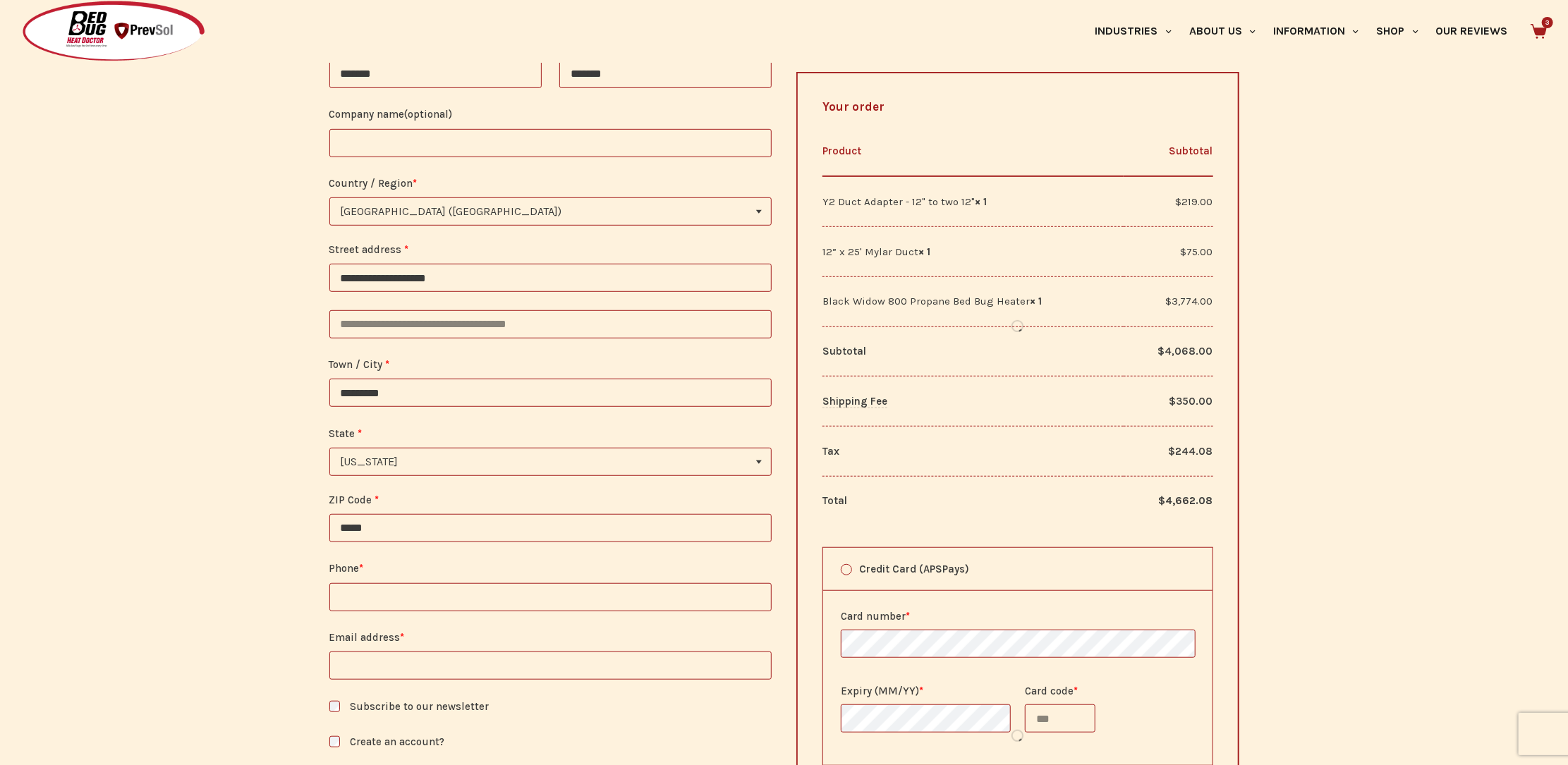
scroll to position [549, 0]
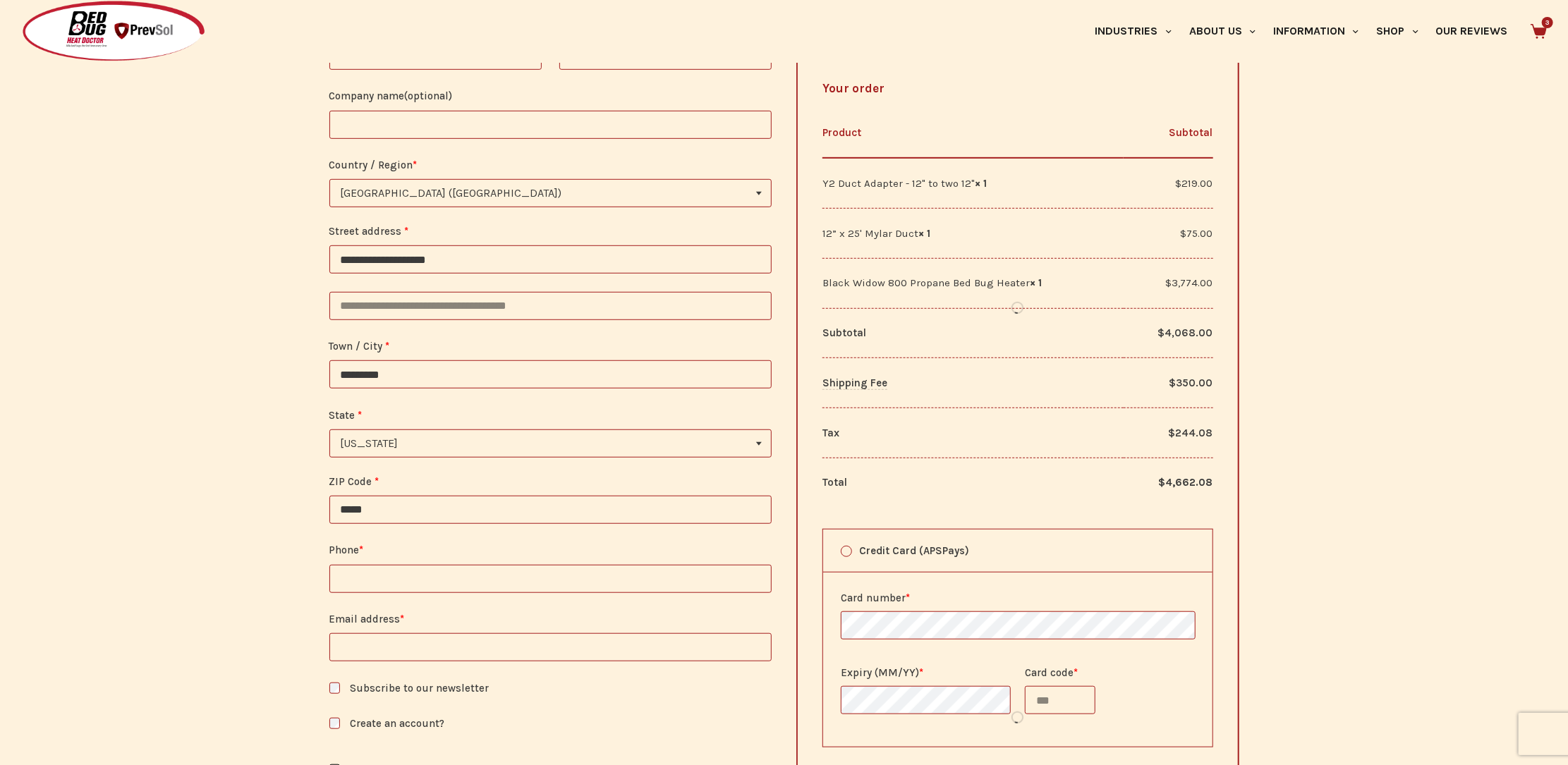
type input "*****"
click at [359, 586] on input "Phone *" at bounding box center [551, 578] width 443 height 28
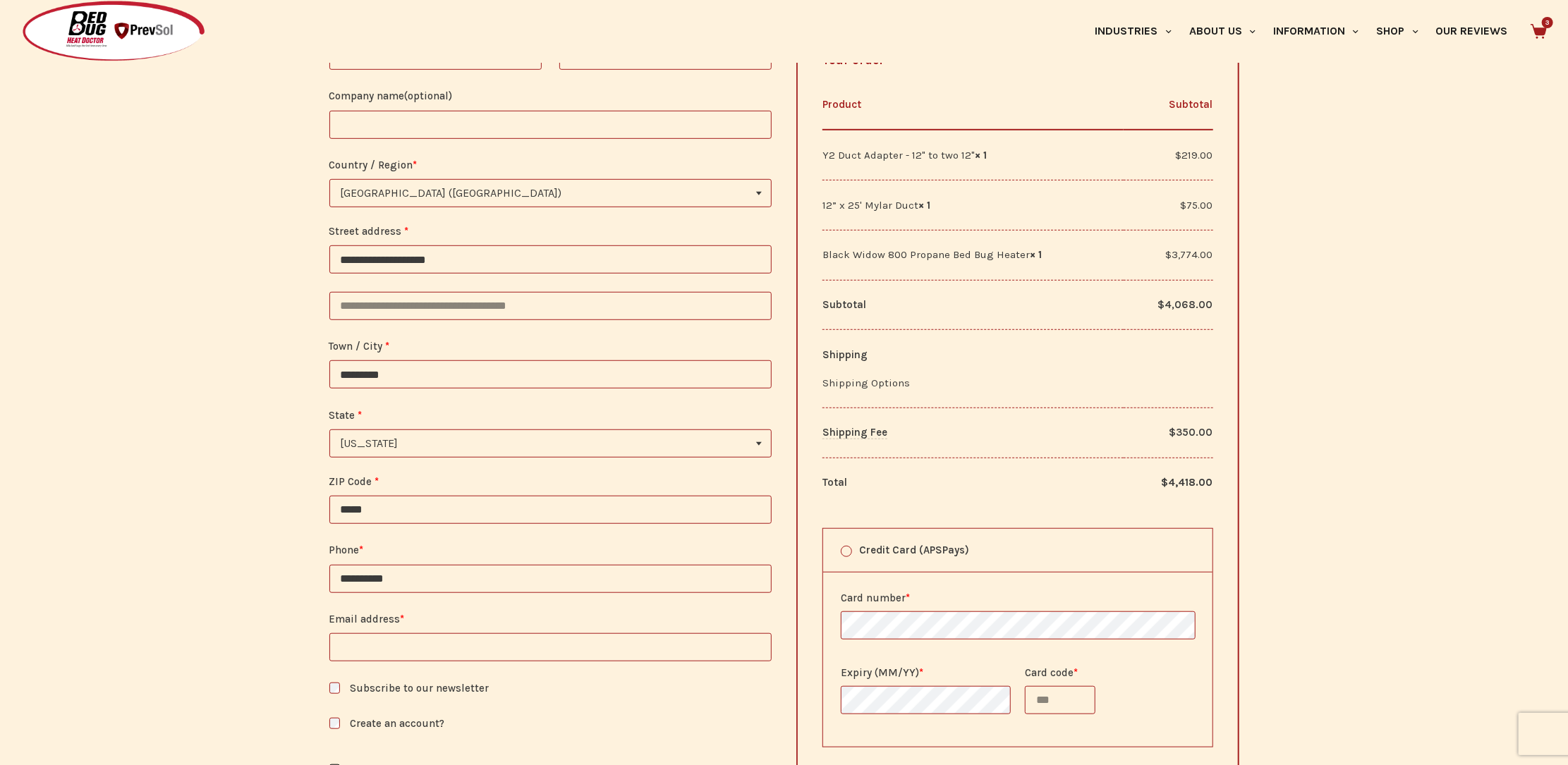
type input "**********"
click at [404, 661] on input "Email address *" at bounding box center [551, 647] width 443 height 28
type input "**********"
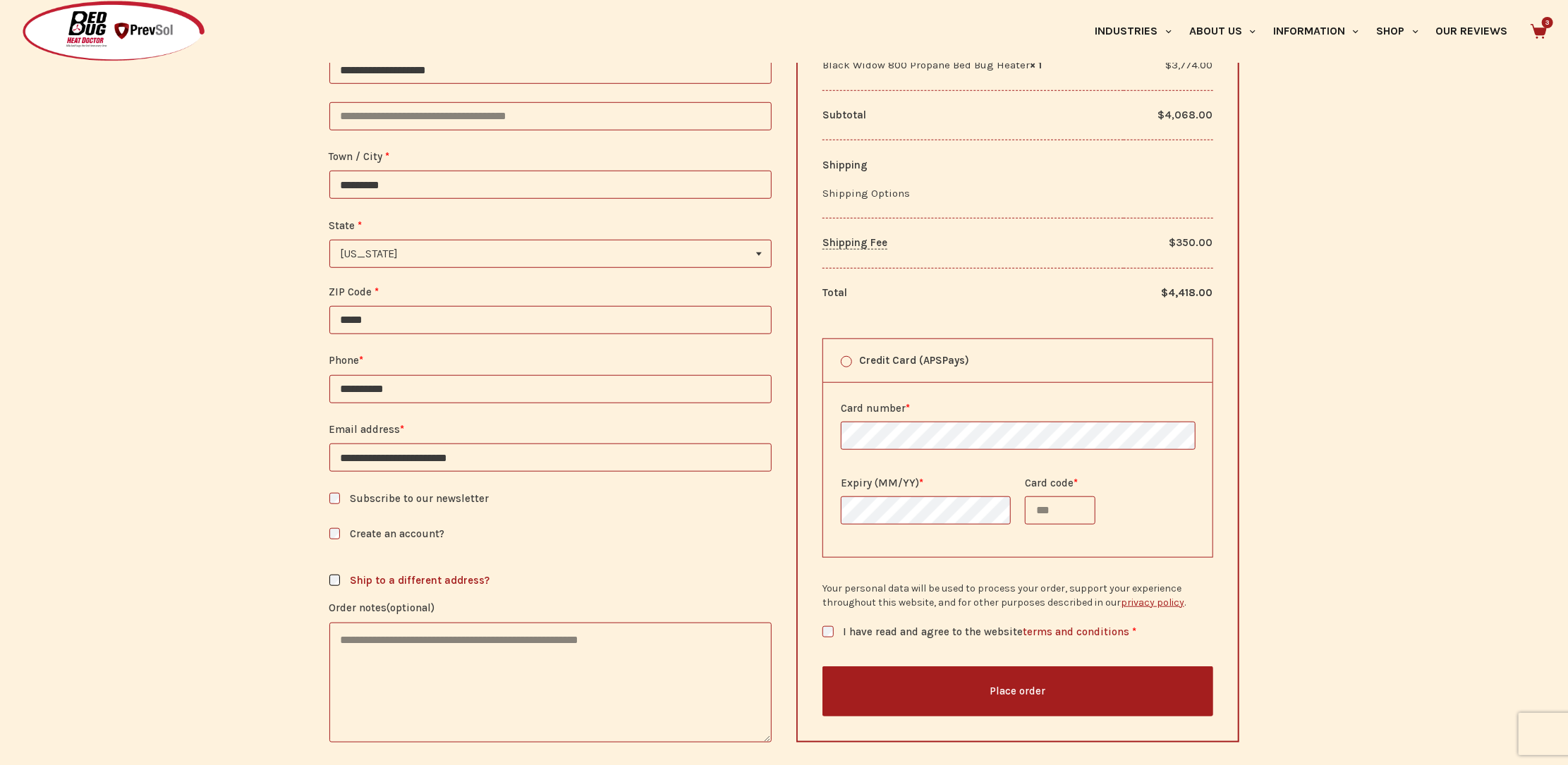
scroll to position [784, 0]
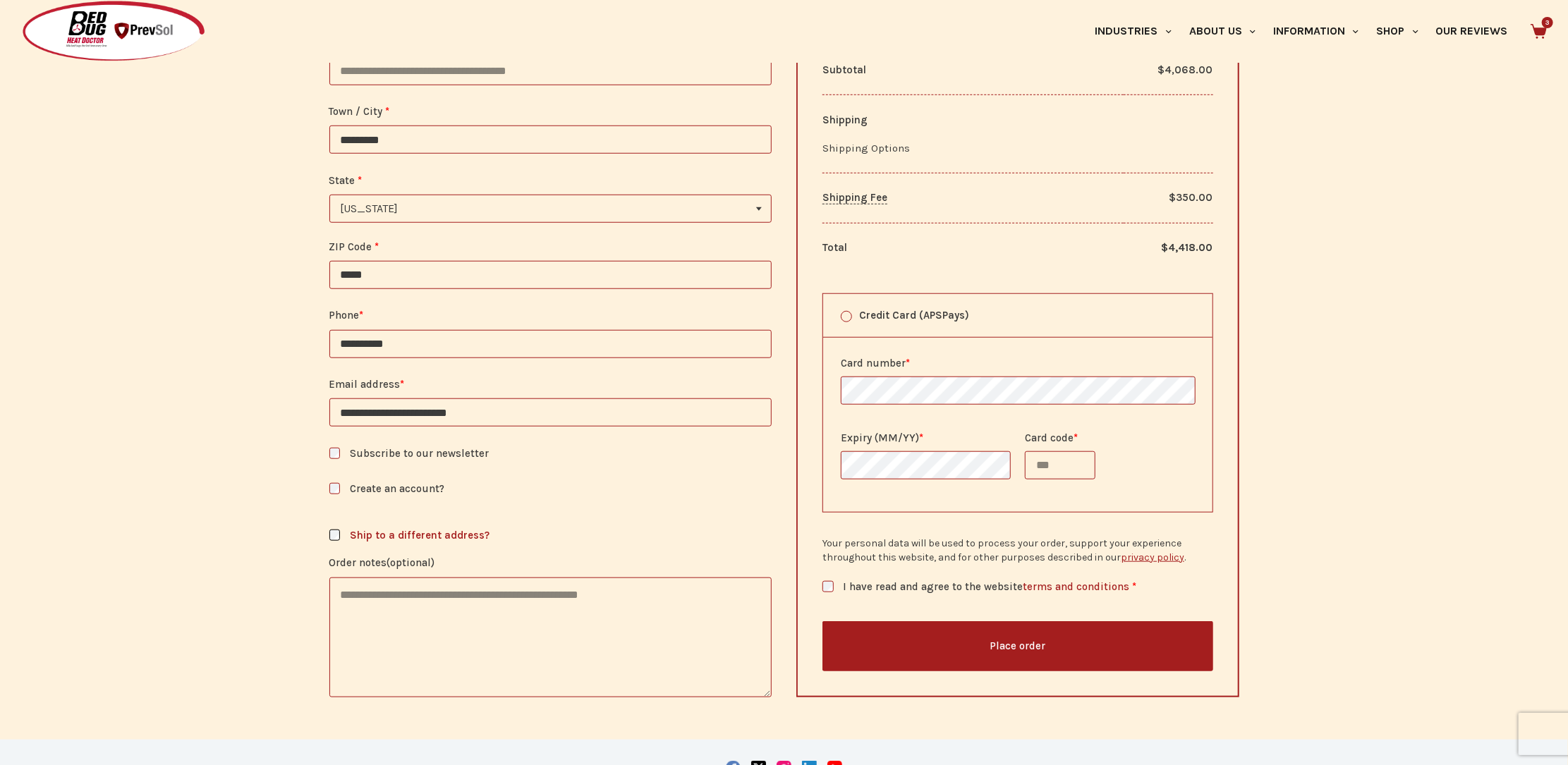
click at [1048, 479] on input "Card code *" at bounding box center [1060, 465] width 70 height 28
type input "***"
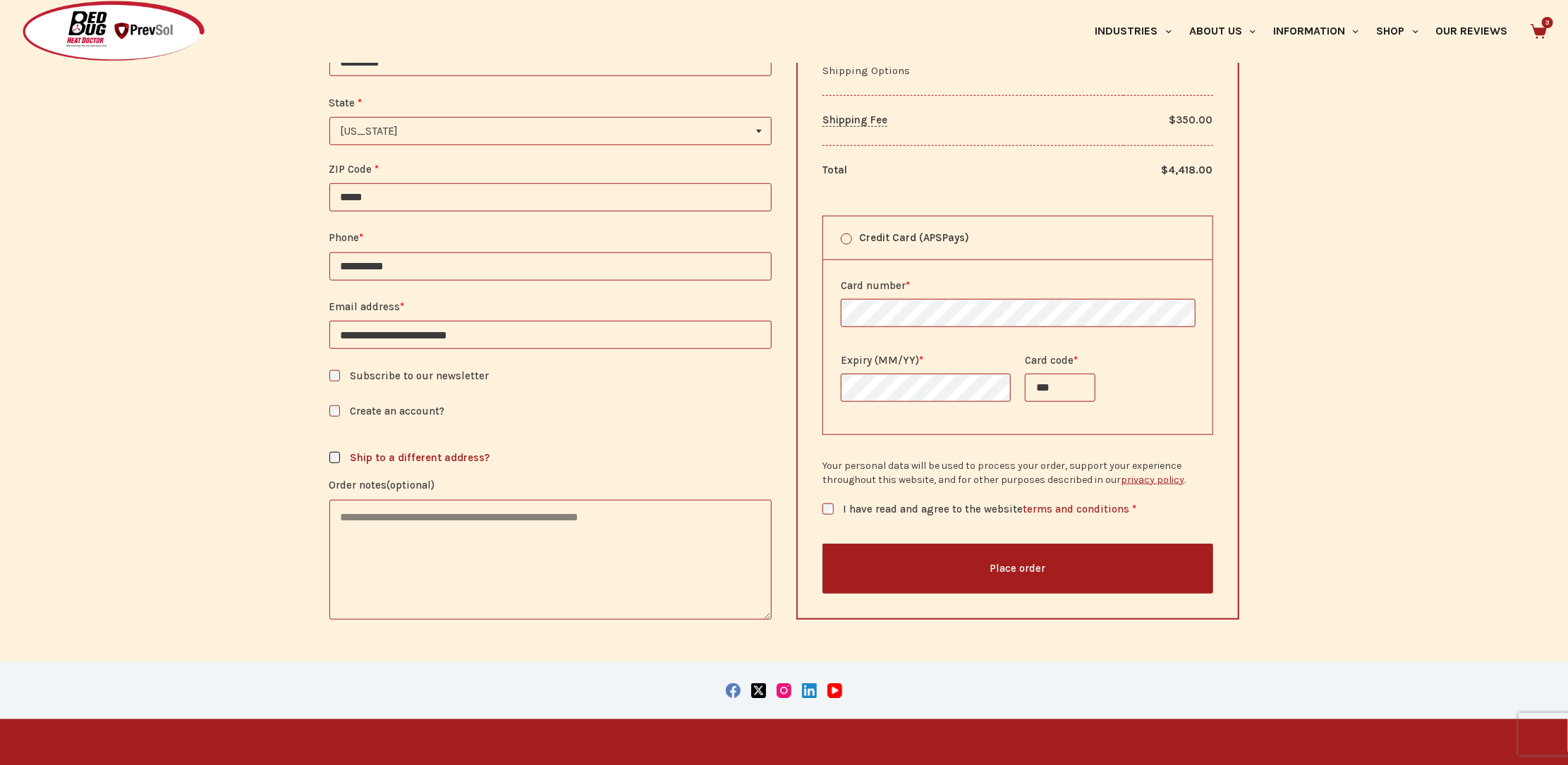
scroll to position [862, 0]
click at [417, 531] on textarea "Order notes (optional)" at bounding box center [551, 559] width 443 height 120
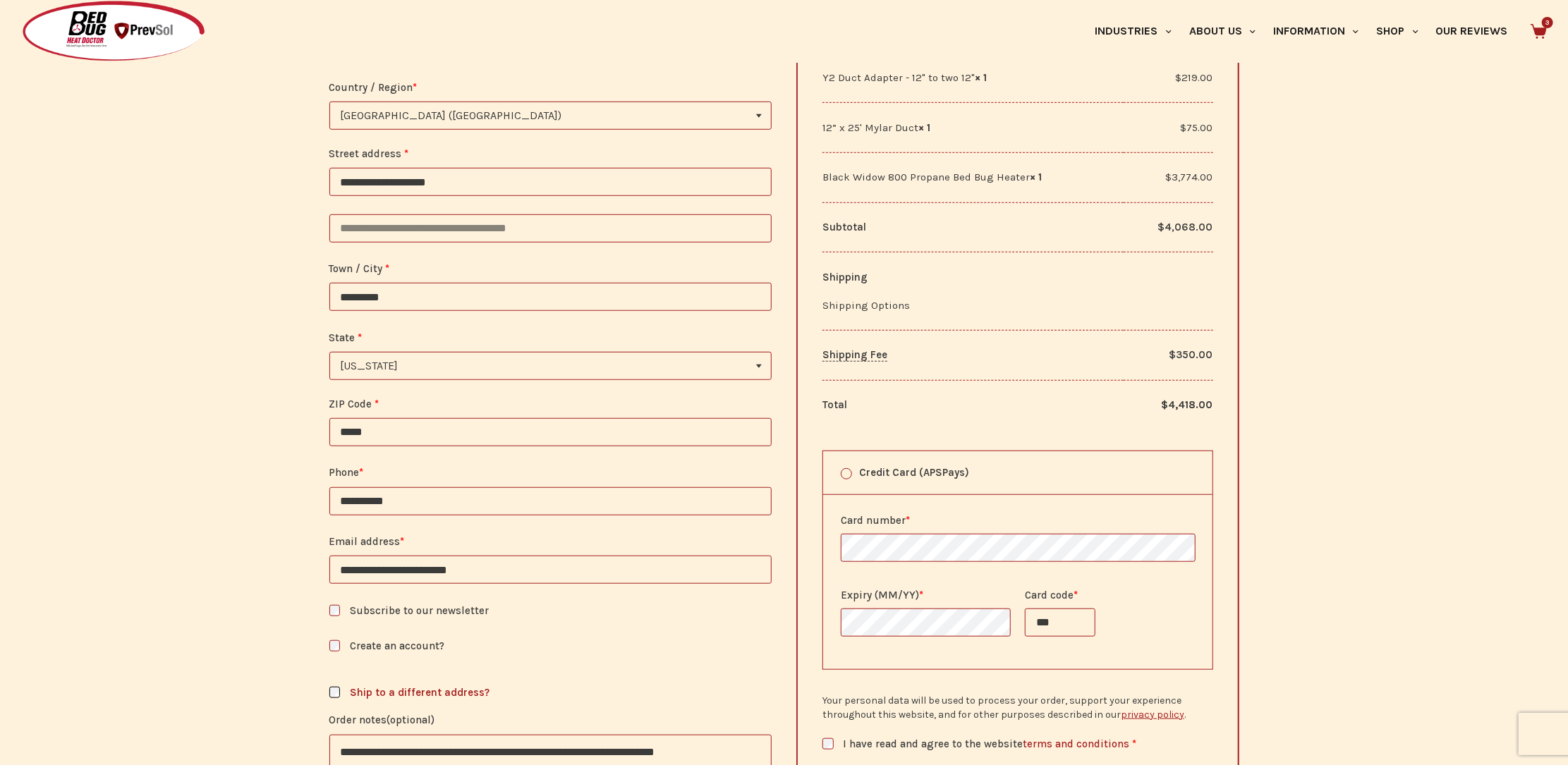
scroll to position [705, 0]
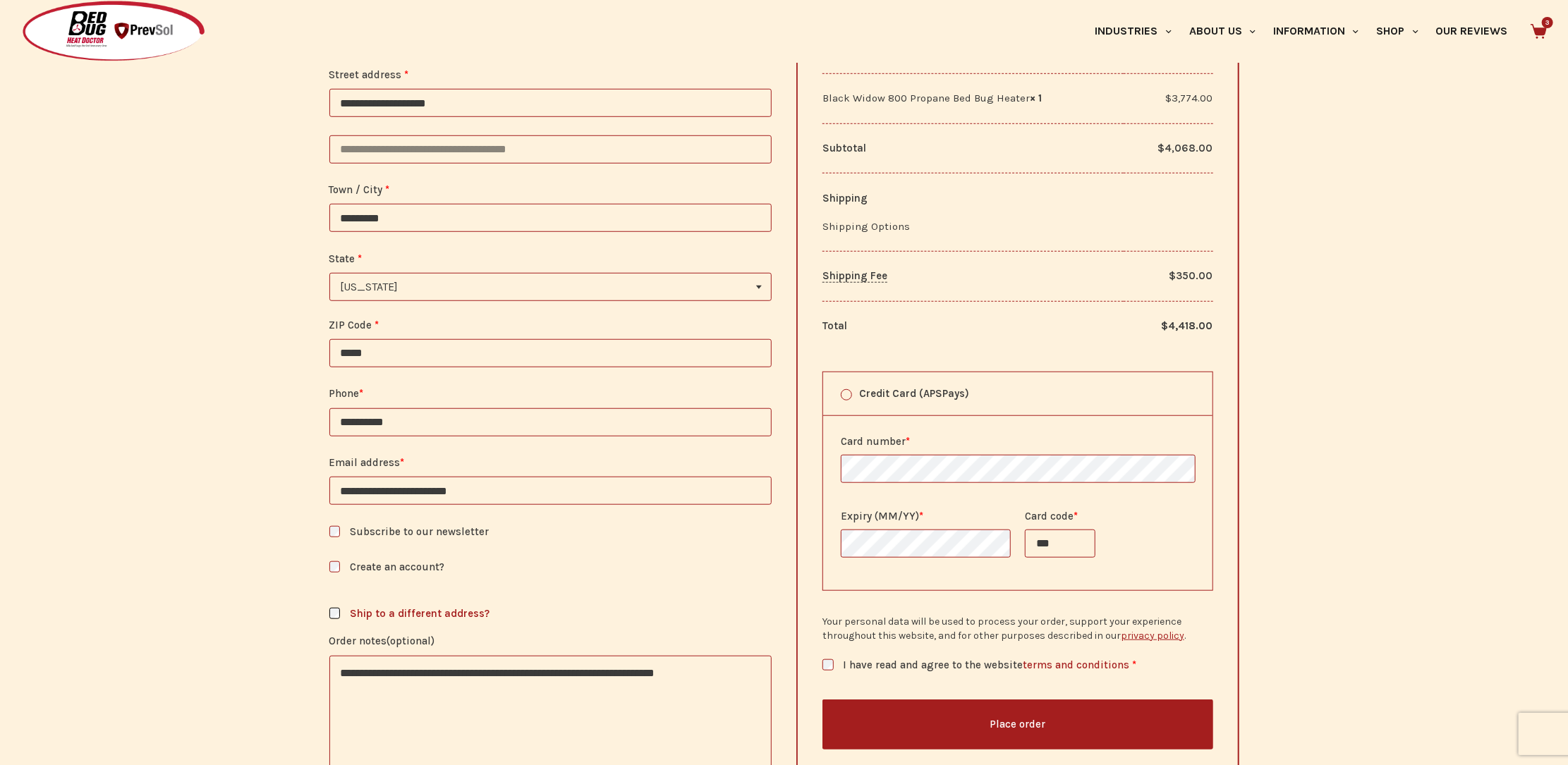
type textarea "**********"
click at [1047, 736] on button "Place order" at bounding box center [1018, 725] width 391 height 50
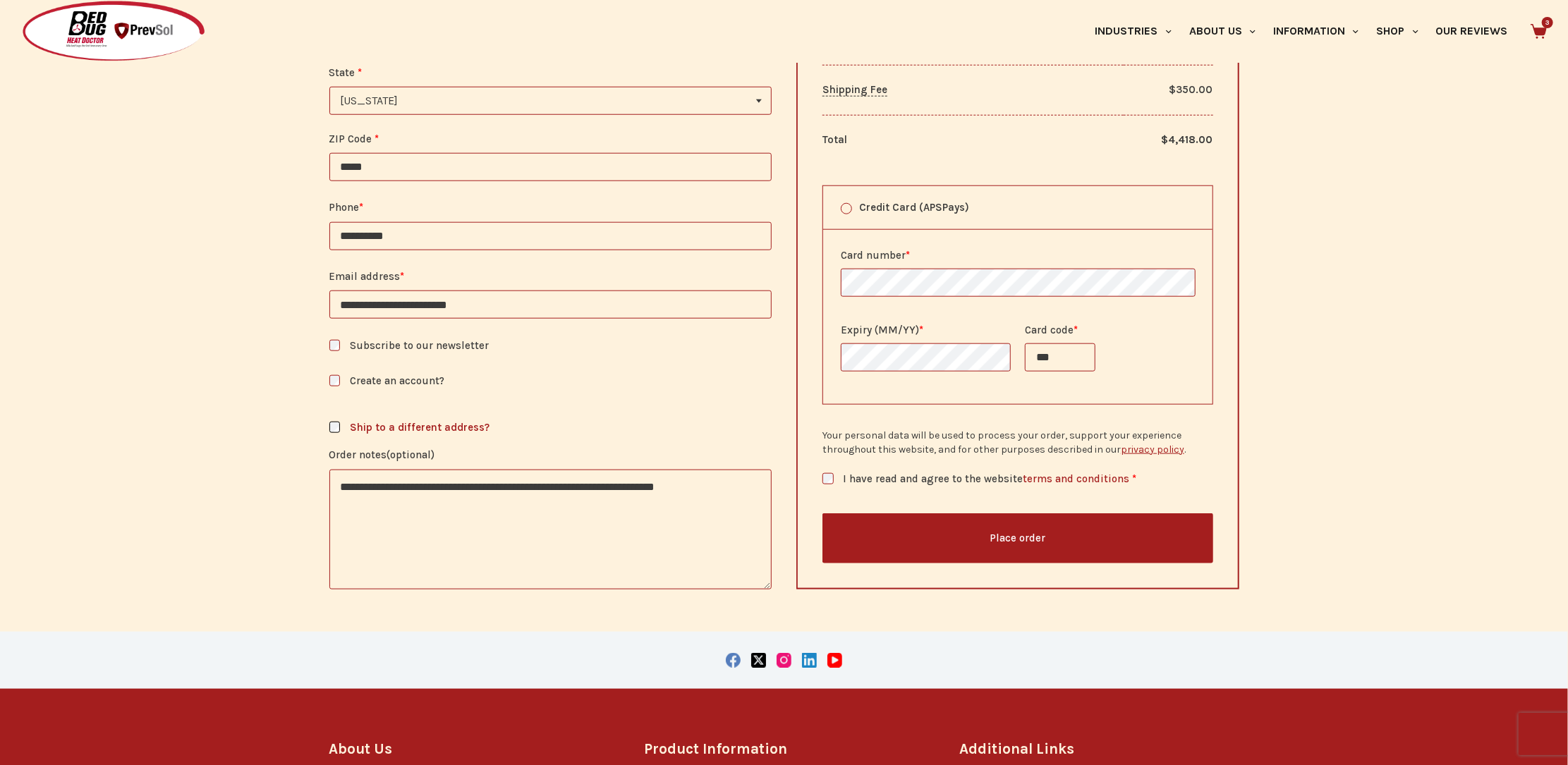
scroll to position [1028, 0]
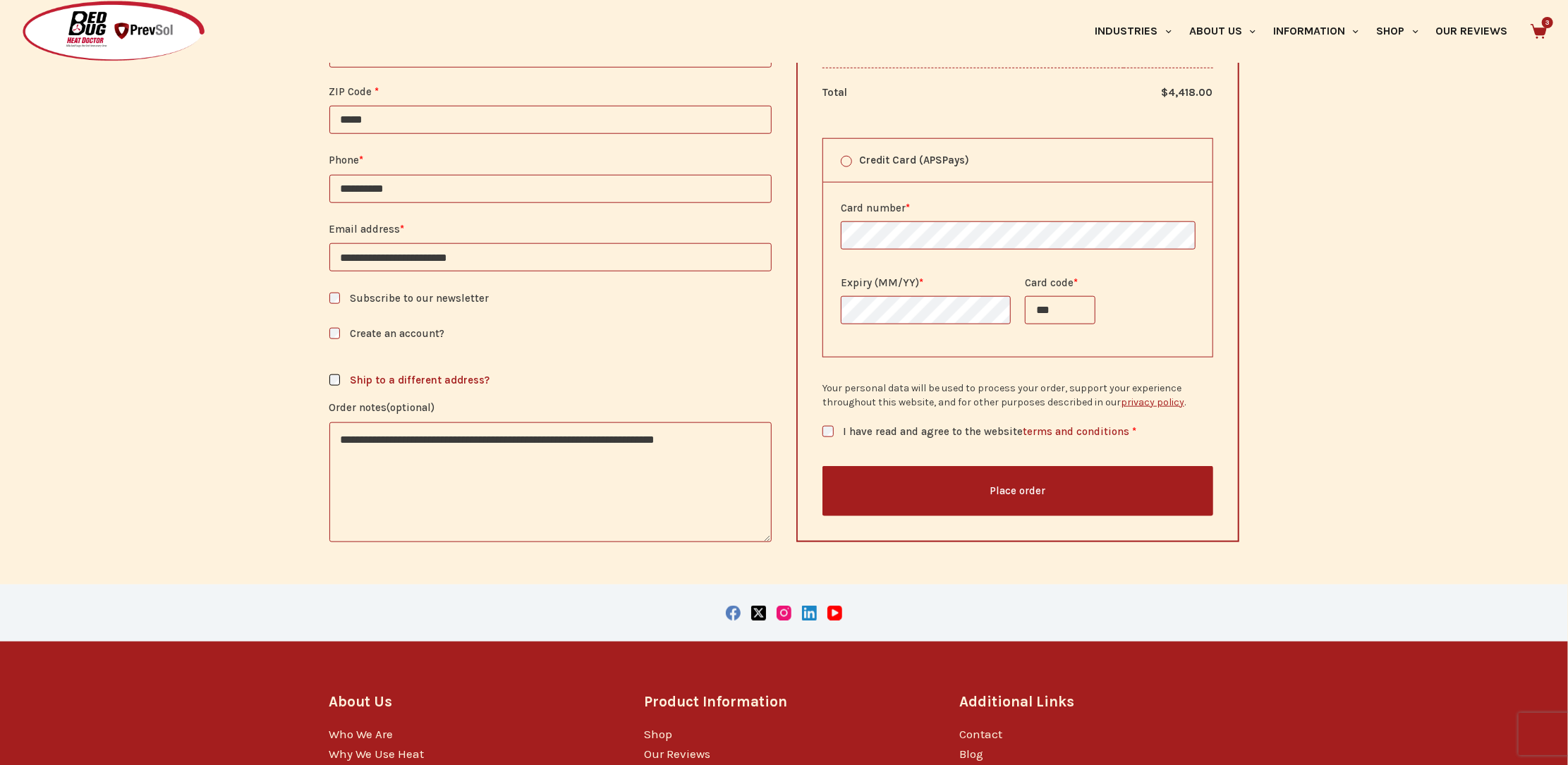
click at [958, 503] on button "Place order" at bounding box center [1018, 491] width 391 height 50
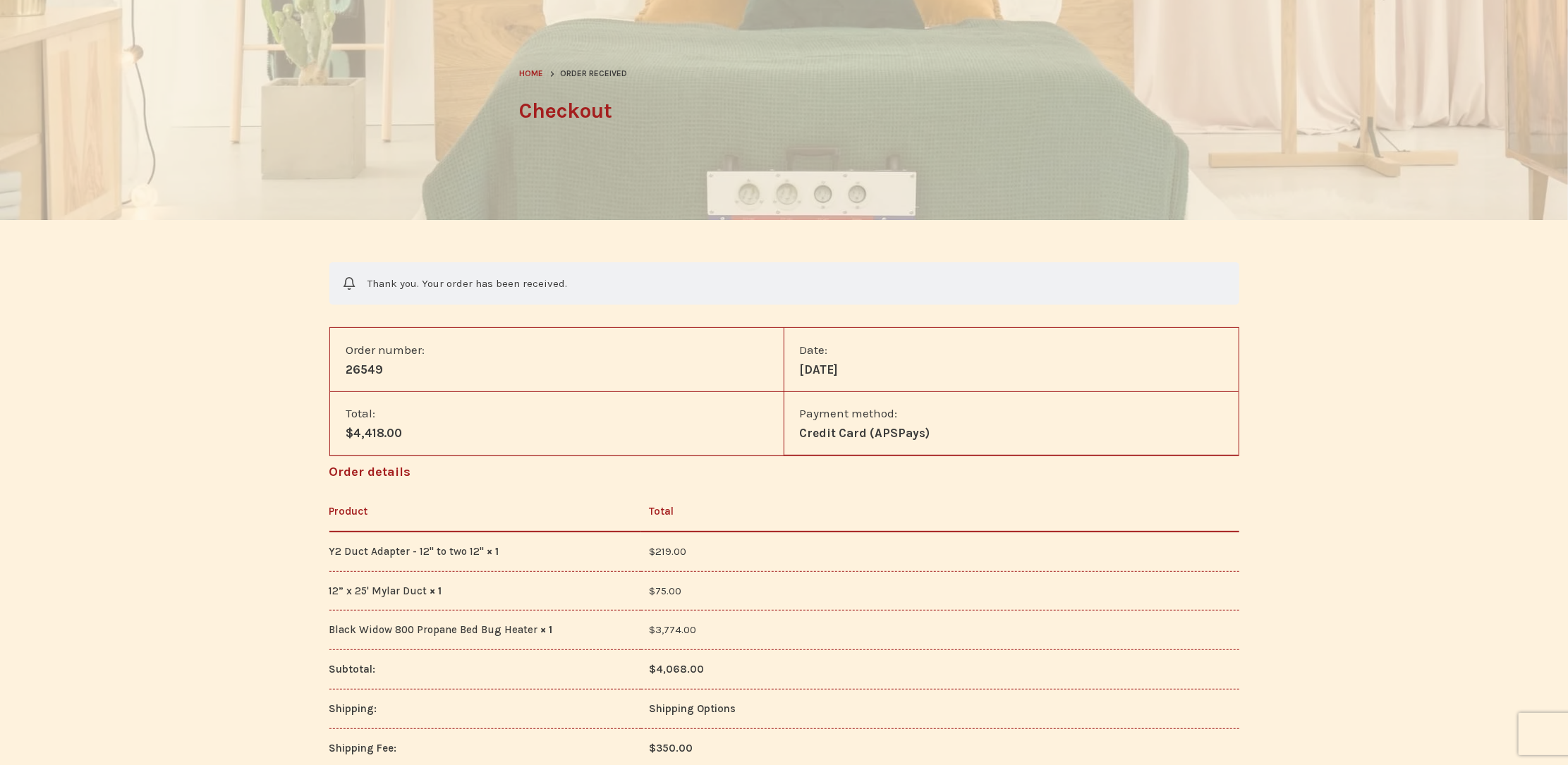
scroll to position [156, 0]
